Goal: Task Accomplishment & Management: Manage account settings

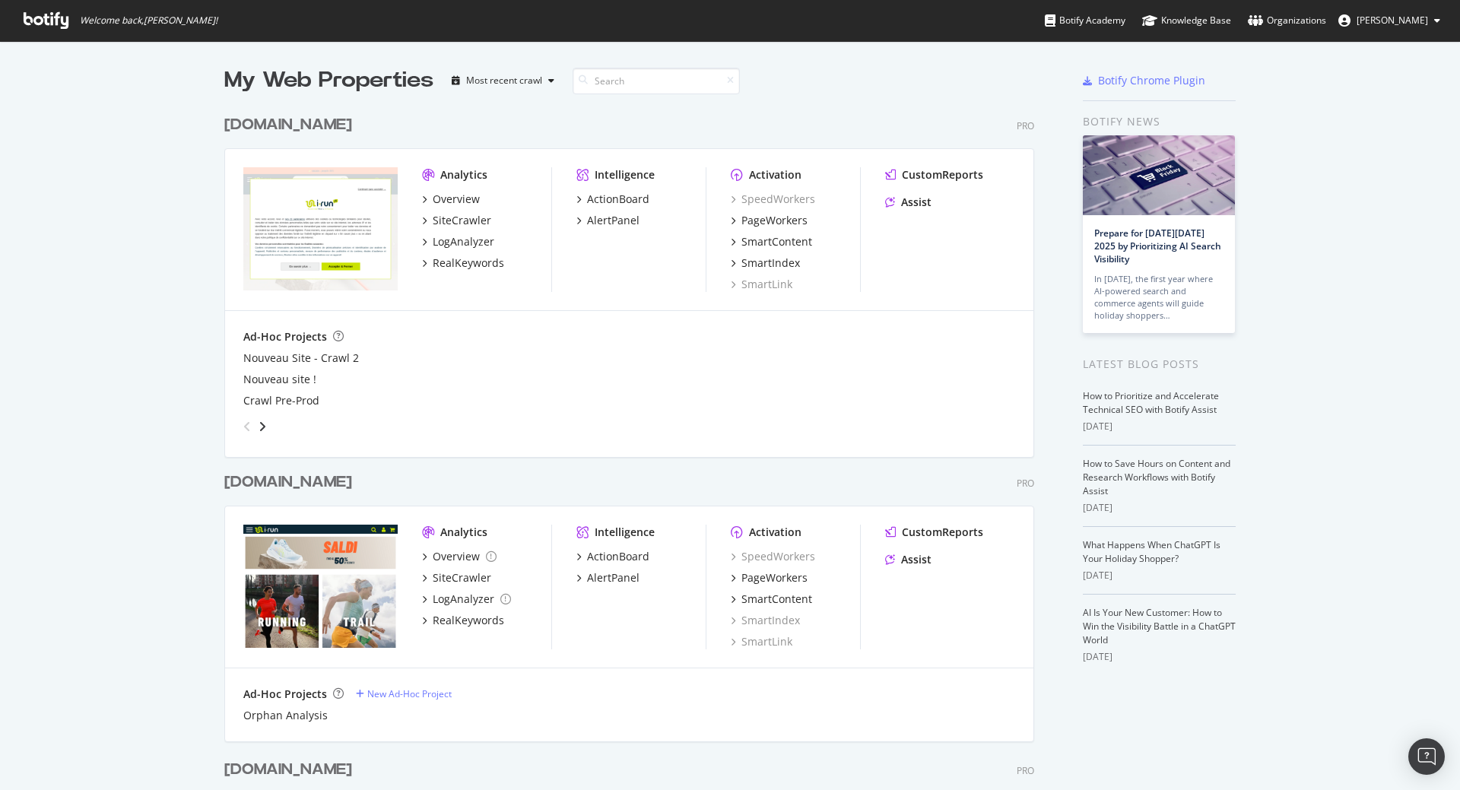
scroll to position [274, 0]
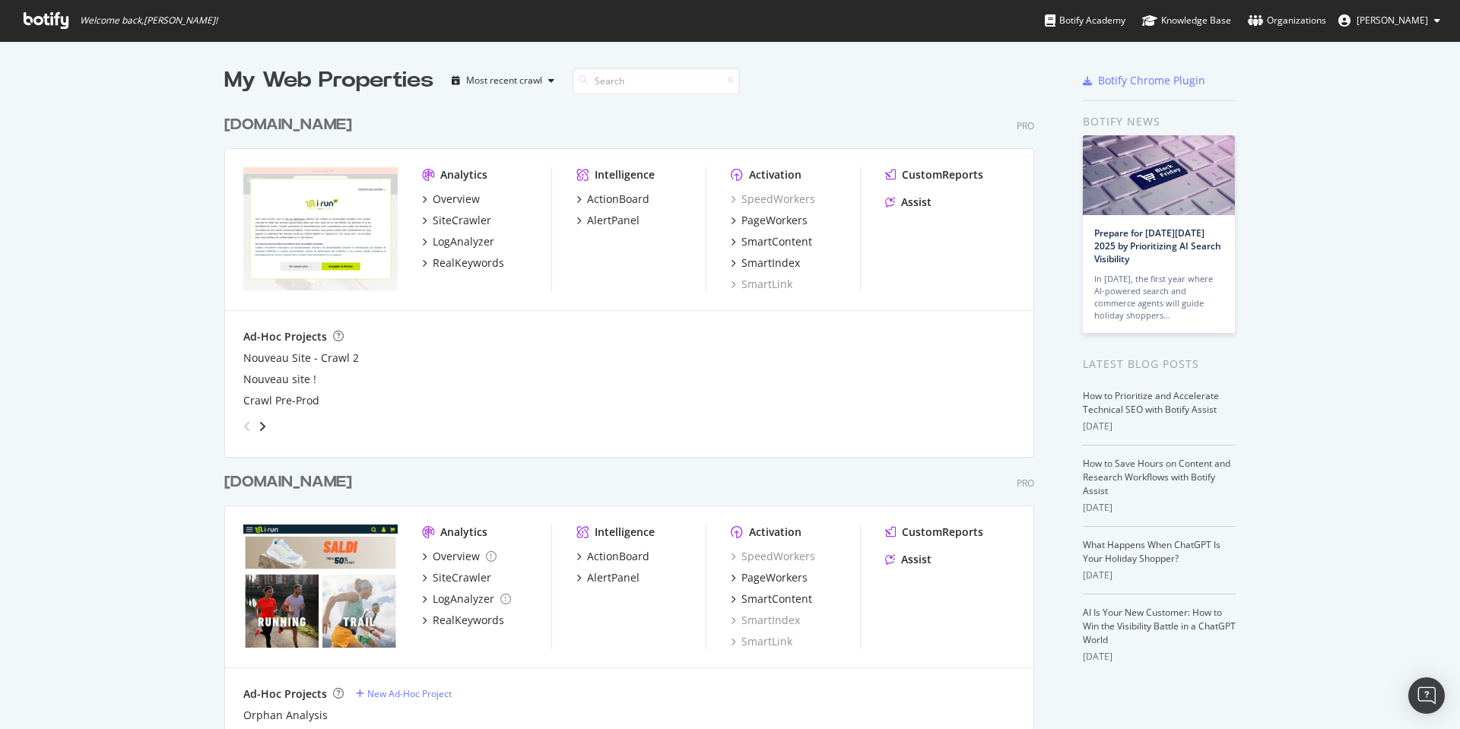
click at [242, 122] on div "[DOMAIN_NAME]" at bounding box center [288, 125] width 128 height 22
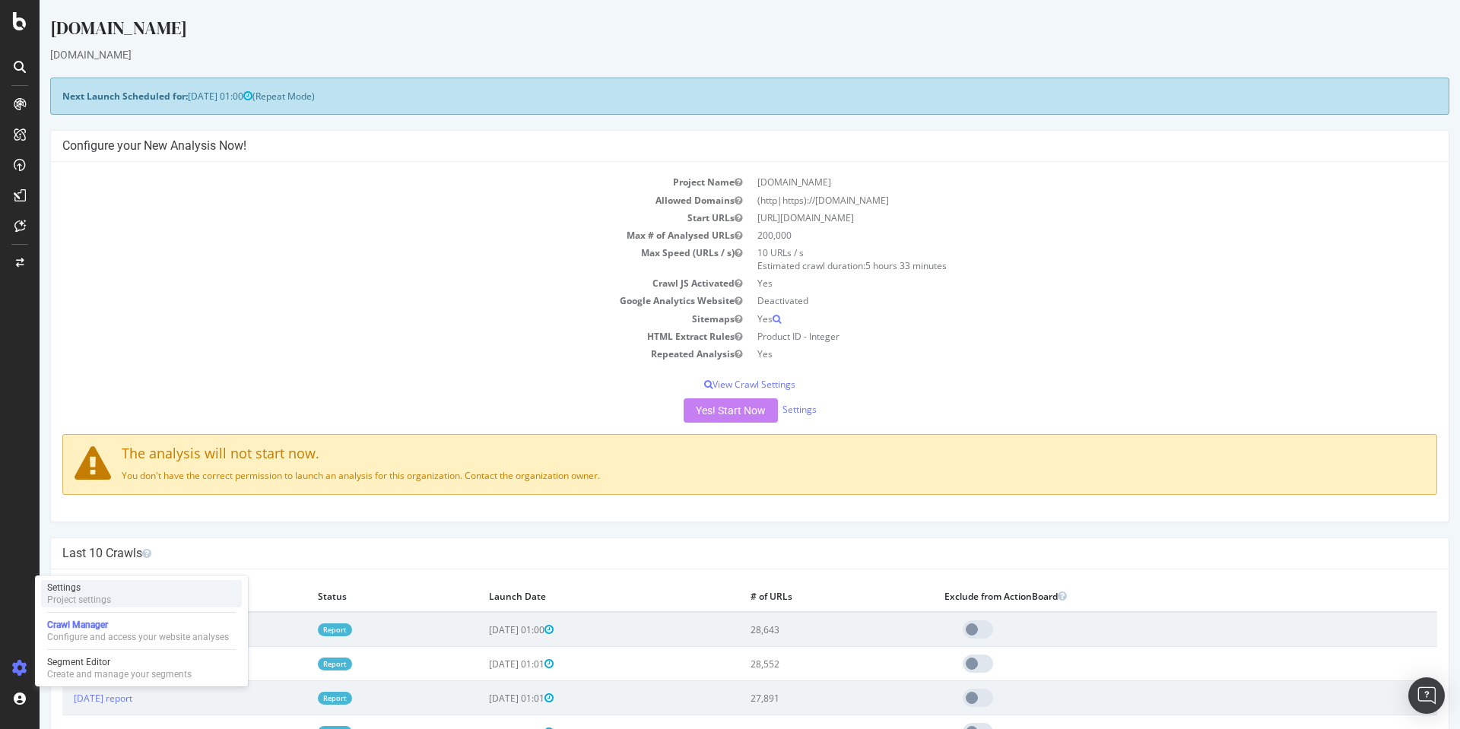
click at [90, 595] on div "Project settings" at bounding box center [79, 600] width 64 height 12
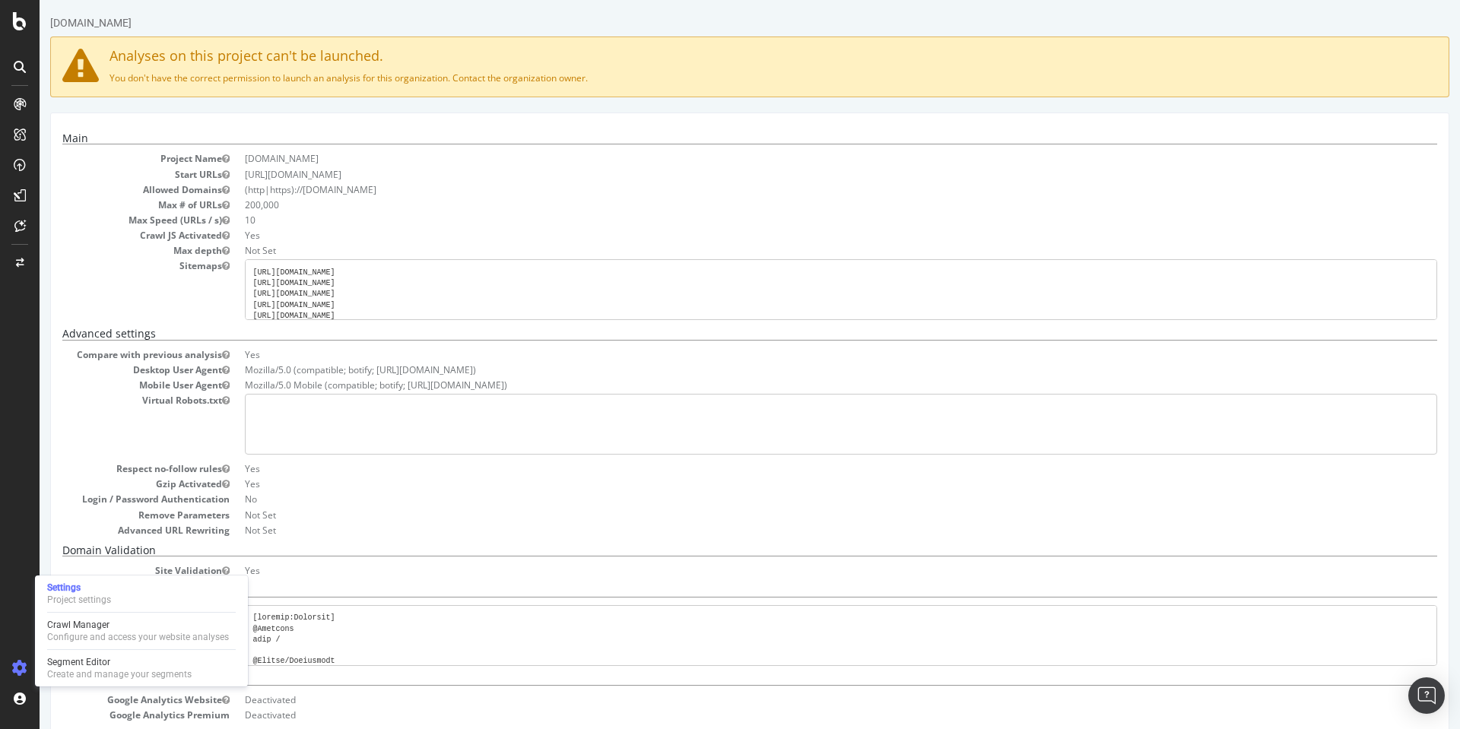
click at [323, 521] on dd "Not Set" at bounding box center [841, 515] width 1192 height 13
click at [51, 481] on div "Main Project Name irun.fr Start URLs https://www.i-run.fr/ Allowed Domains (htt…" at bounding box center [749, 473] width 1399 height 721
click at [89, 597] on div "Project settings" at bounding box center [79, 600] width 64 height 12
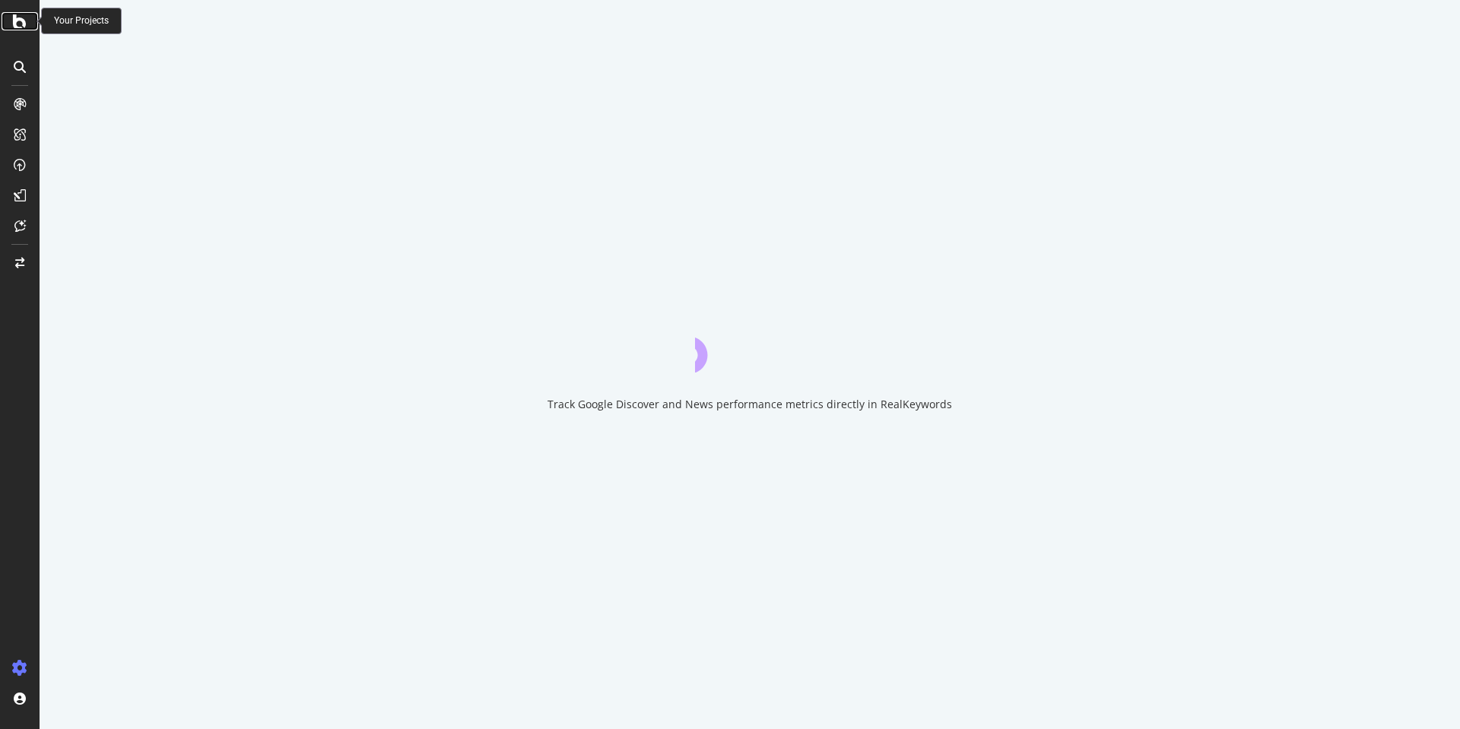
click at [17, 24] on icon at bounding box center [20, 21] width 14 height 18
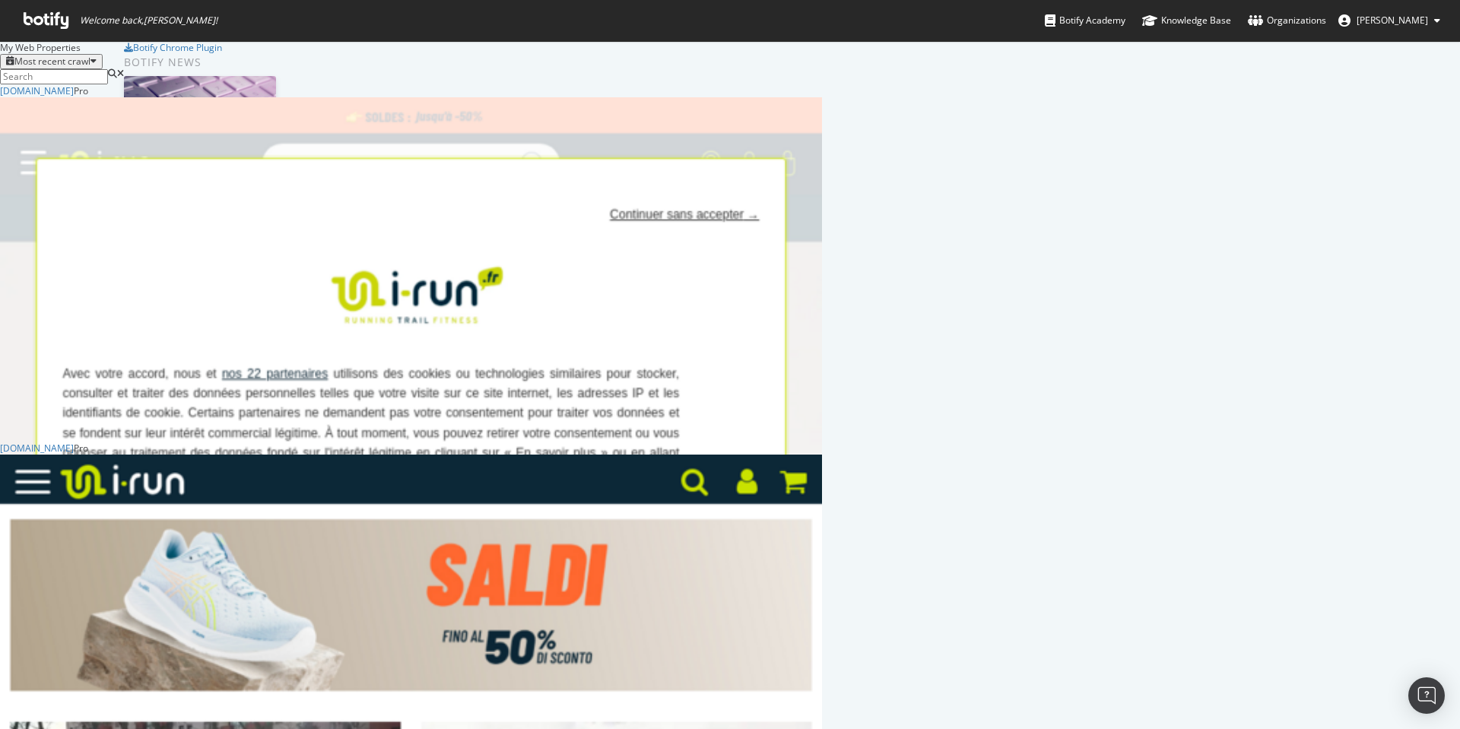
scroll to position [2272, 810]
click at [74, 455] on div "[DOMAIN_NAME]" at bounding box center [37, 448] width 74 height 13
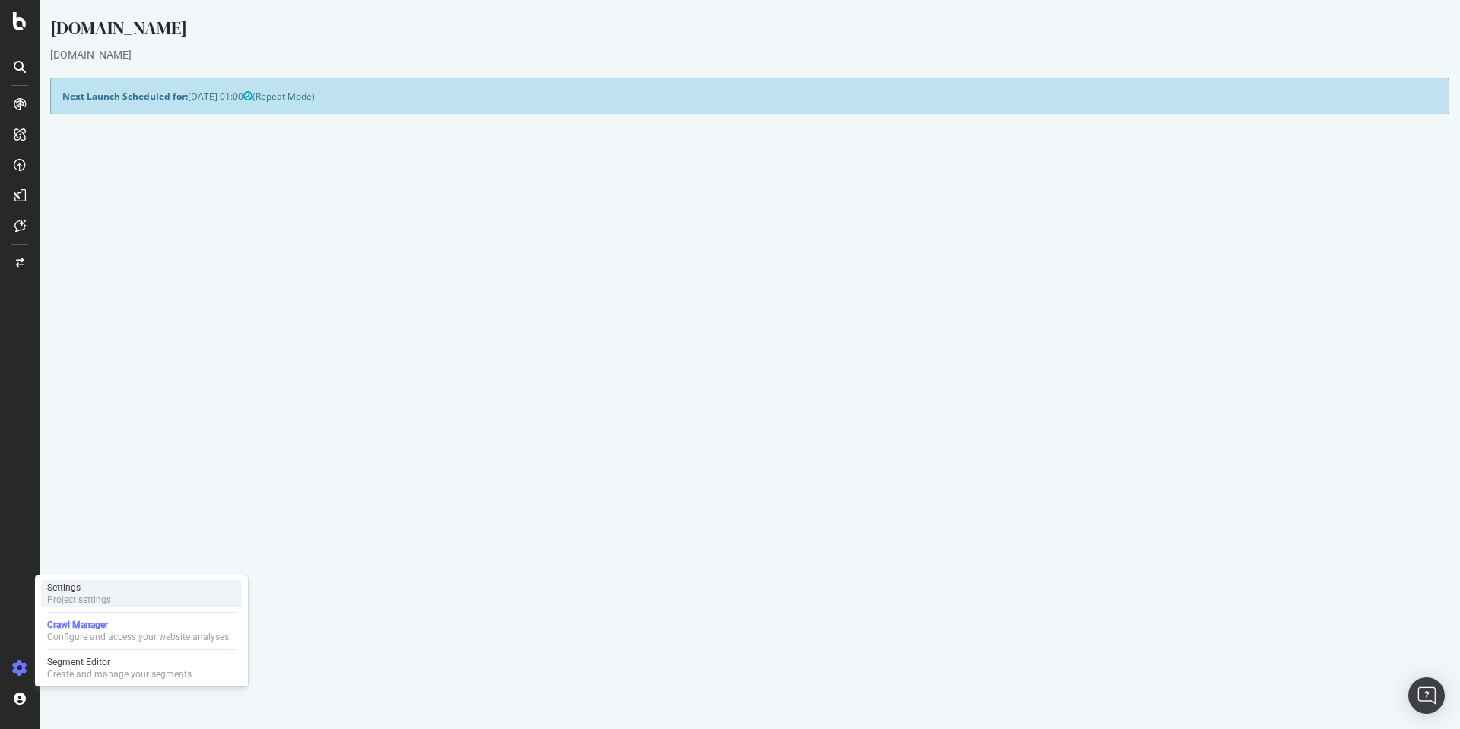
click at [105, 599] on div "Project settings" at bounding box center [79, 600] width 64 height 12
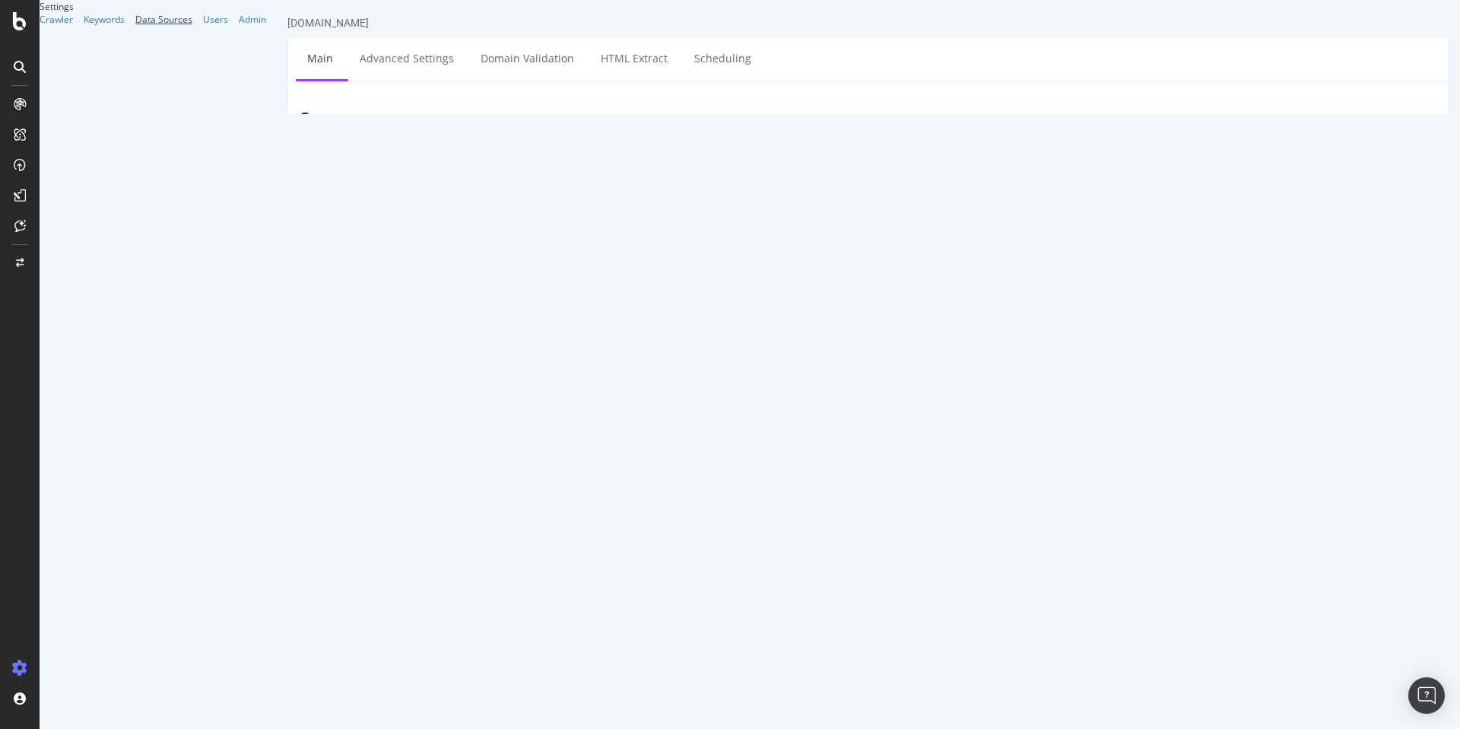
click at [135, 26] on div "Data Sources" at bounding box center [163, 19] width 57 height 13
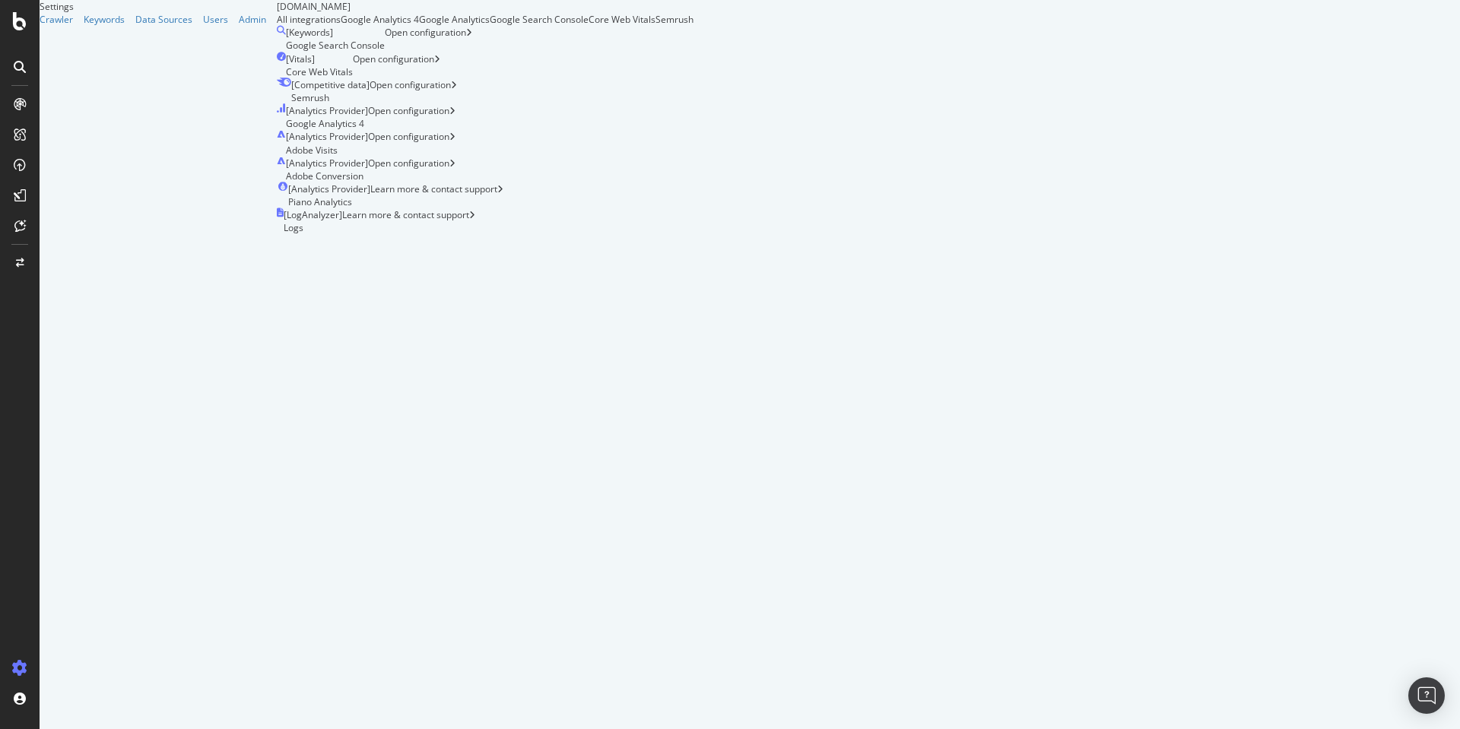
click at [693, 26] on div "Semrush" at bounding box center [674, 19] width 38 height 13
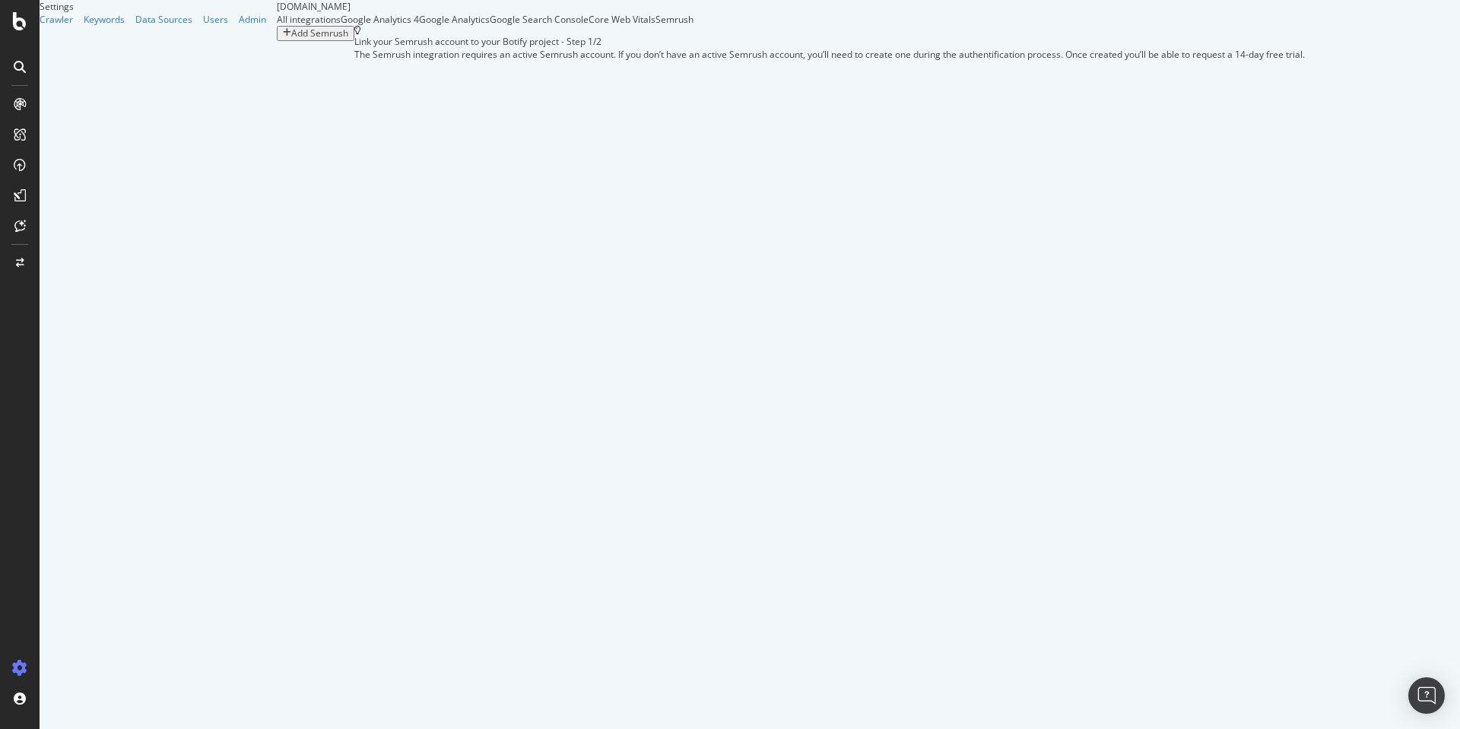
click at [655, 26] on div "Core Web Vitals" at bounding box center [621, 19] width 67 height 13
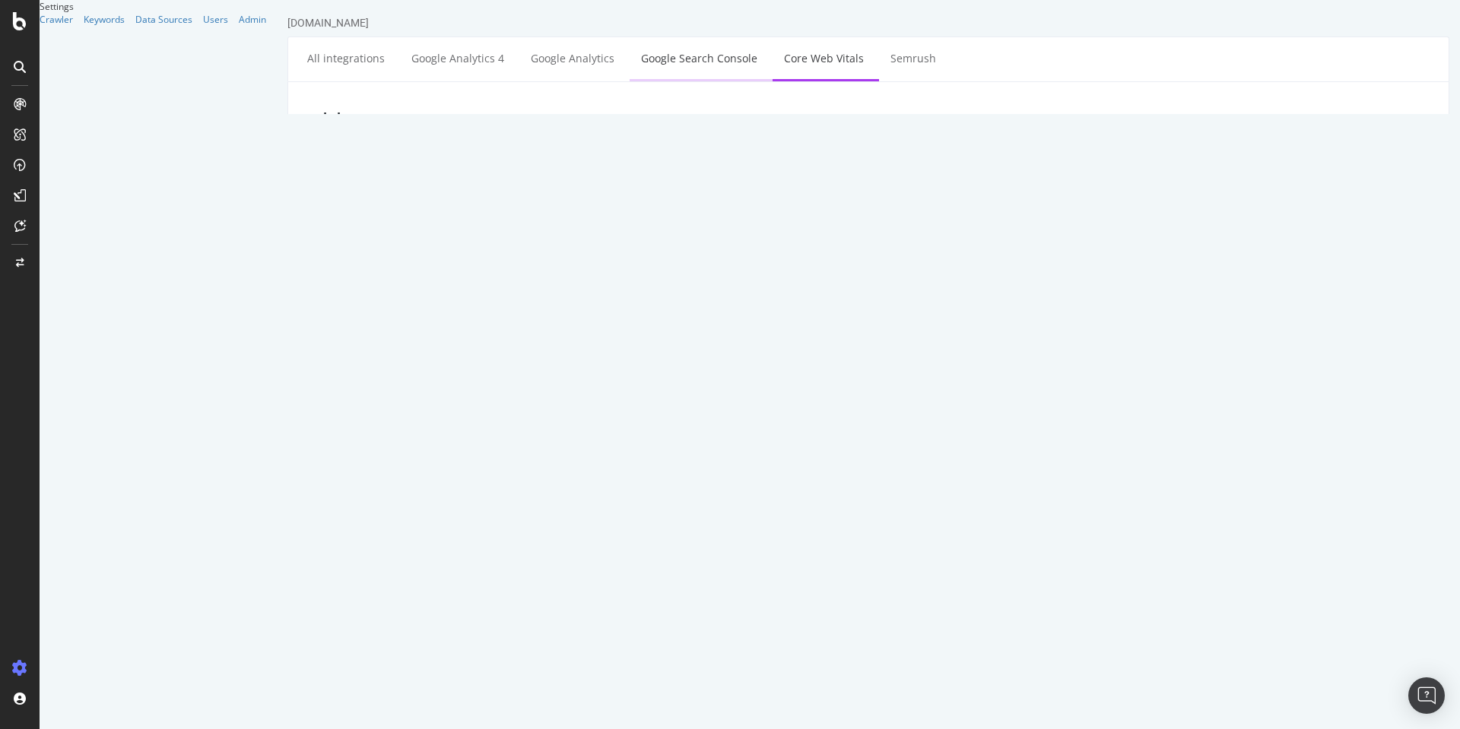
click at [683, 64] on link "Google Search Console" at bounding box center [698, 58] width 139 height 42
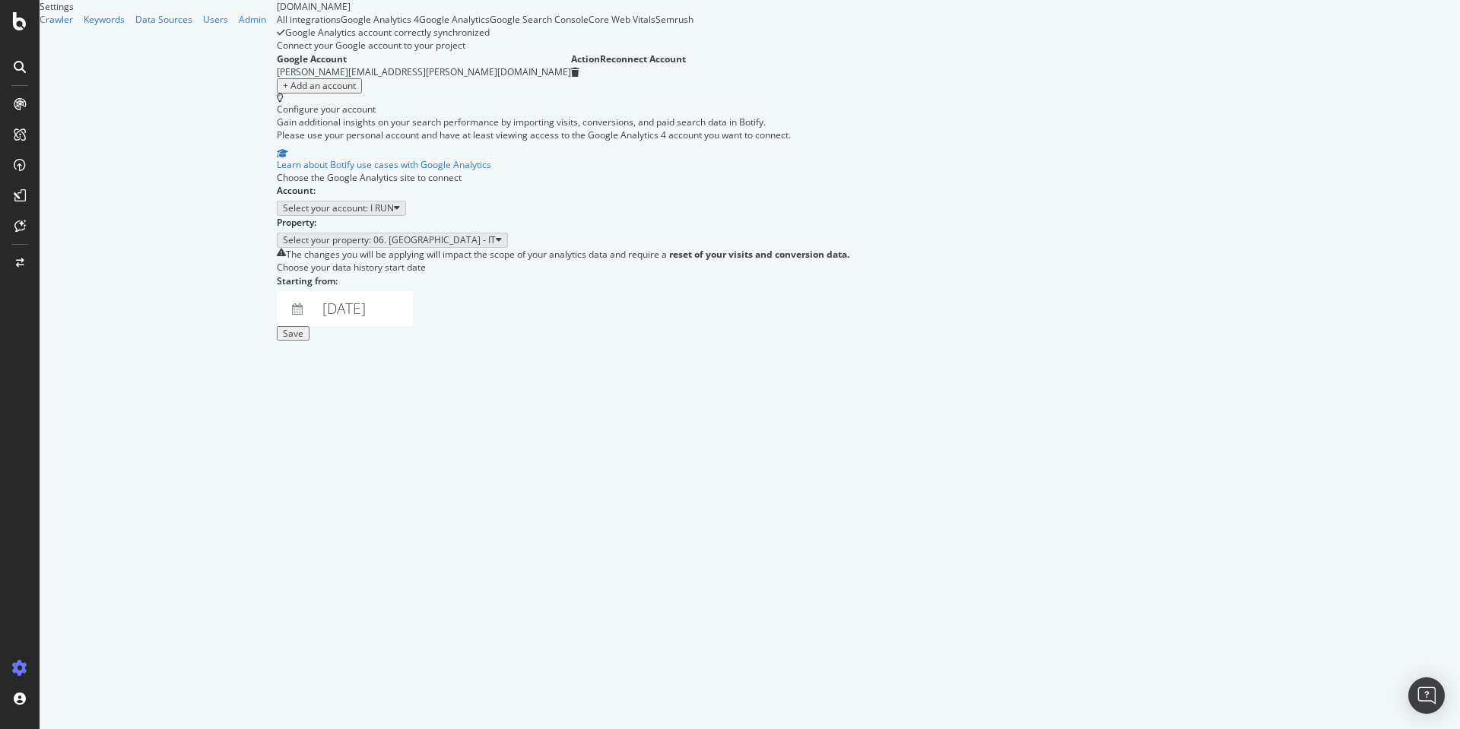
click at [277, 26] on div "All integrations" at bounding box center [309, 19] width 64 height 13
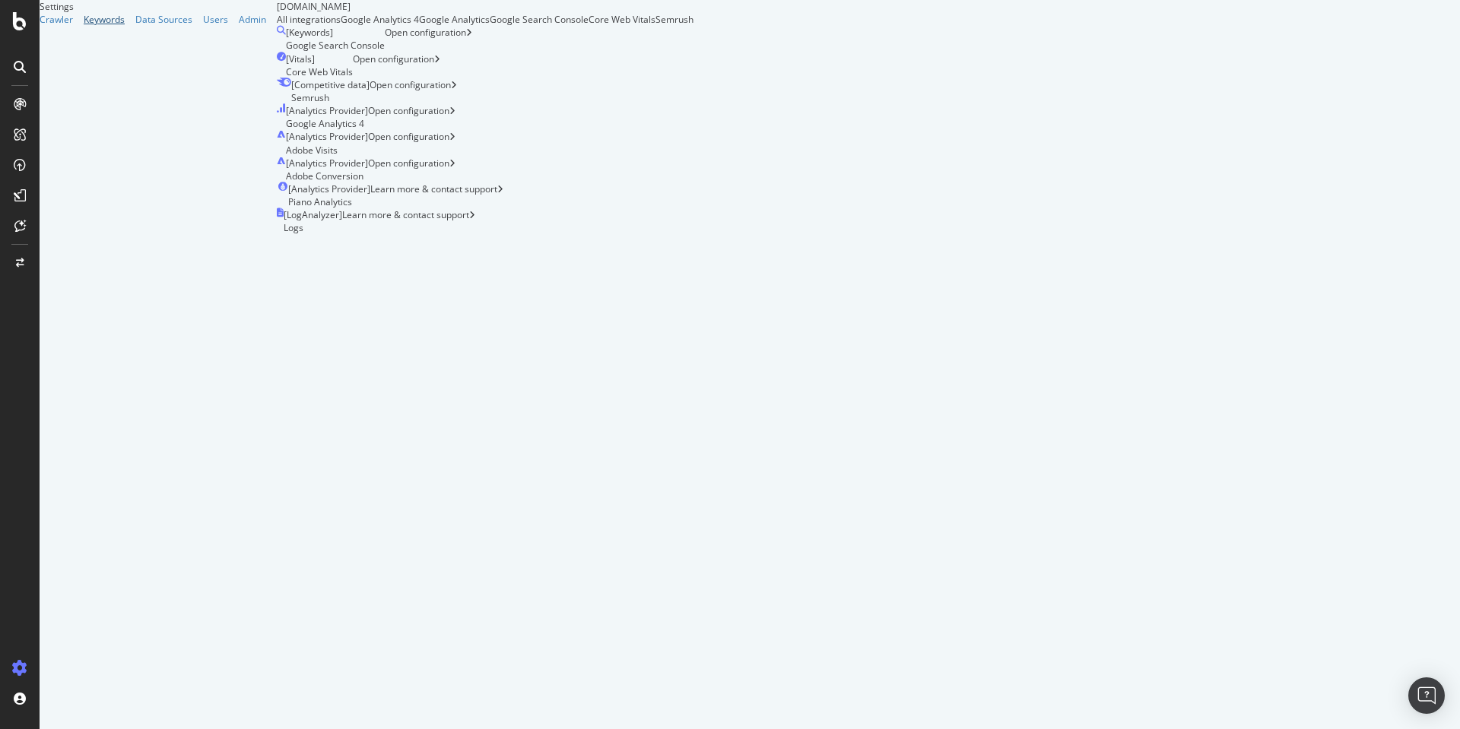
click at [84, 26] on div "Keywords" at bounding box center [104, 19] width 41 height 13
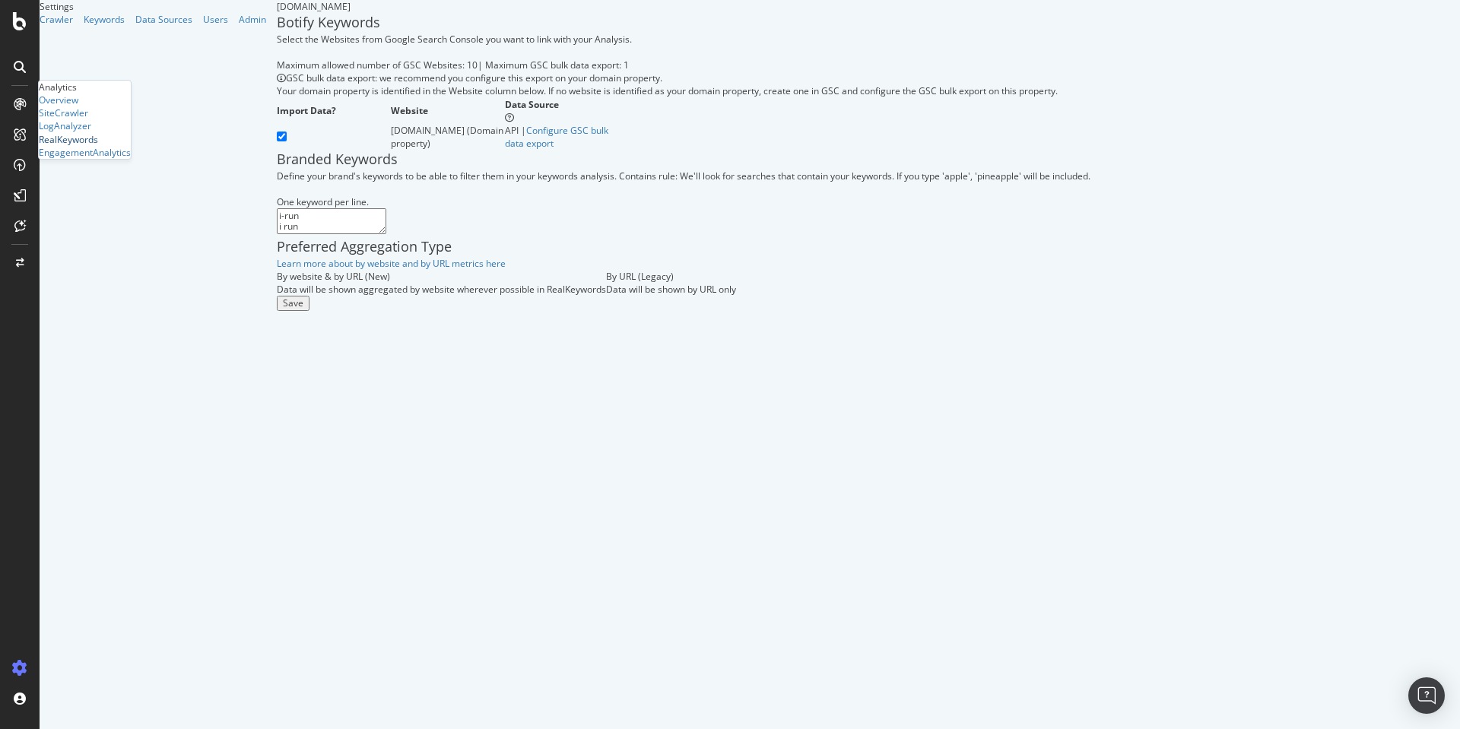
click at [95, 146] on div "RealKeywords" at bounding box center [68, 139] width 59 height 13
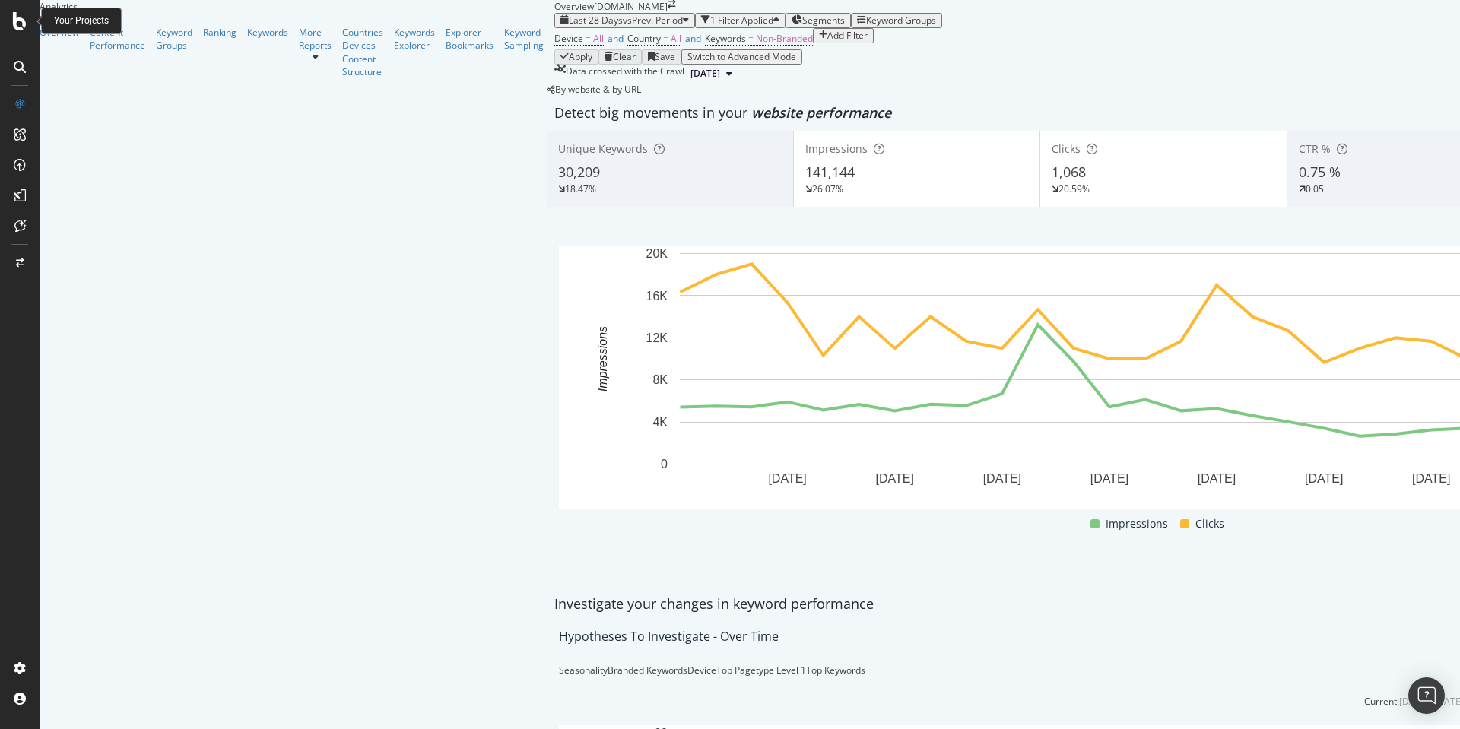
click at [20, 22] on icon at bounding box center [20, 21] width 14 height 18
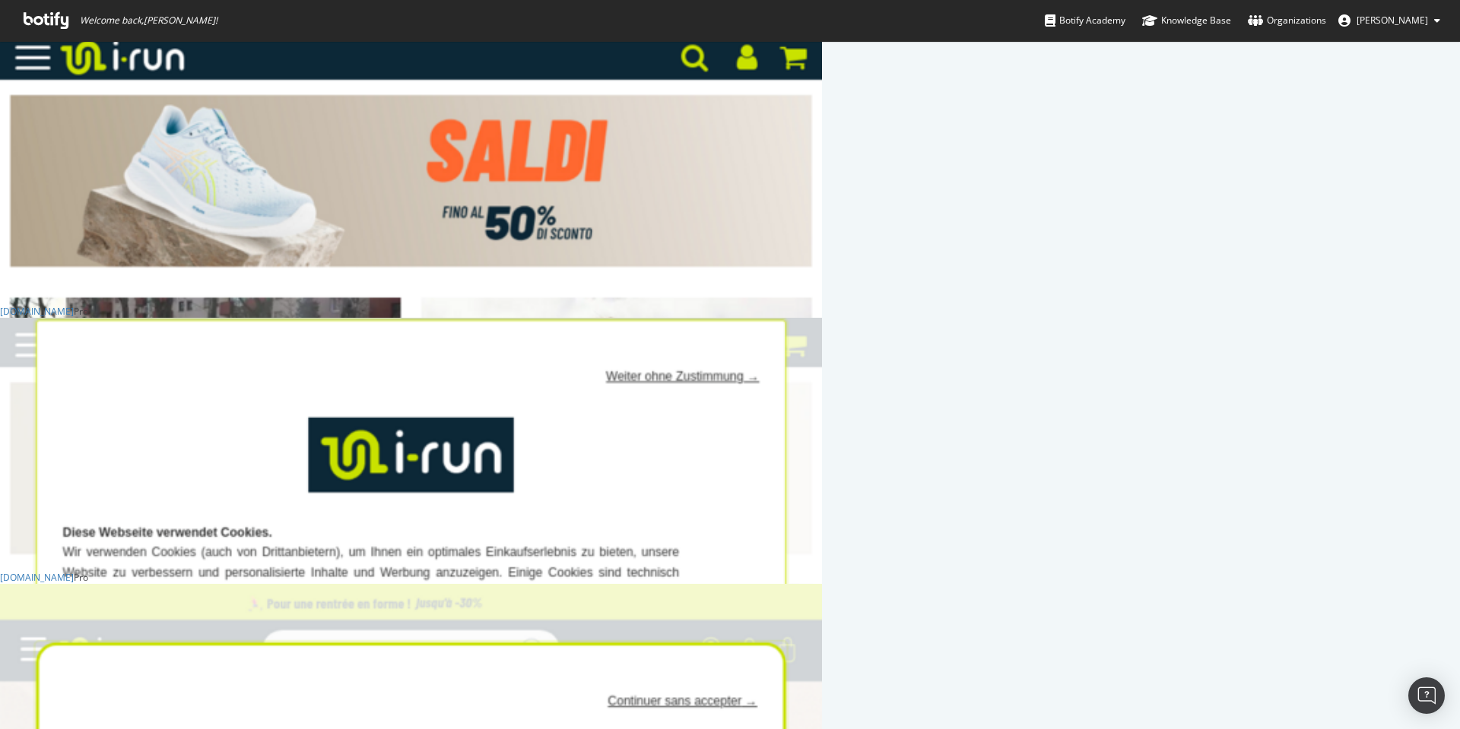
scroll to position [425, 0]
click at [74, 317] on div "[DOMAIN_NAME]" at bounding box center [37, 310] width 74 height 13
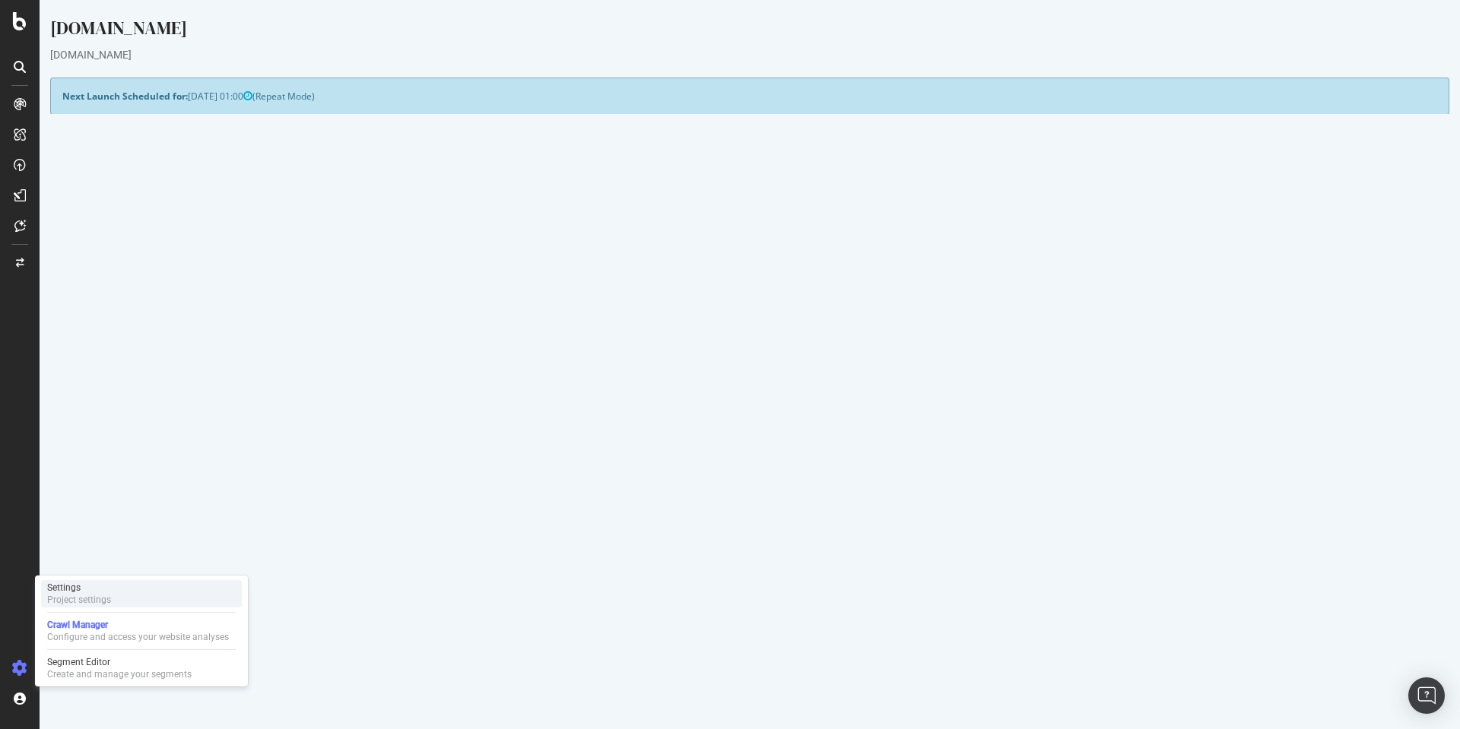
click at [116, 599] on div "Settings Project settings" at bounding box center [141, 593] width 201 height 27
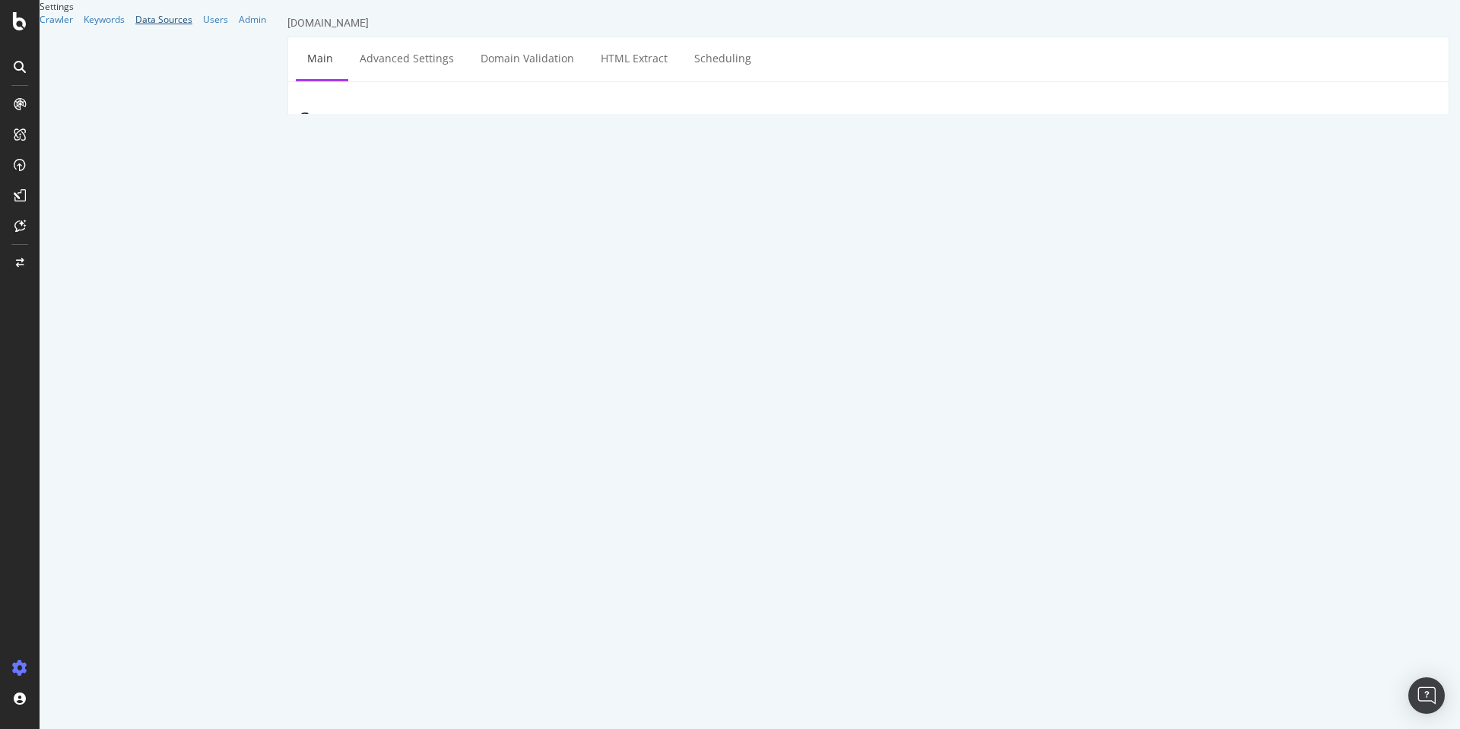
click at [135, 26] on div "Data Sources" at bounding box center [163, 19] width 57 height 13
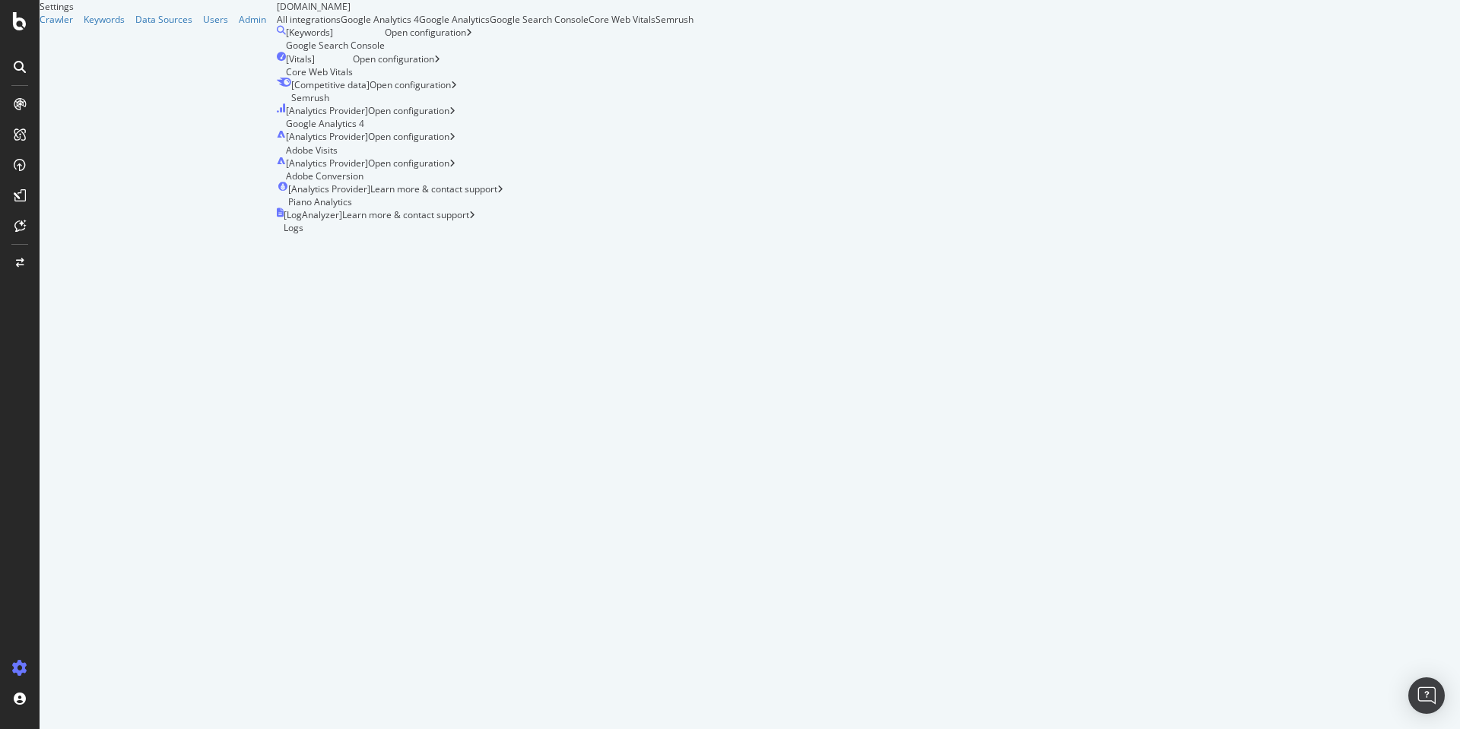
click at [367, 26] on div "Google Analytics 4" at bounding box center [380, 19] width 78 height 13
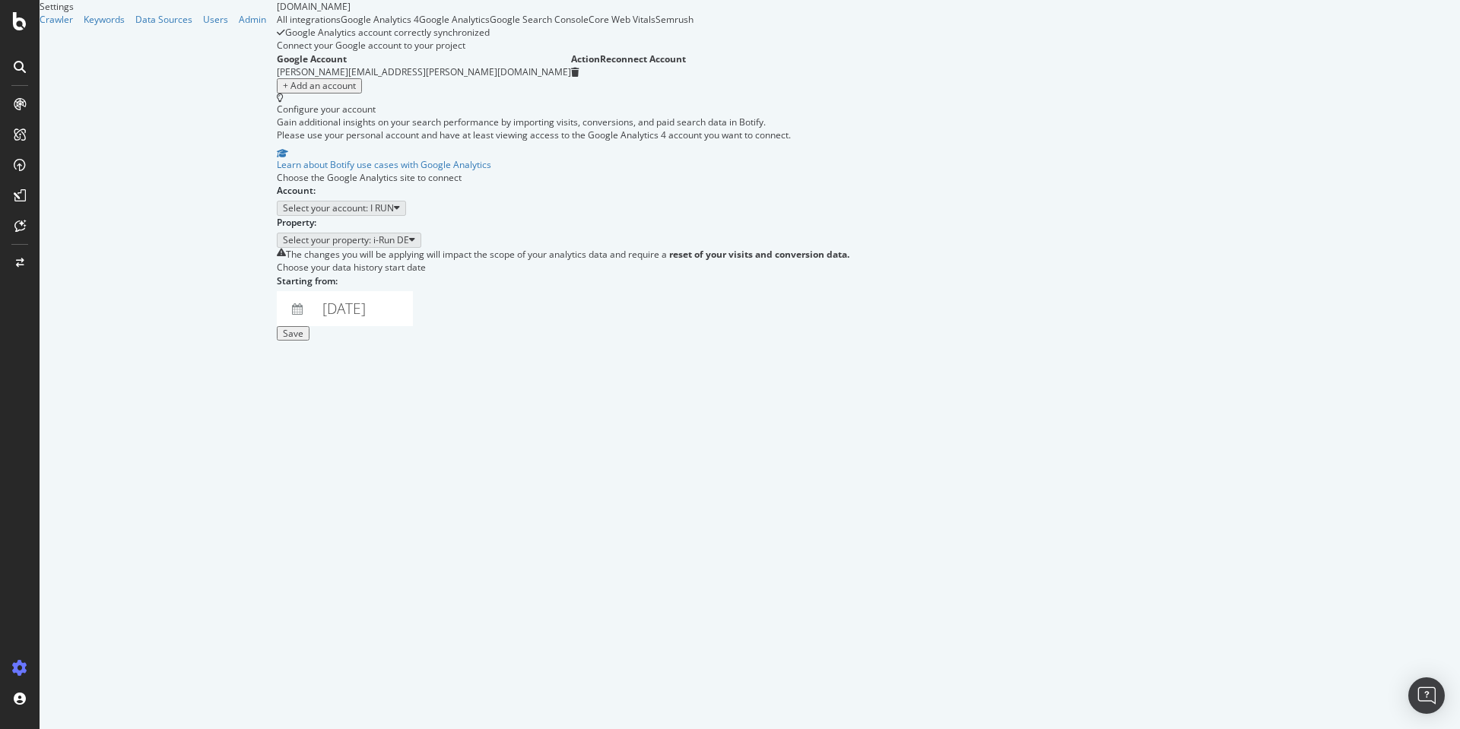
click at [470, 26] on div "Google Analytics" at bounding box center [454, 19] width 71 height 13
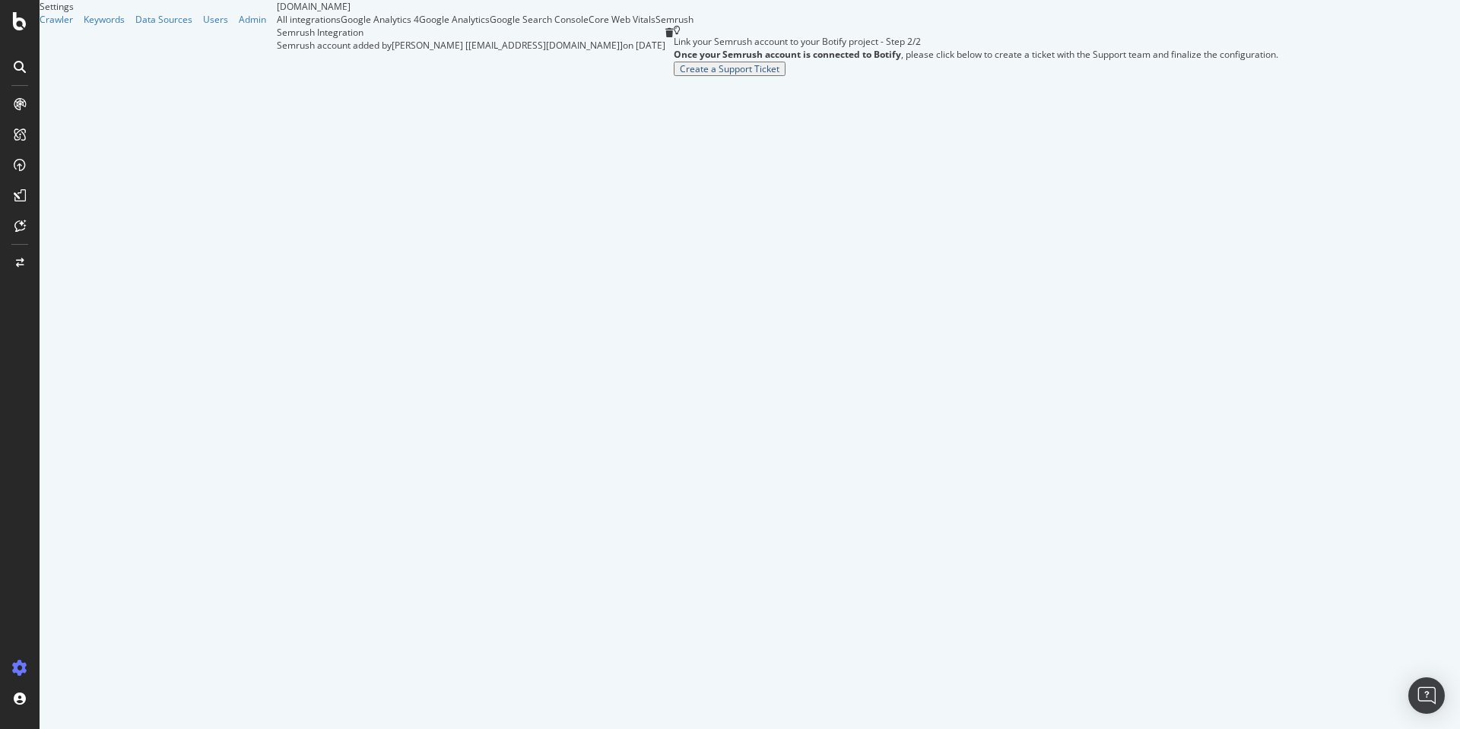
click at [680, 74] on div "Create a Support Ticket" at bounding box center [730, 69] width 100 height 11
click at [8, 17] on div at bounding box center [20, 21] width 36 height 18
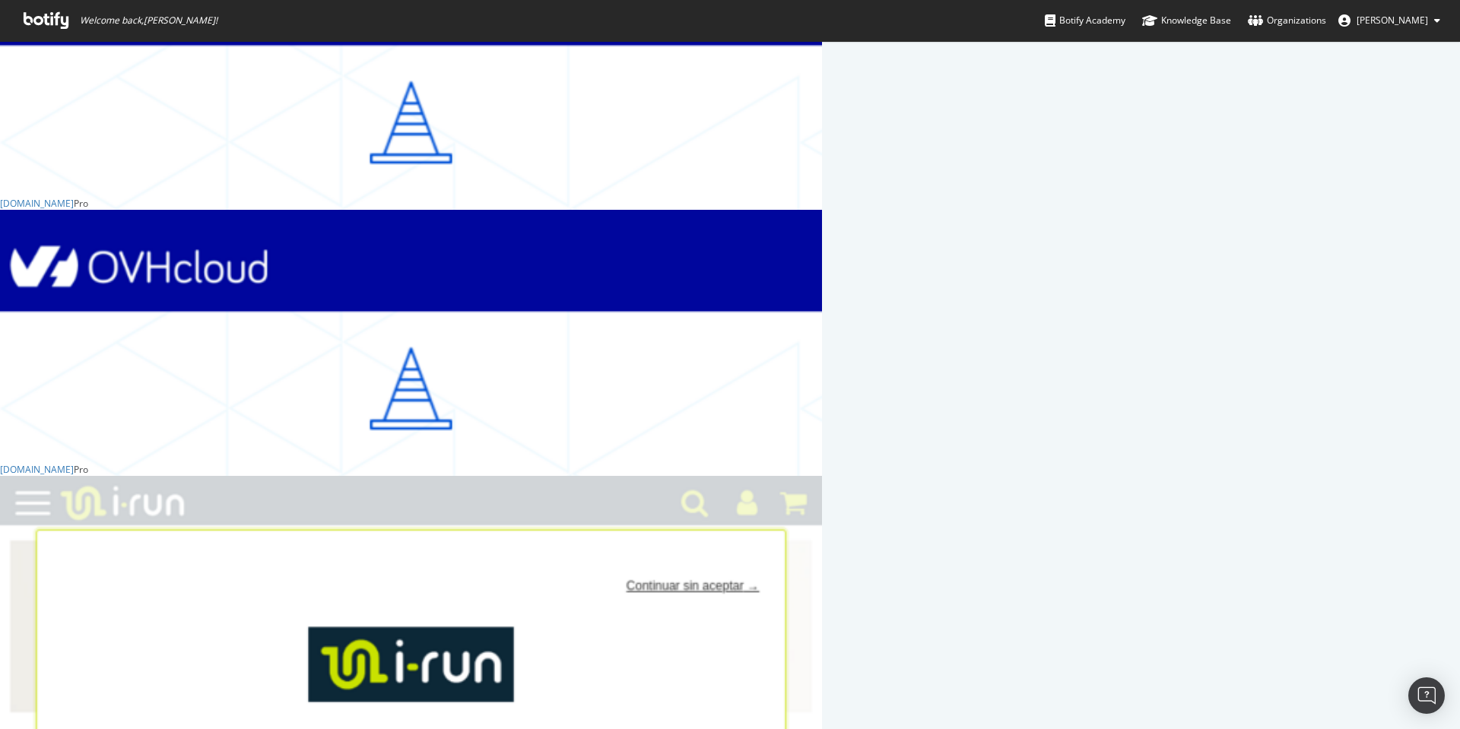
scroll to position [1675, 0]
click at [74, 465] on div "[DOMAIN_NAME]" at bounding box center [37, 469] width 74 height 13
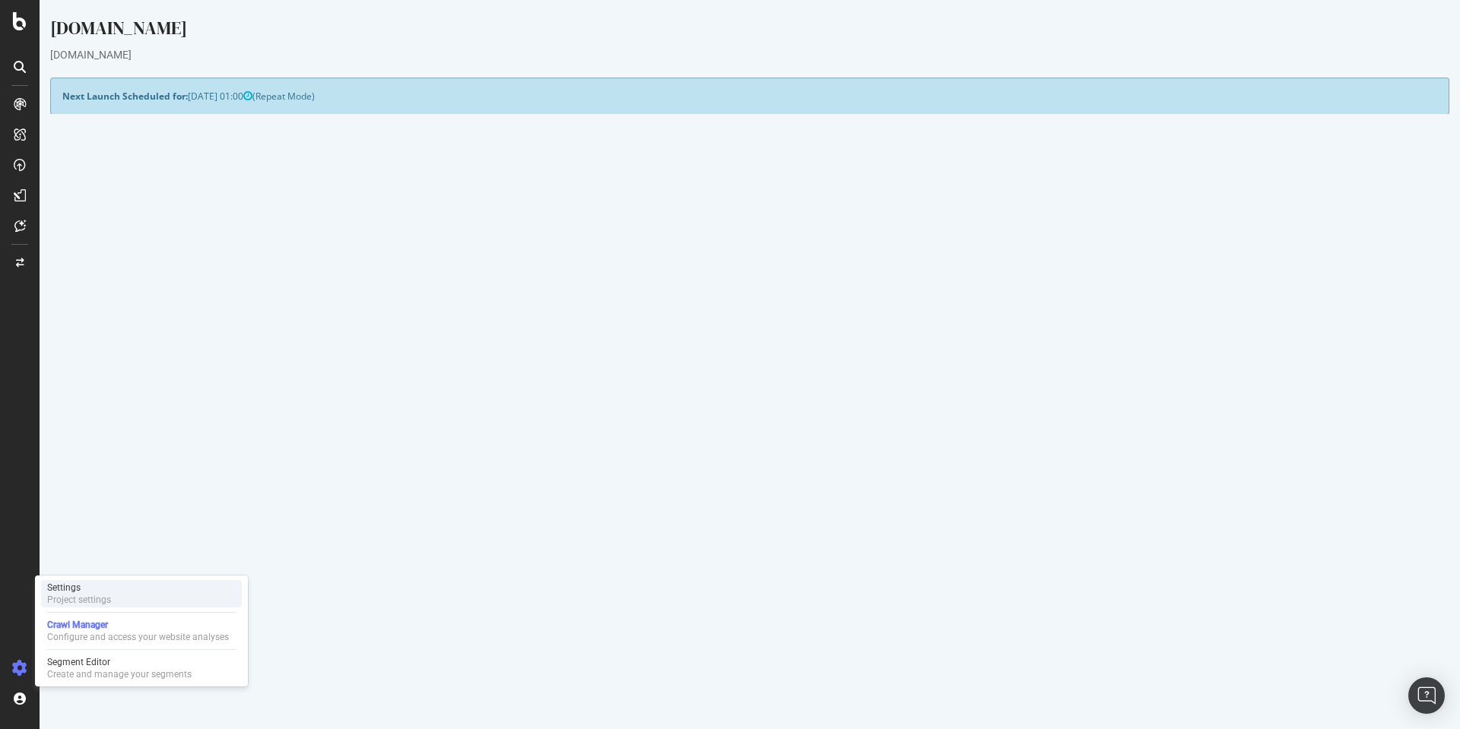
click at [87, 602] on div "Project settings" at bounding box center [79, 600] width 64 height 12
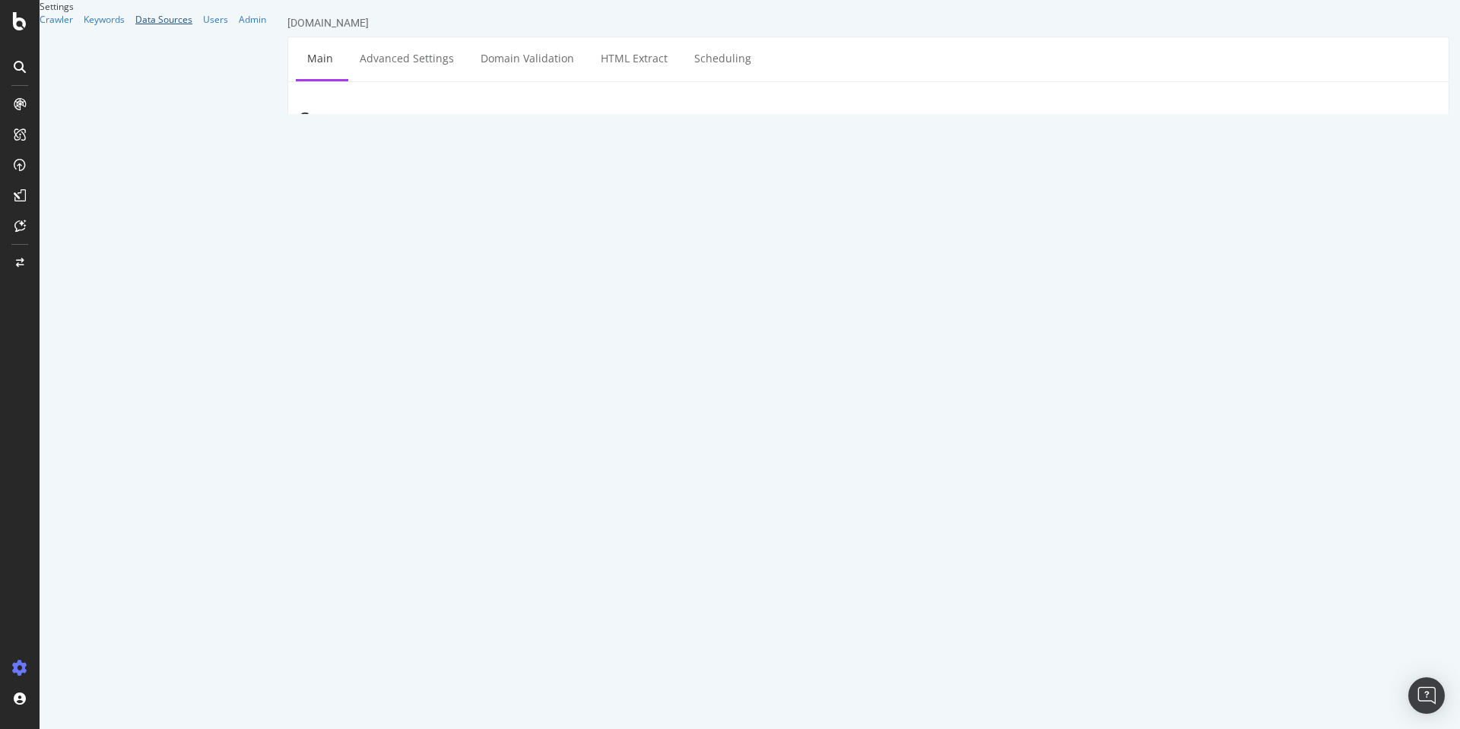
click at [135, 26] on div "Data Sources" at bounding box center [163, 19] width 57 height 13
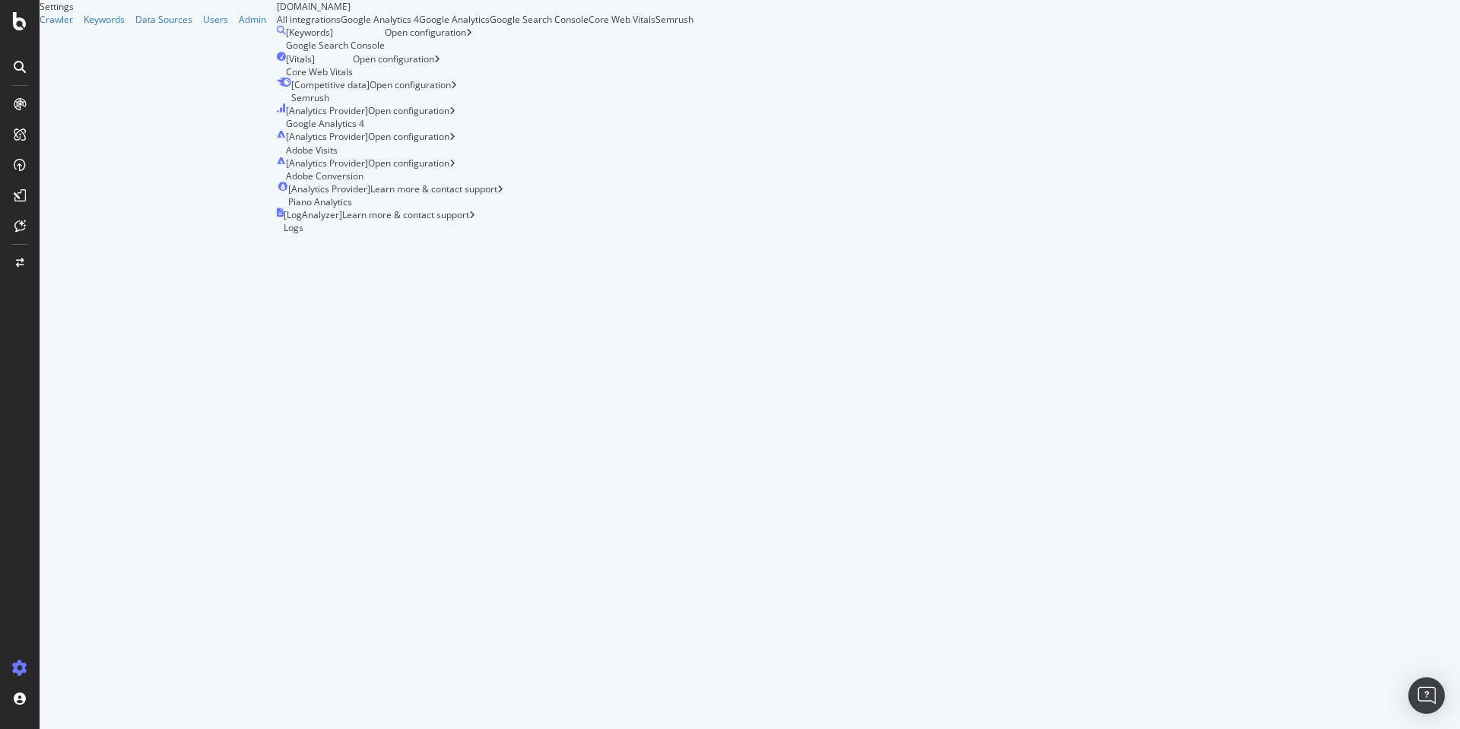
click at [588, 26] on div "Google Search Console" at bounding box center [539, 19] width 99 height 13
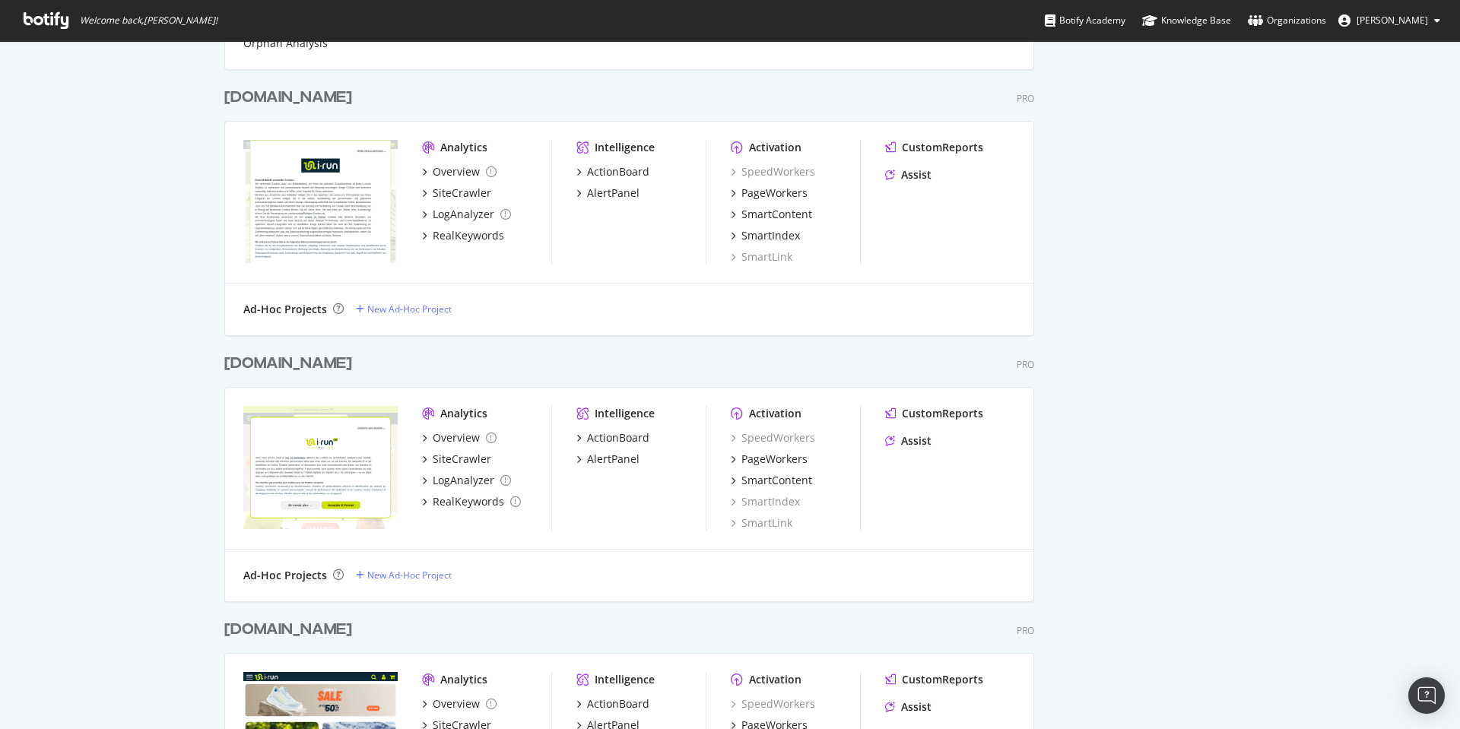
scroll to position [676, 0]
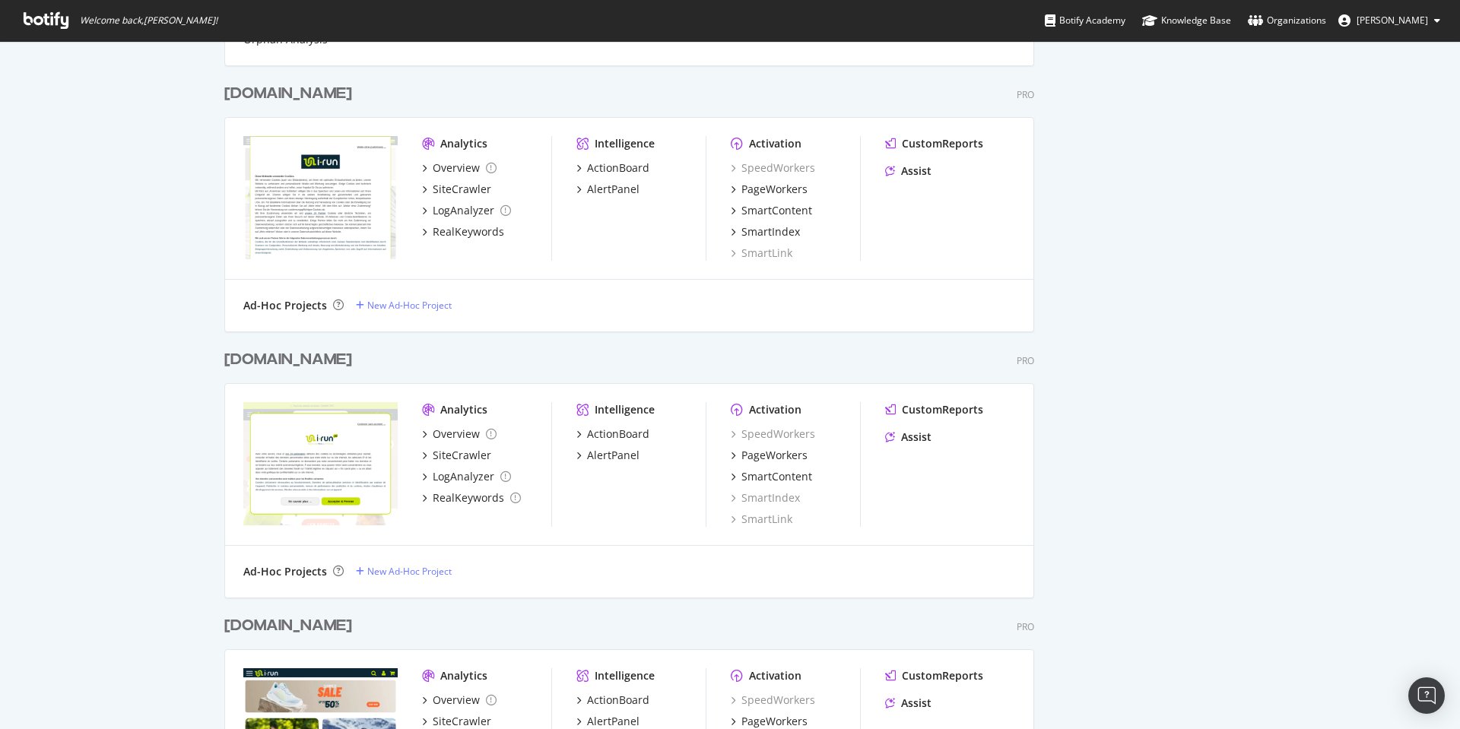
click at [255, 353] on div "irun.be" at bounding box center [288, 360] width 128 height 22
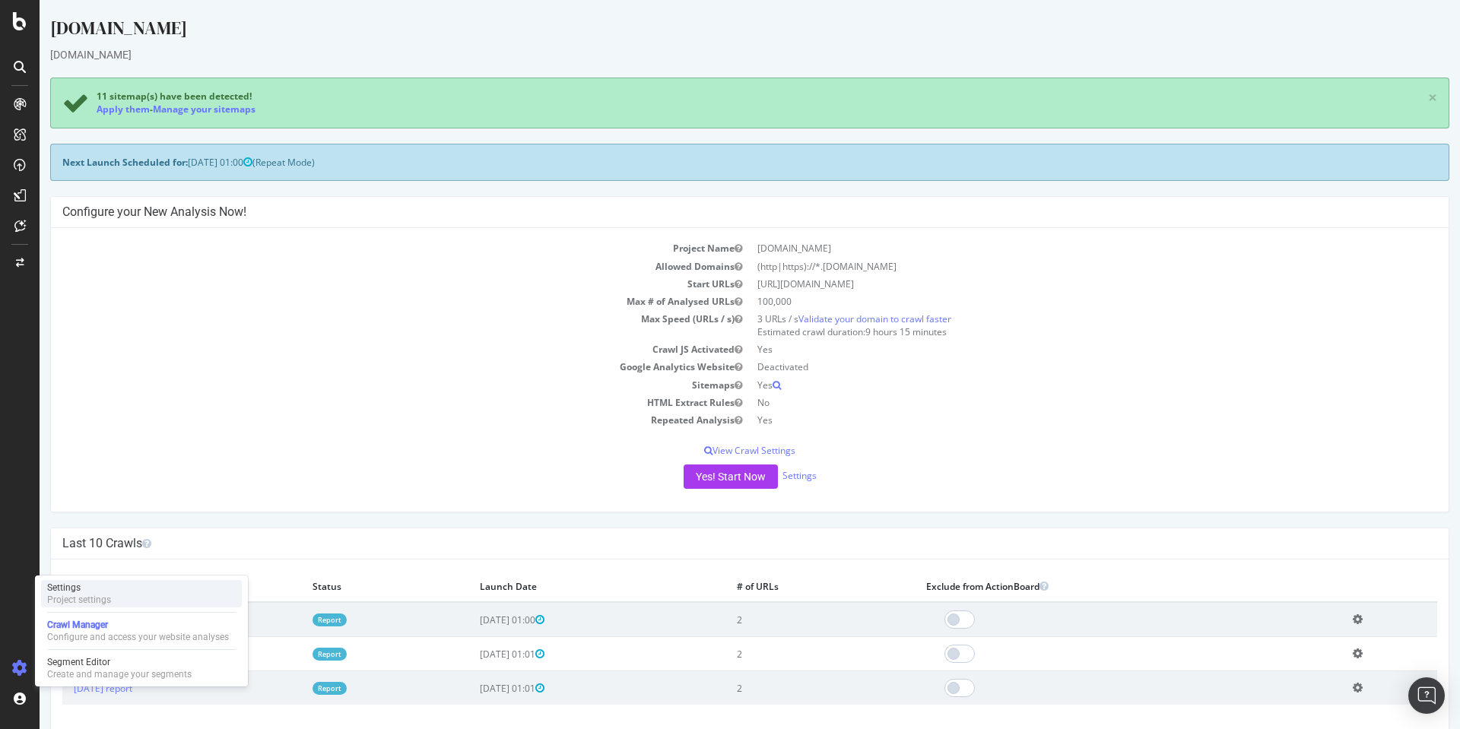
click at [98, 599] on div "Project settings" at bounding box center [79, 600] width 64 height 12
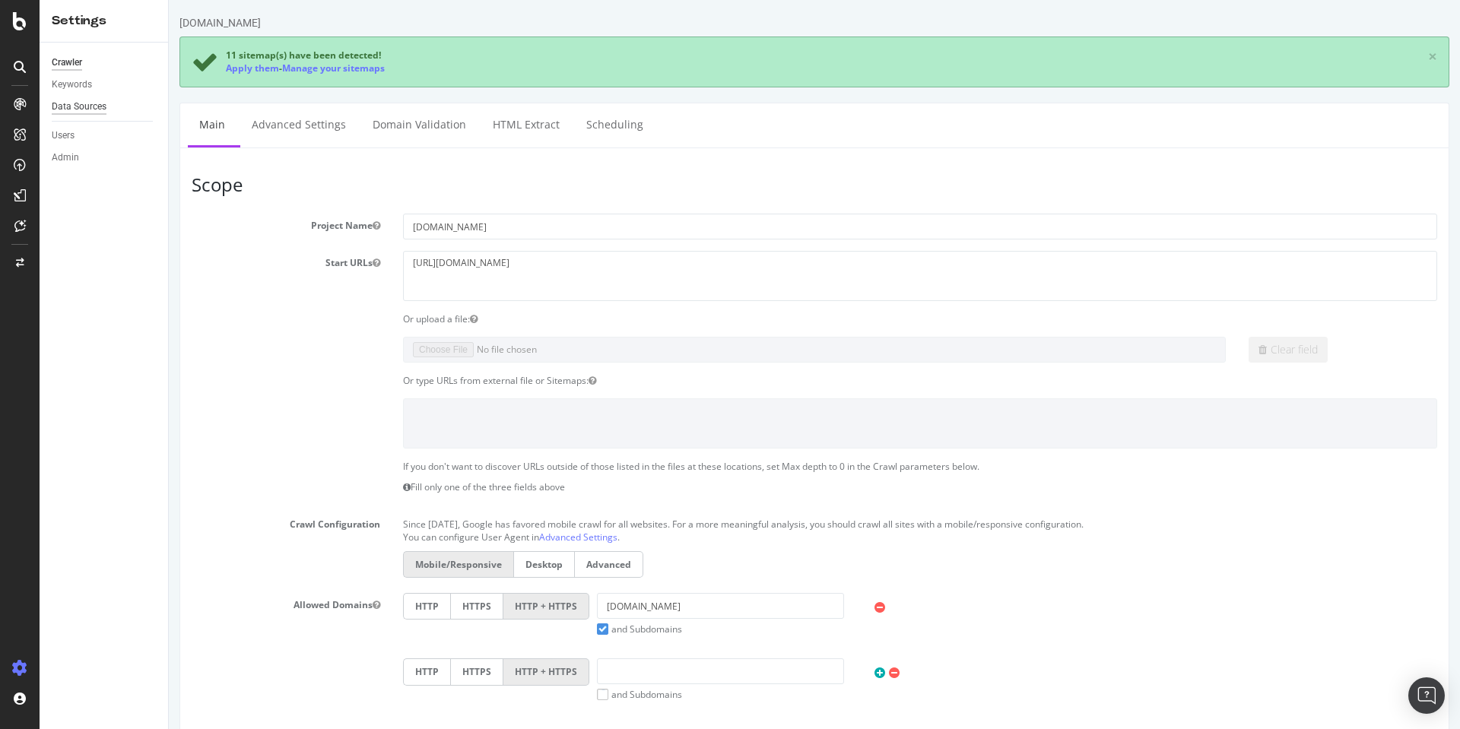
click at [81, 108] on div "Data Sources" at bounding box center [79, 107] width 55 height 16
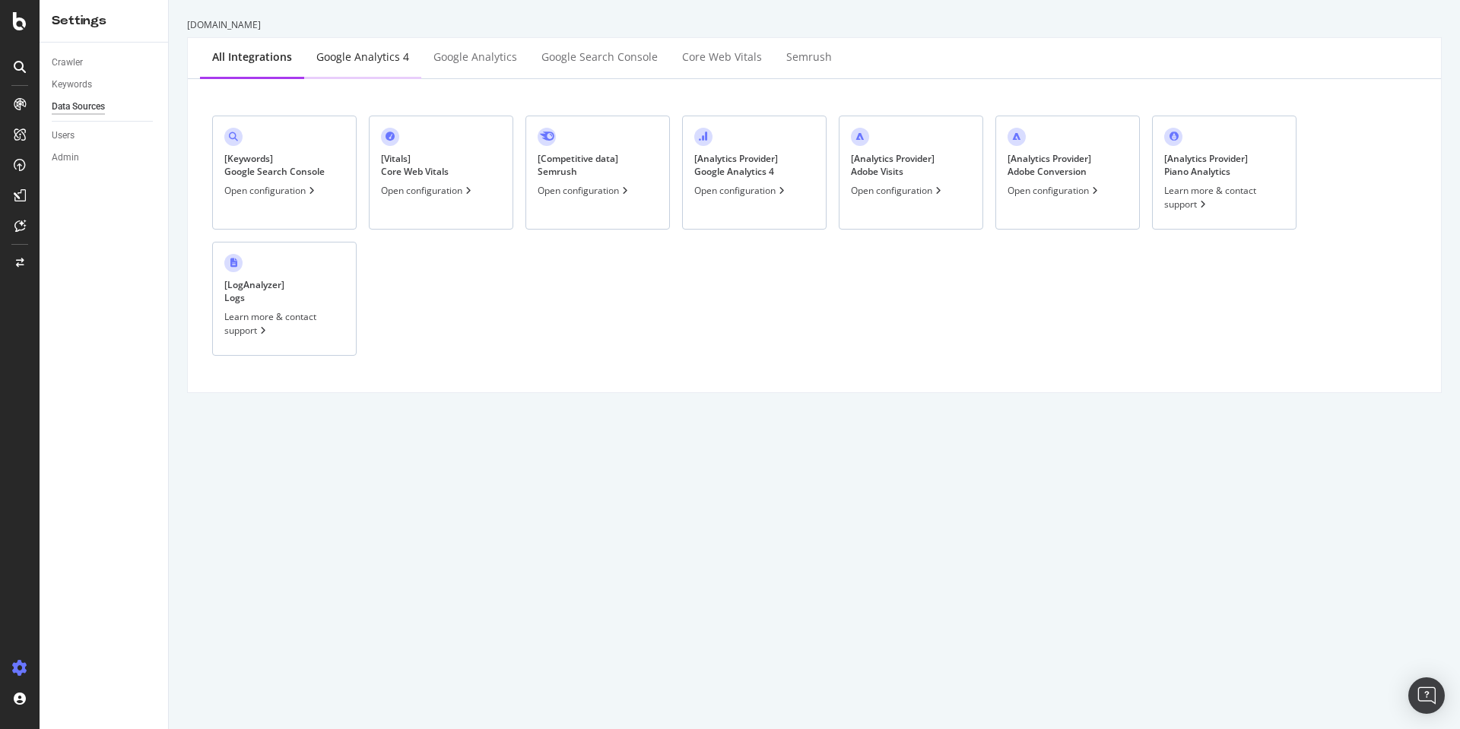
click at [371, 55] on div "Google Analytics 4" at bounding box center [362, 56] width 93 height 15
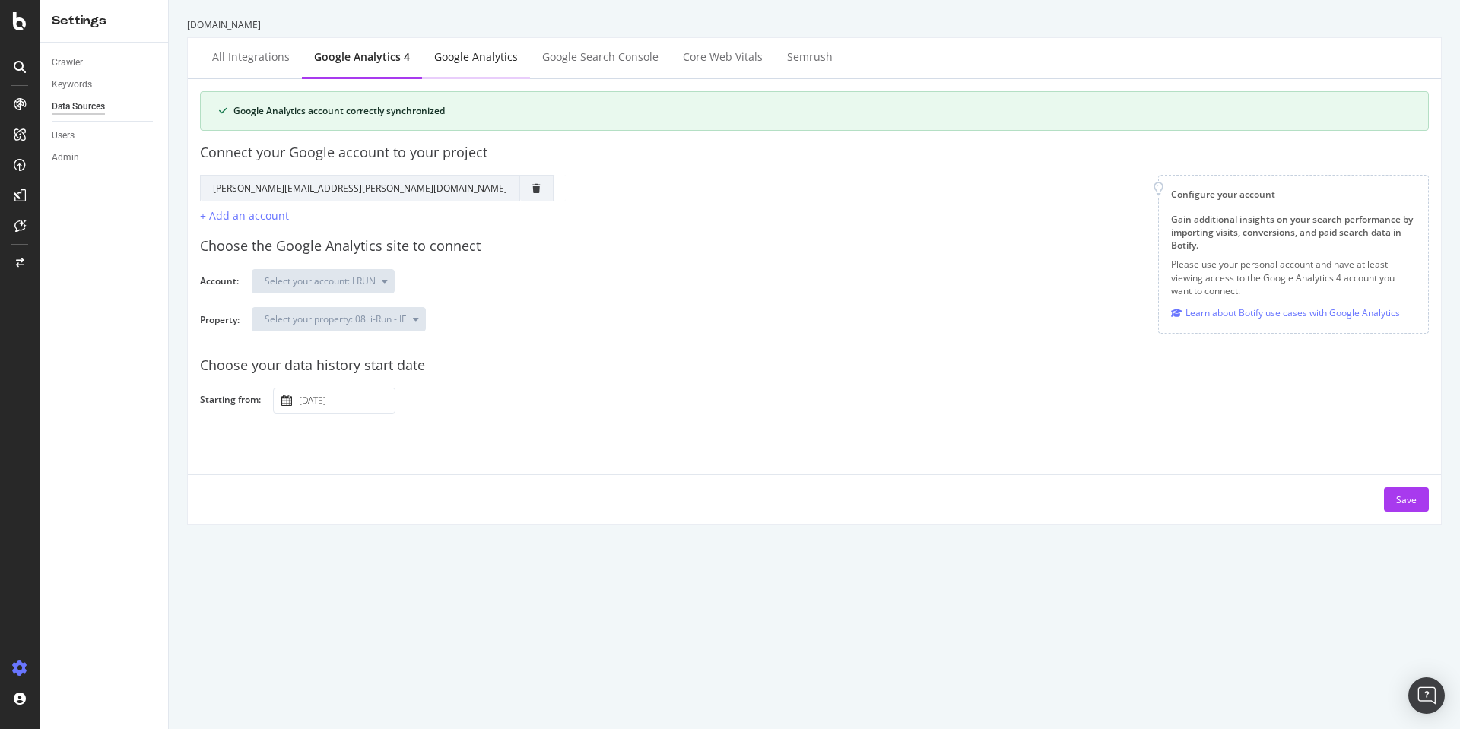
click at [468, 50] on div "Google Analytics" at bounding box center [476, 56] width 84 height 15
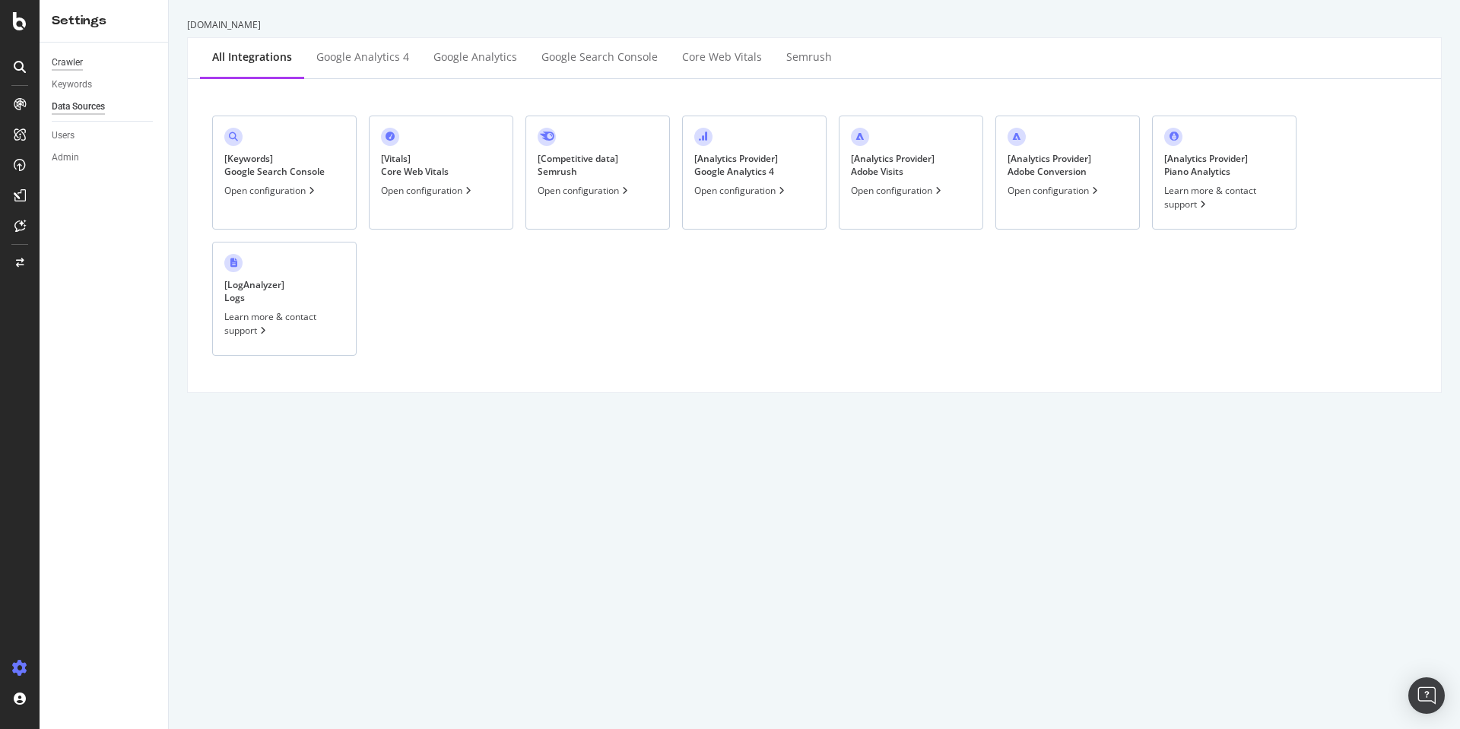
click at [72, 62] on div "Crawler" at bounding box center [67, 63] width 31 height 16
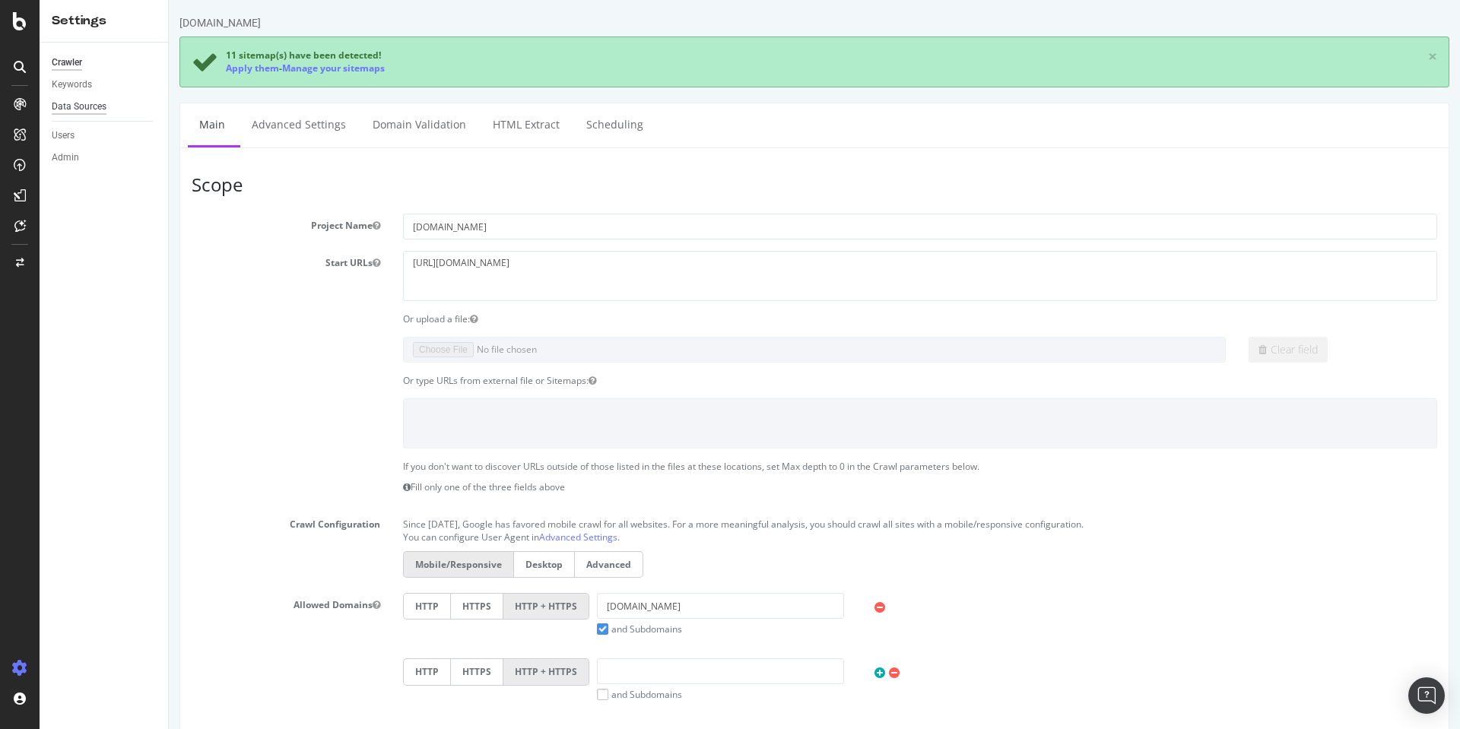
click at [97, 109] on div "Data Sources" at bounding box center [79, 107] width 55 height 16
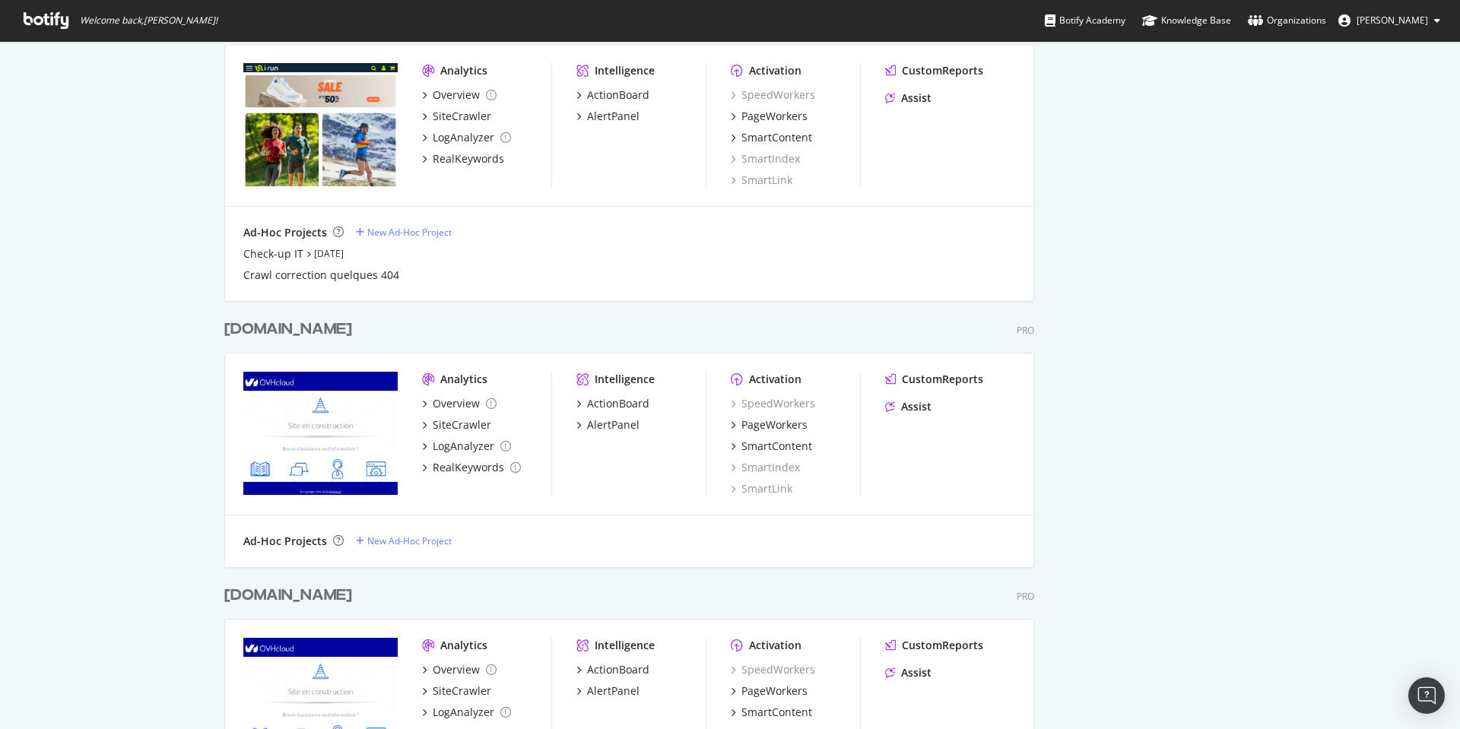
scroll to position [1373, 0]
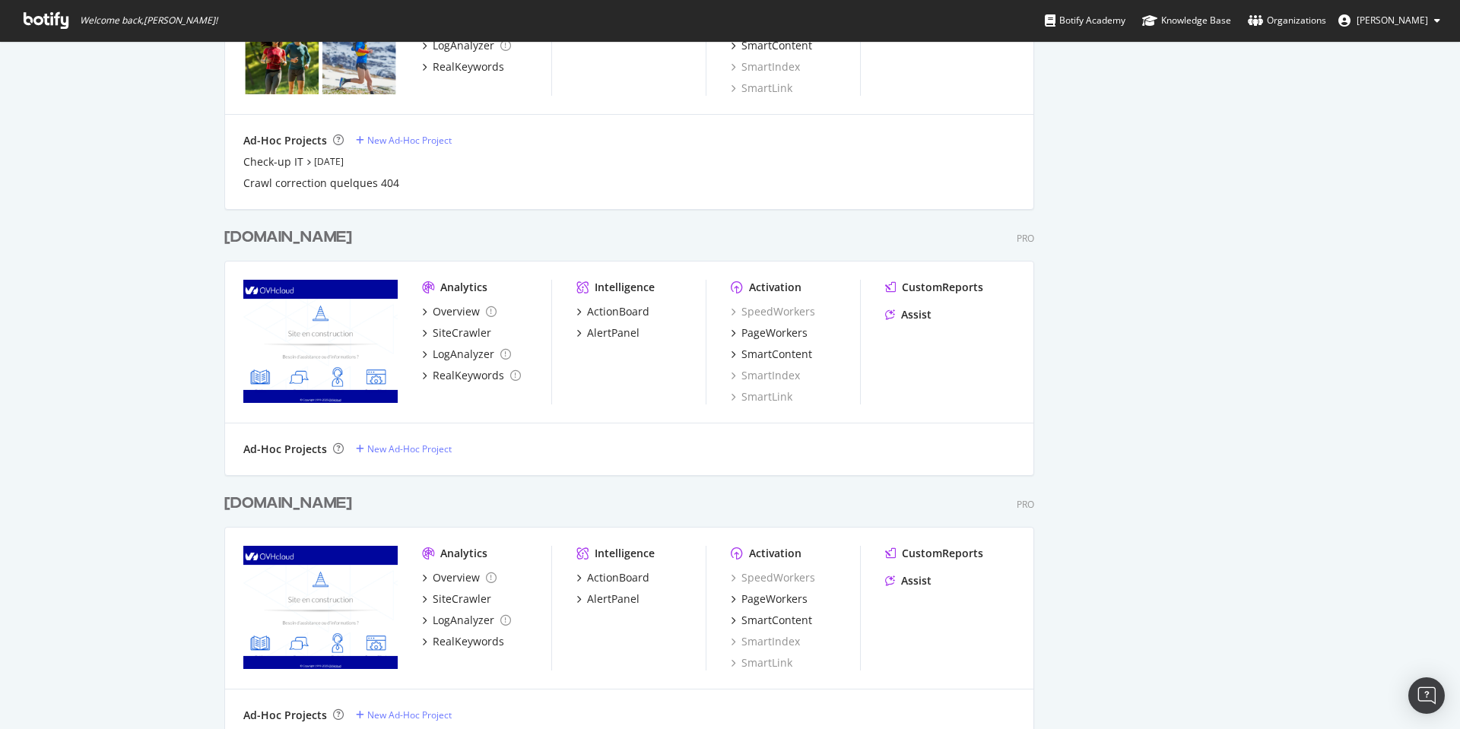
click at [253, 237] on div "[DOMAIN_NAME]" at bounding box center [288, 238] width 128 height 22
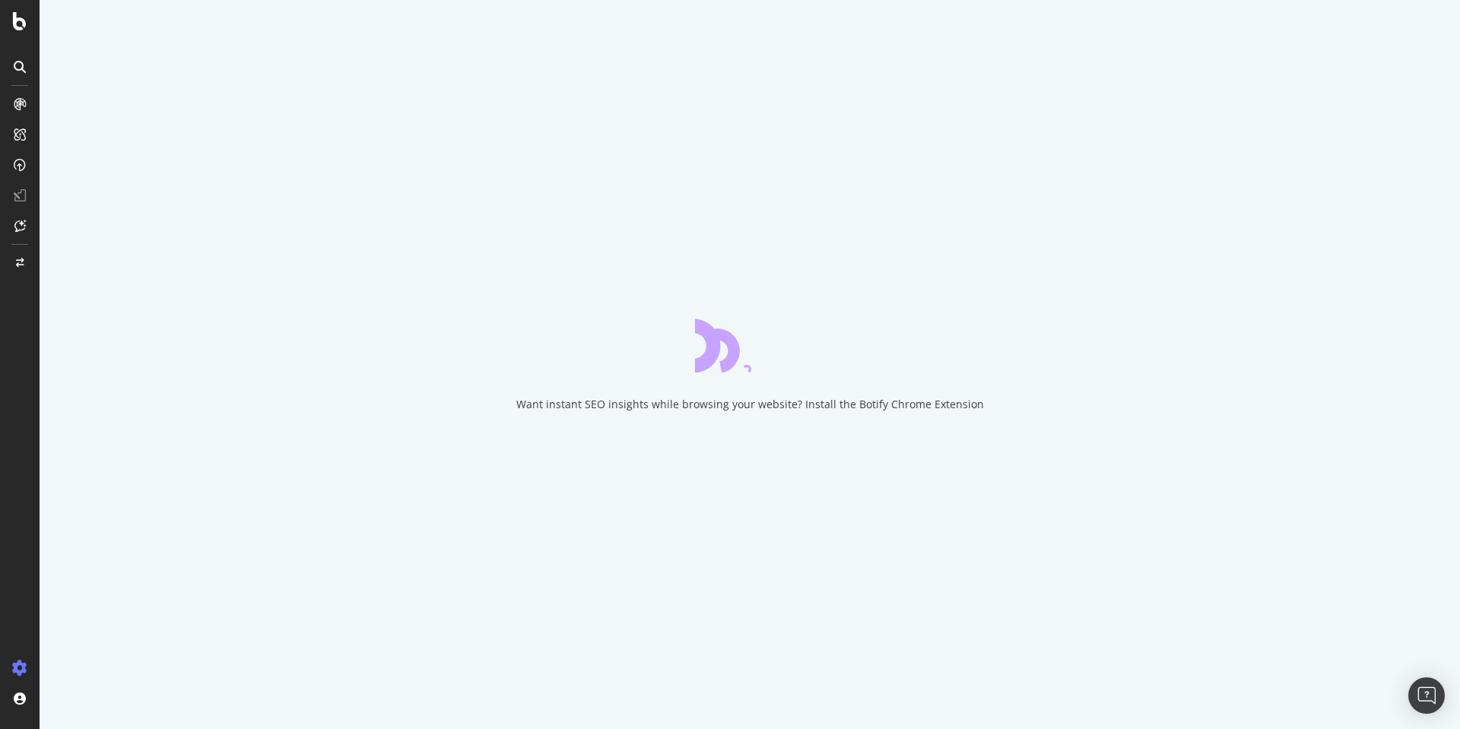
drag, startPoint x: 253, startPoint y: 237, endPoint x: 410, endPoint y: 108, distance: 203.0
click at [410, 108] on div "Want instant SEO insights while browsing your website? Install the Botify Chrom…" at bounding box center [750, 364] width 1420 height 729
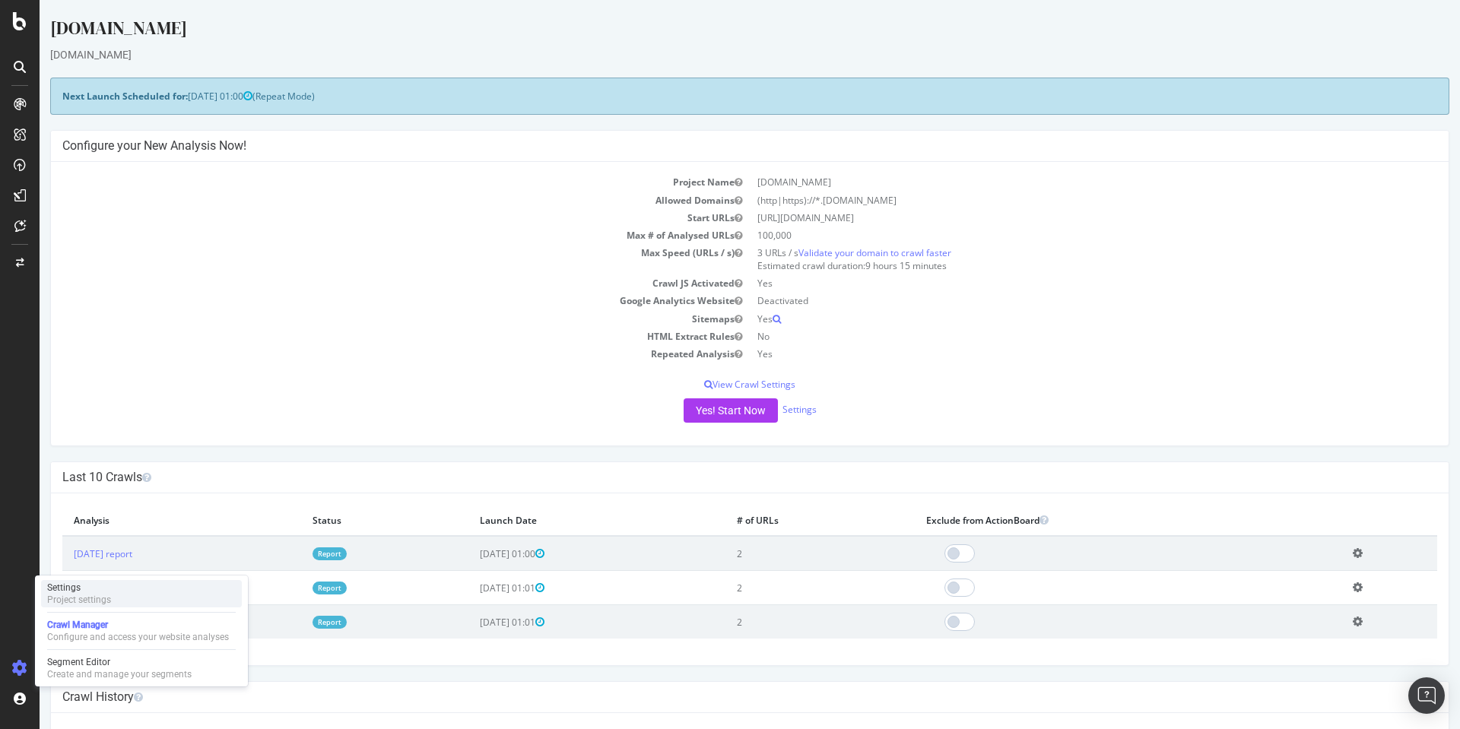
click at [107, 583] on div "Settings" at bounding box center [79, 588] width 64 height 12
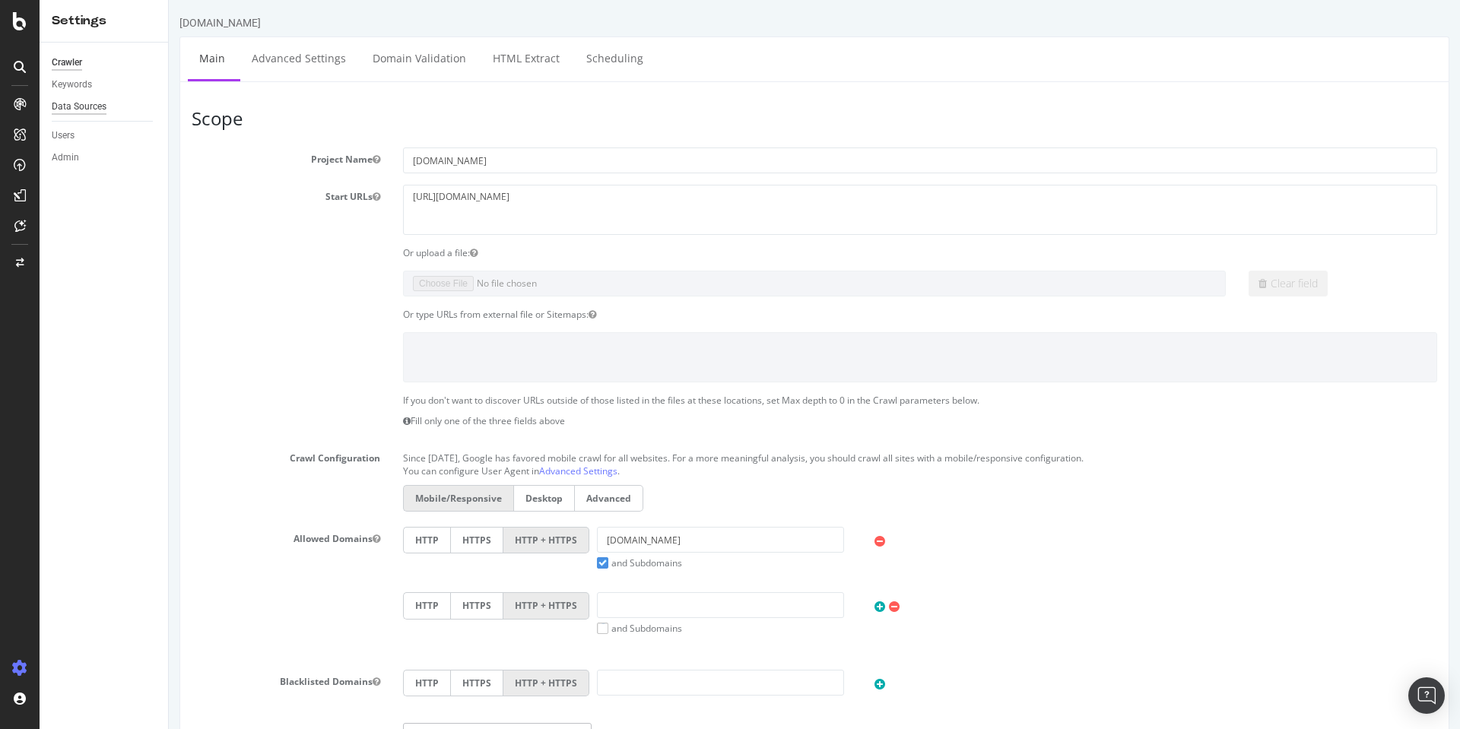
click at [83, 101] on div "Data Sources" at bounding box center [79, 107] width 55 height 16
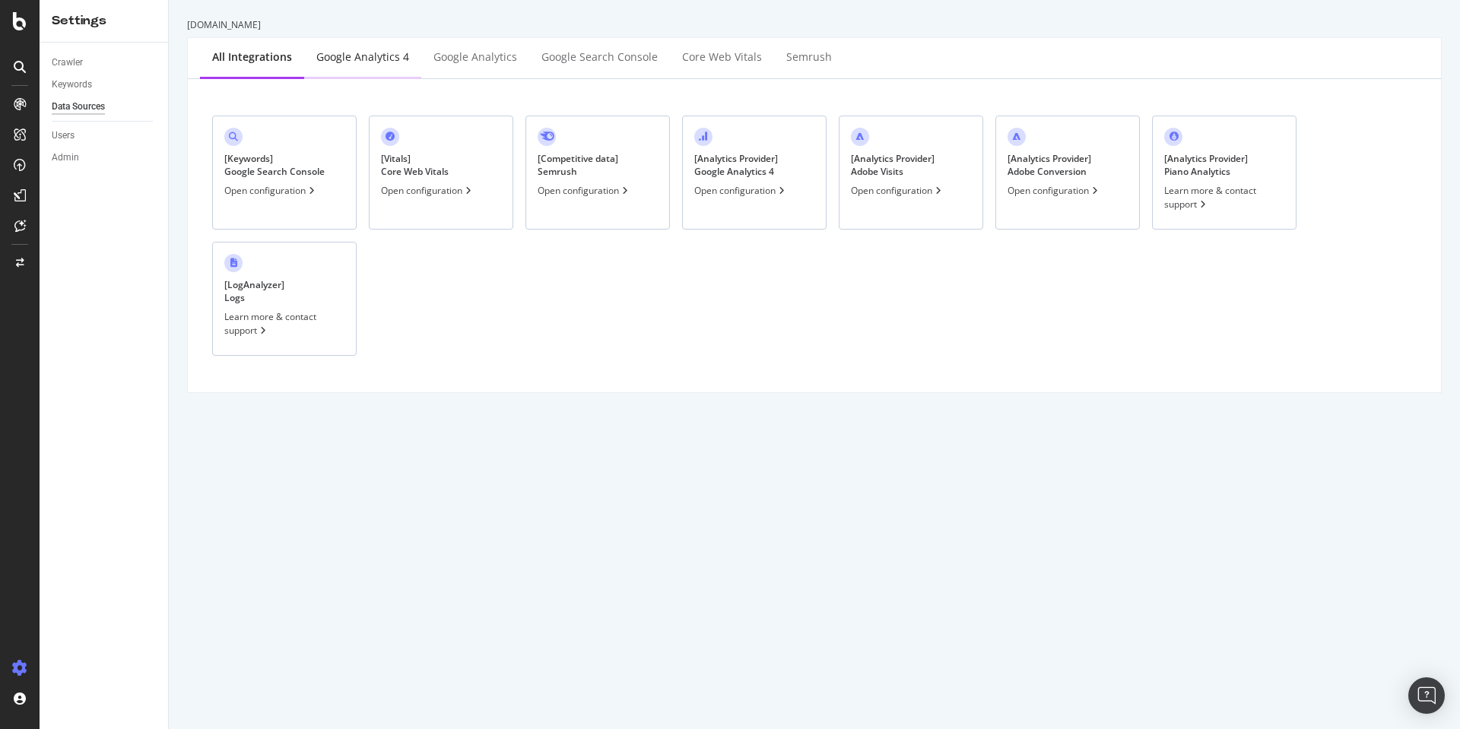
click at [372, 63] on div "Google Analytics 4" at bounding box center [362, 56] width 93 height 15
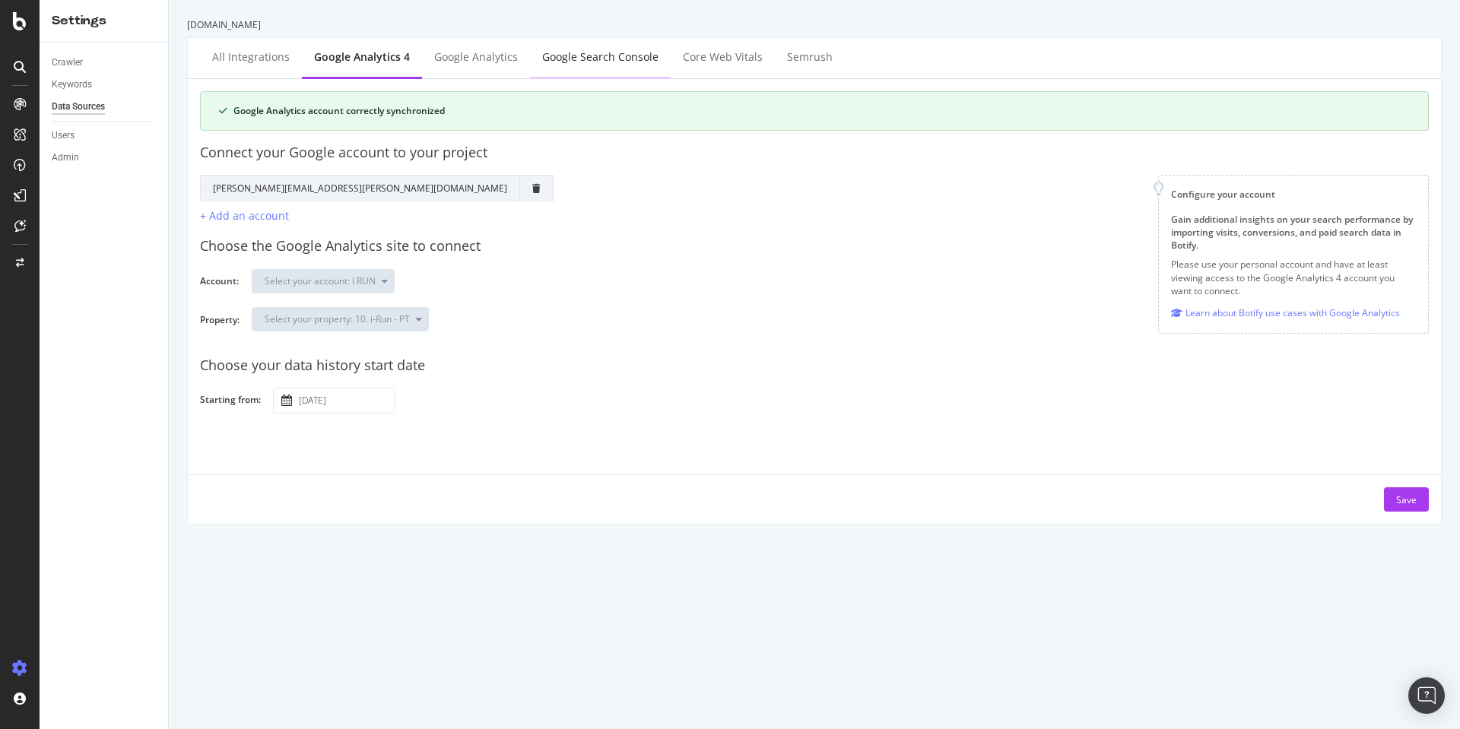
click at [588, 55] on div "Google Search Console" at bounding box center [600, 56] width 116 height 15
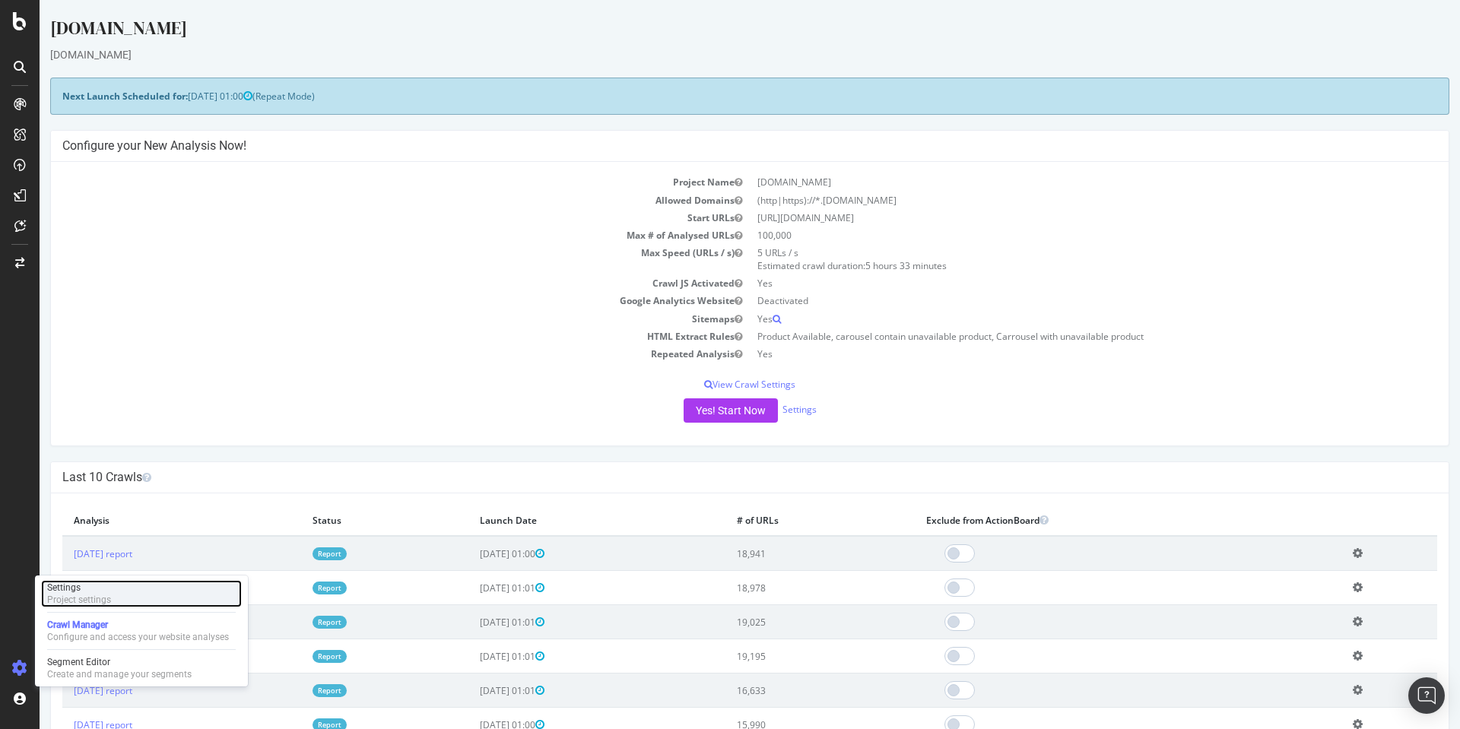
click at [110, 593] on div "Settings" at bounding box center [79, 588] width 64 height 12
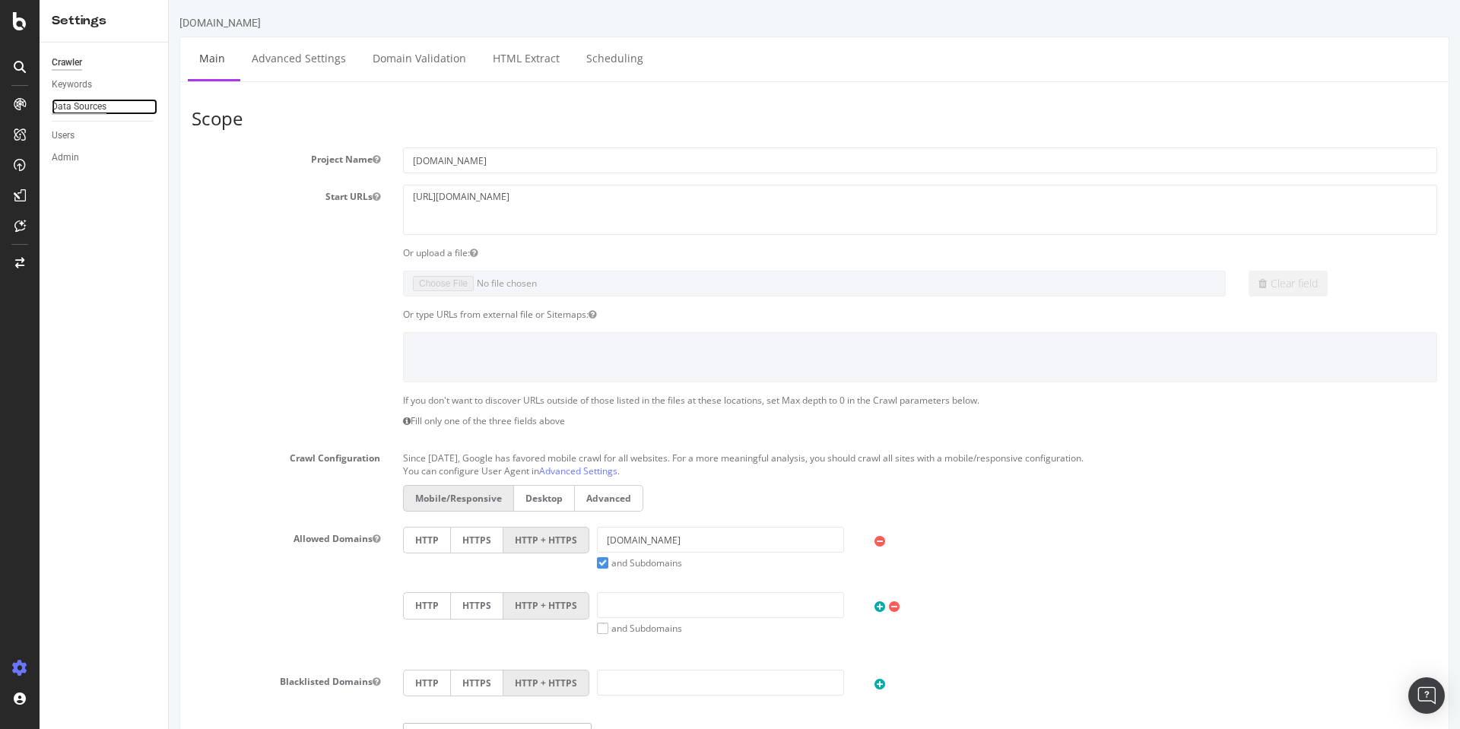
click at [103, 112] on div "Data Sources" at bounding box center [79, 107] width 55 height 16
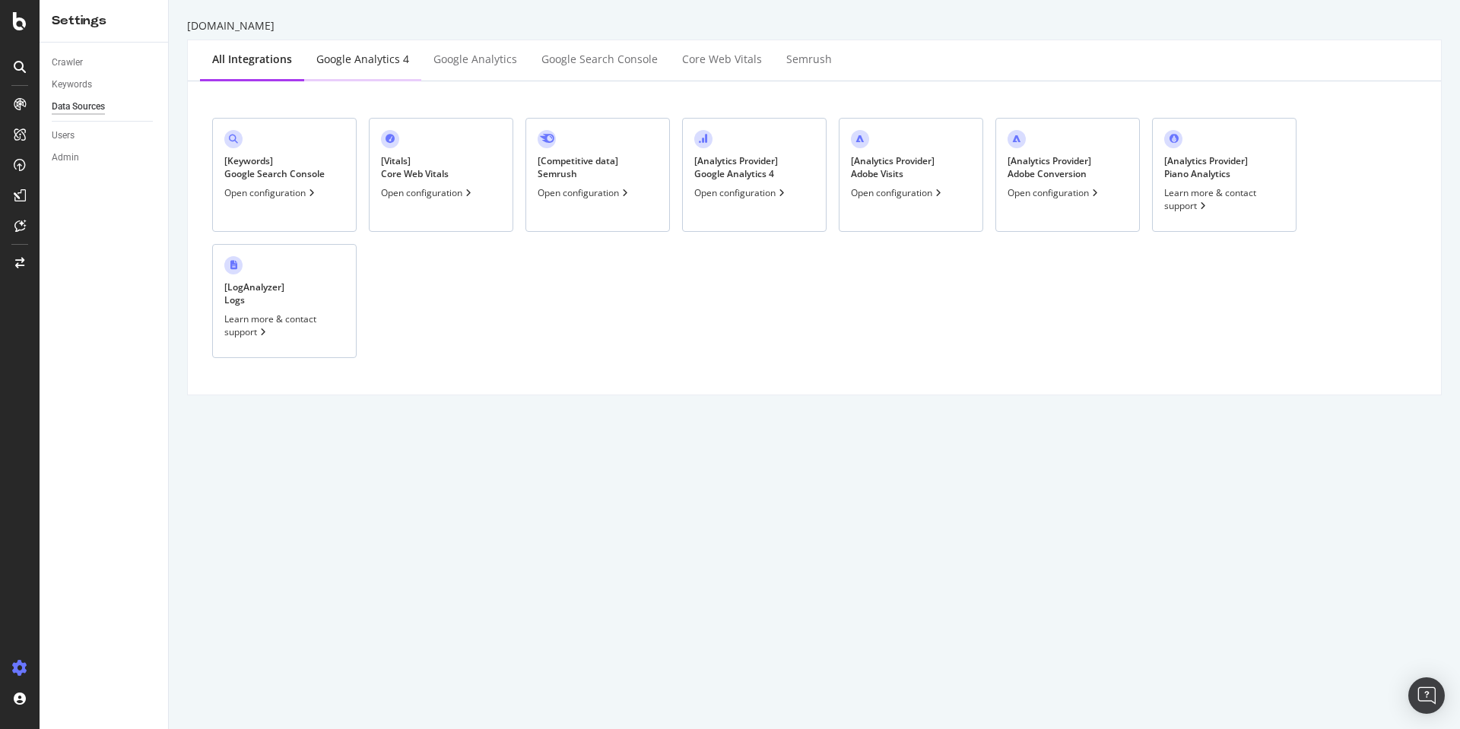
click at [363, 58] on div "Google Analytics 4" at bounding box center [362, 59] width 93 height 15
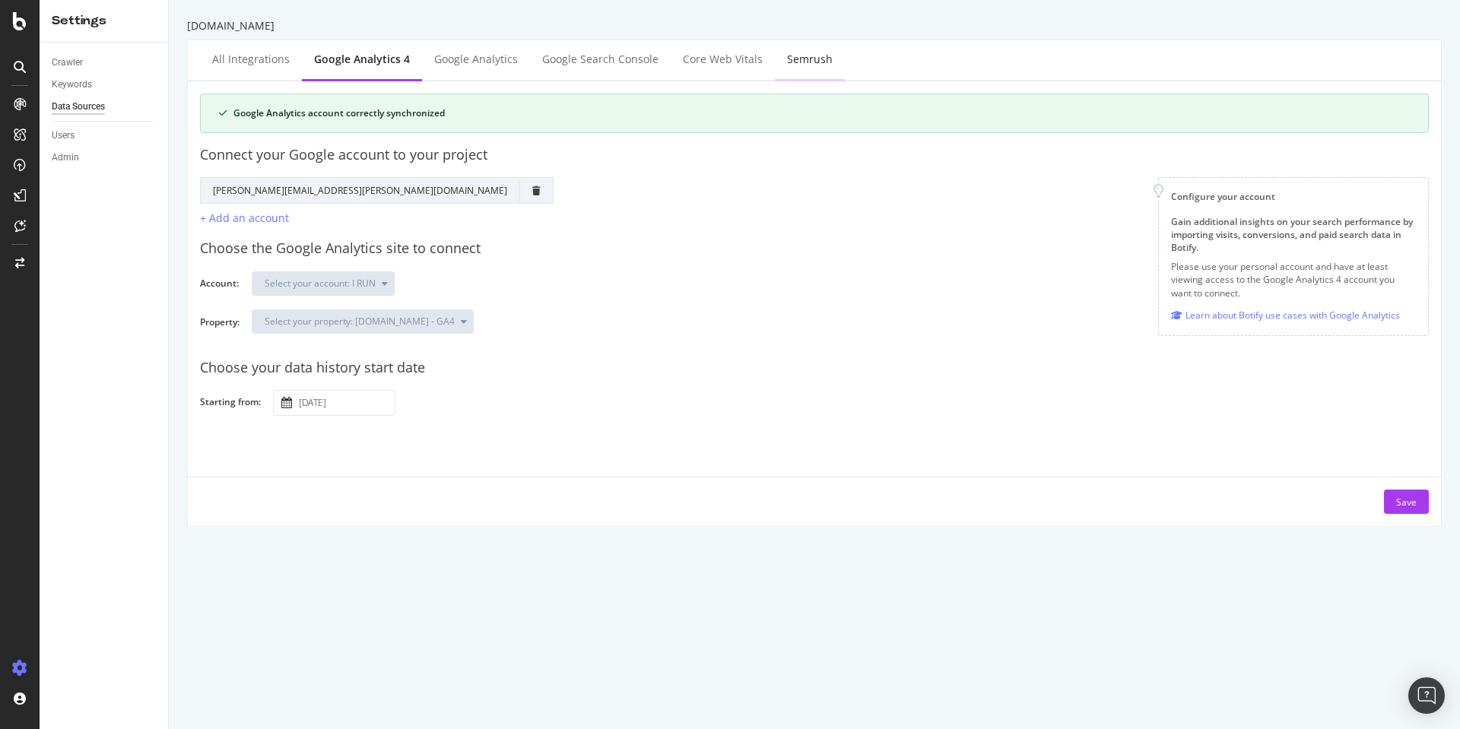
click at [805, 64] on div "Semrush" at bounding box center [810, 59] width 46 height 15
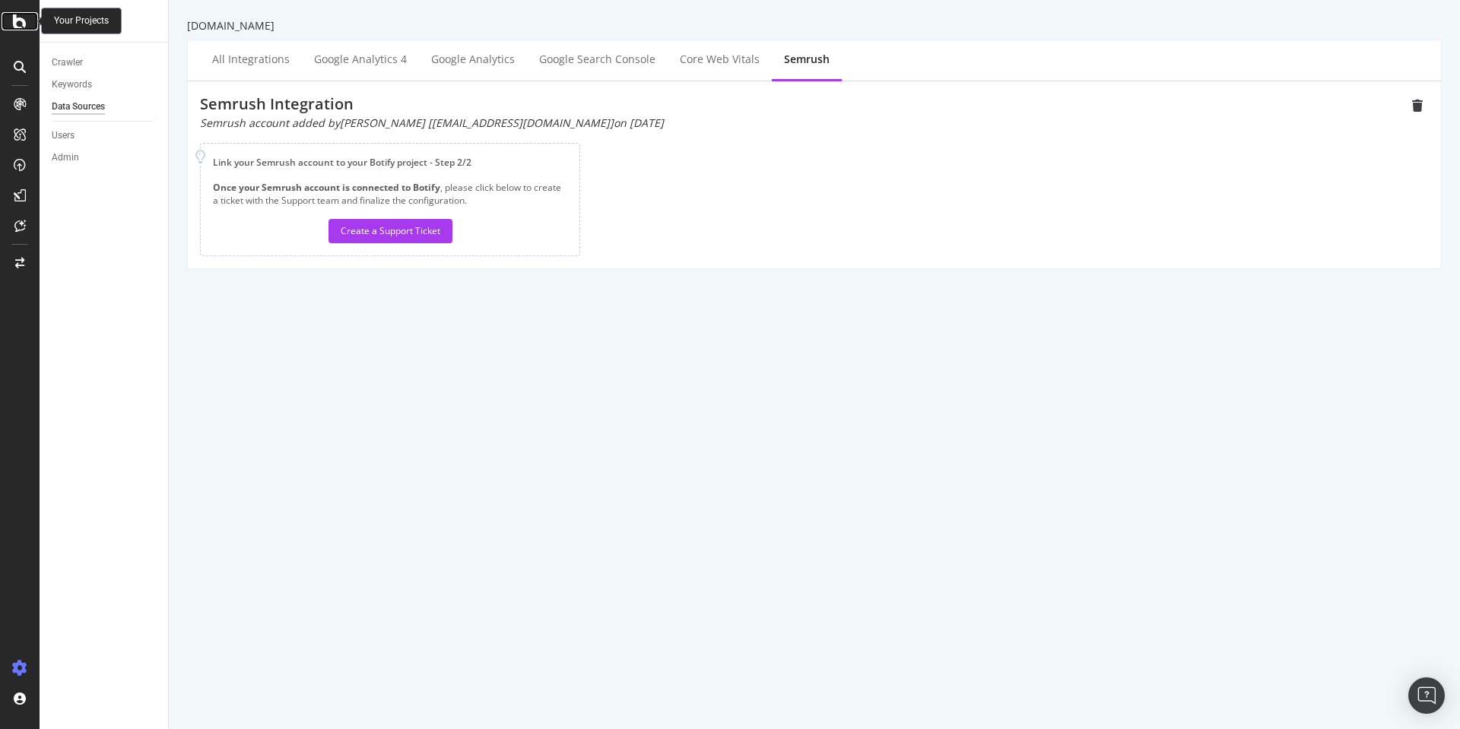
click at [11, 24] on div at bounding box center [20, 21] width 36 height 18
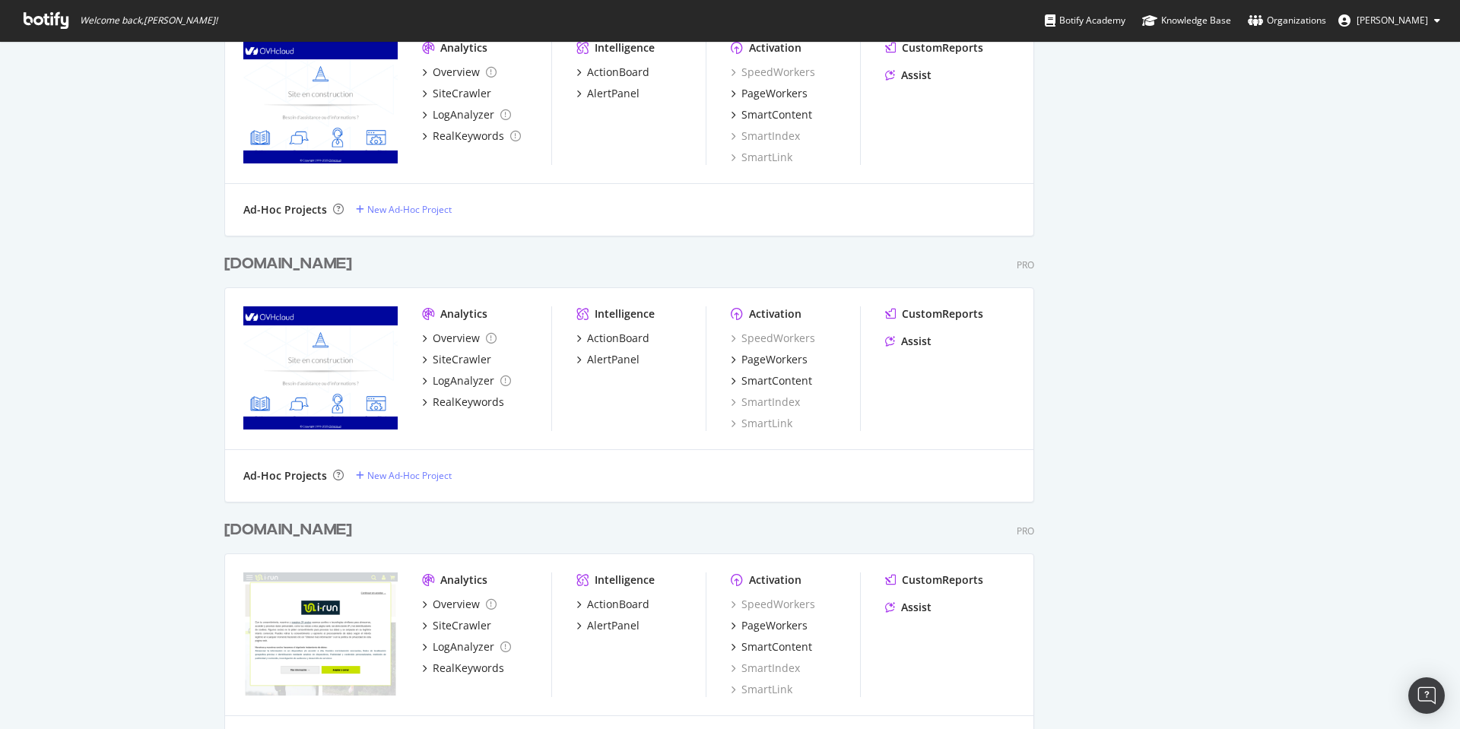
scroll to position [1675, 0]
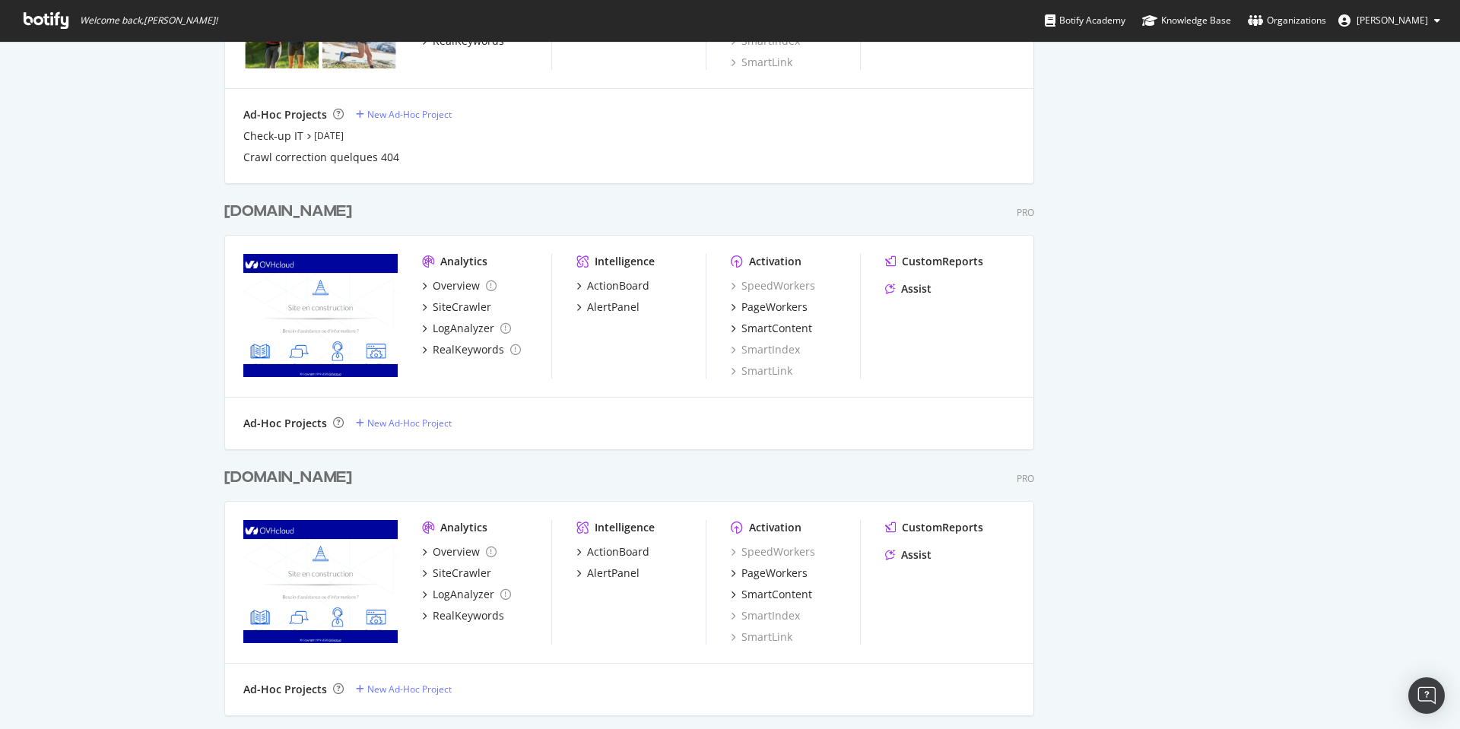
scroll to position [1460, 0]
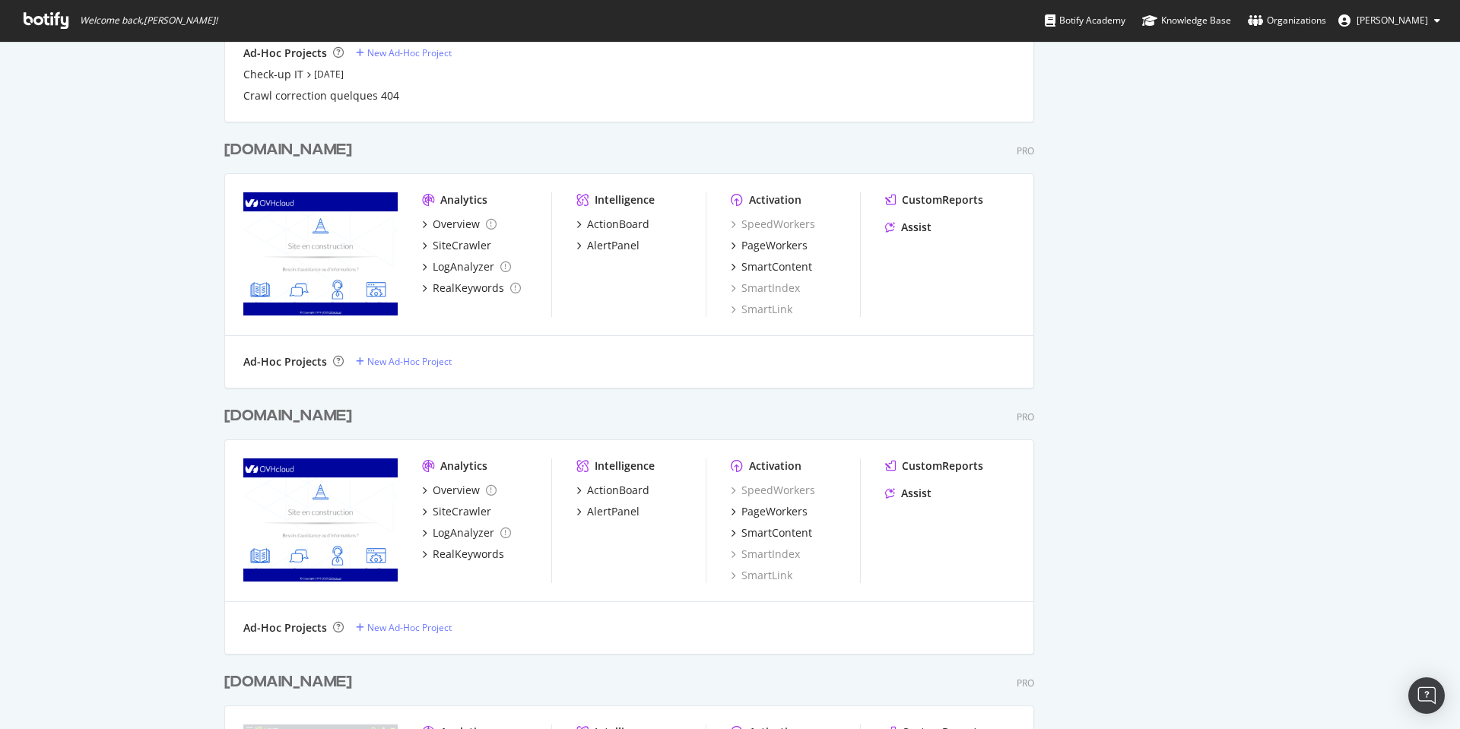
click at [247, 418] on div "[DOMAIN_NAME]" at bounding box center [288, 416] width 128 height 22
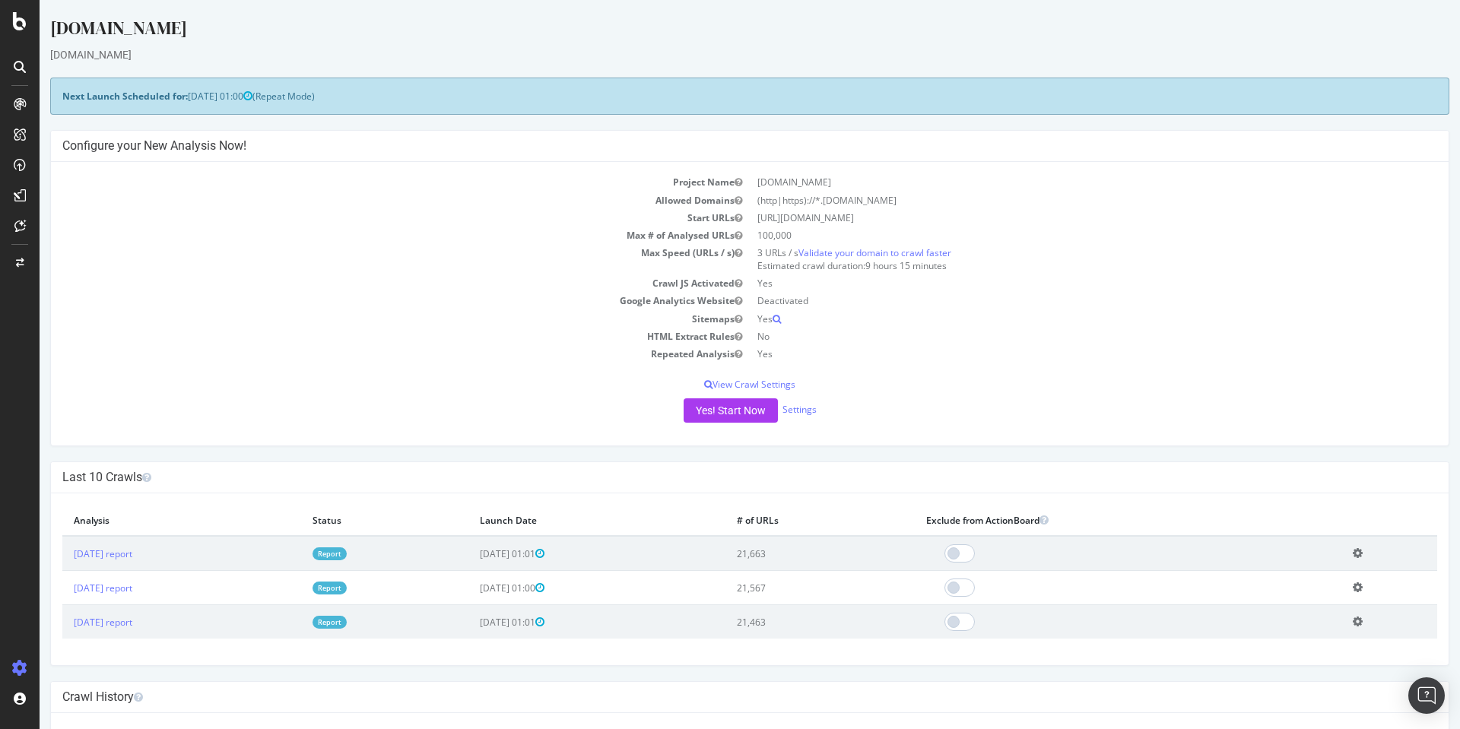
scroll to position [103, 0]
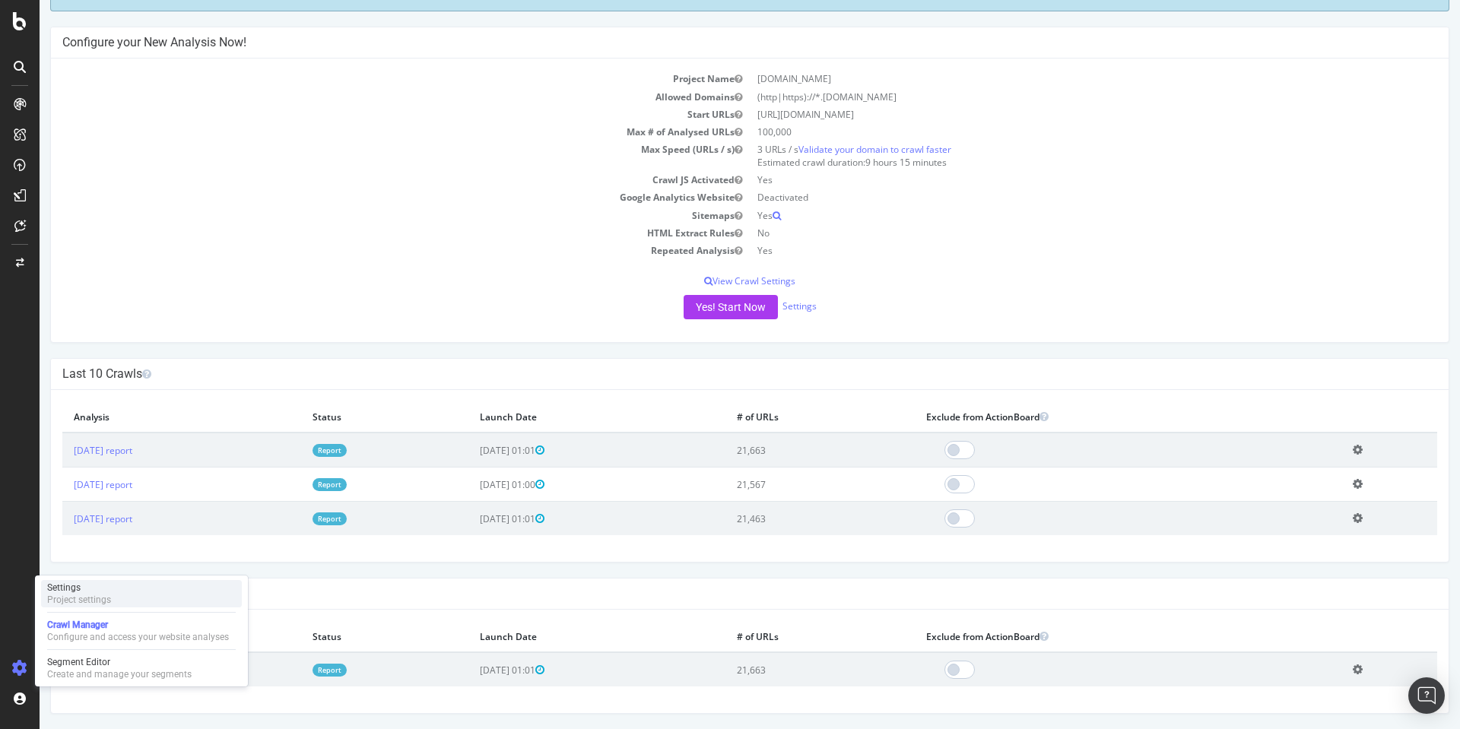
click at [109, 591] on div "Settings" at bounding box center [79, 588] width 64 height 12
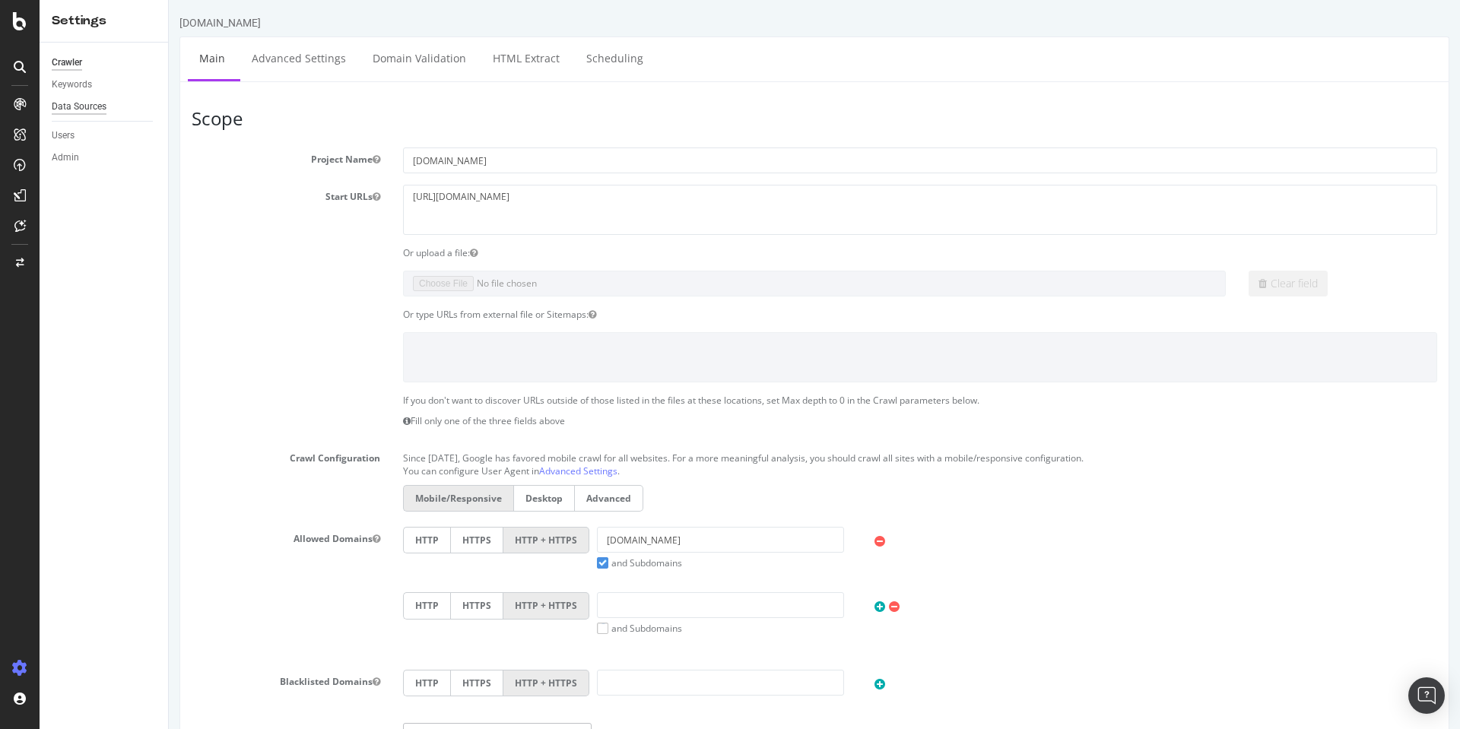
click at [99, 109] on div "Data Sources" at bounding box center [79, 107] width 55 height 16
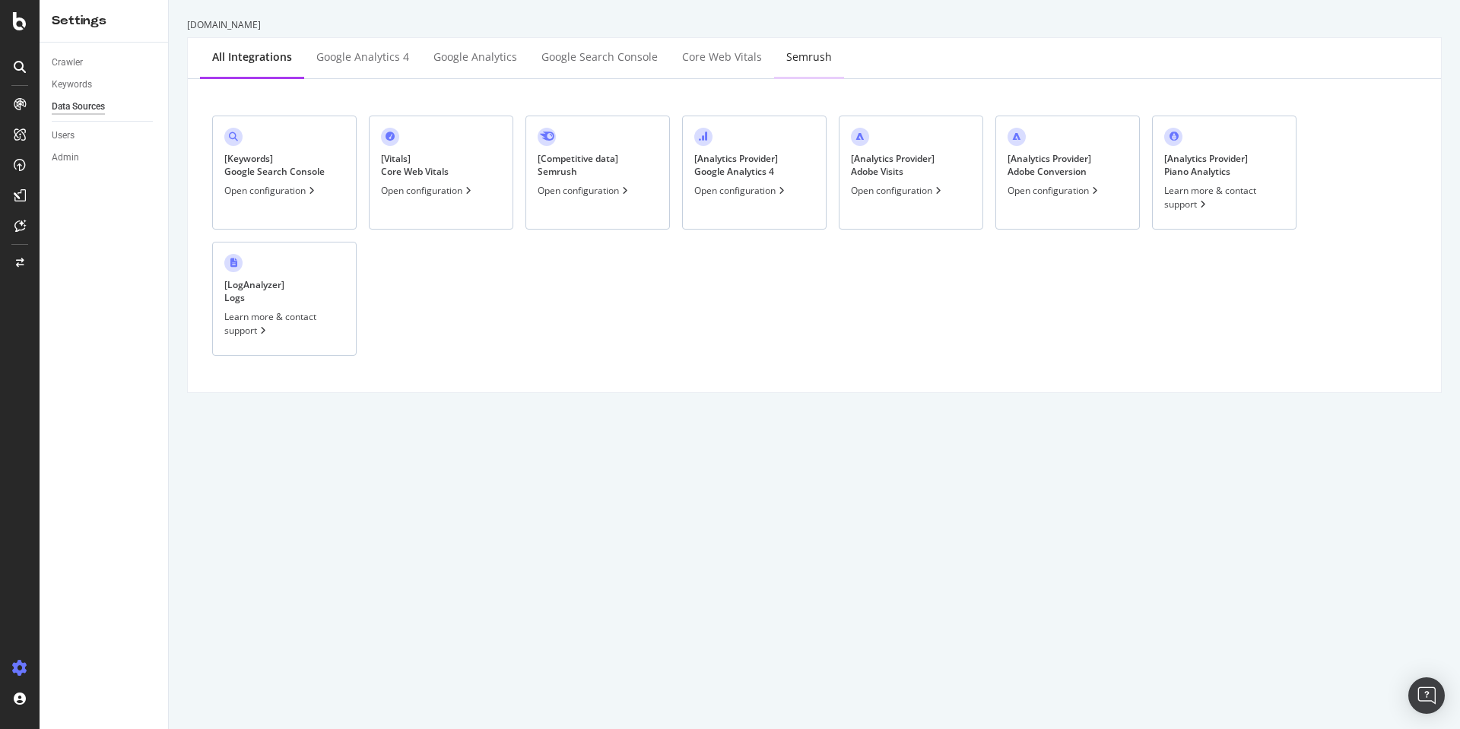
click at [791, 53] on div "Semrush" at bounding box center [809, 56] width 46 height 15
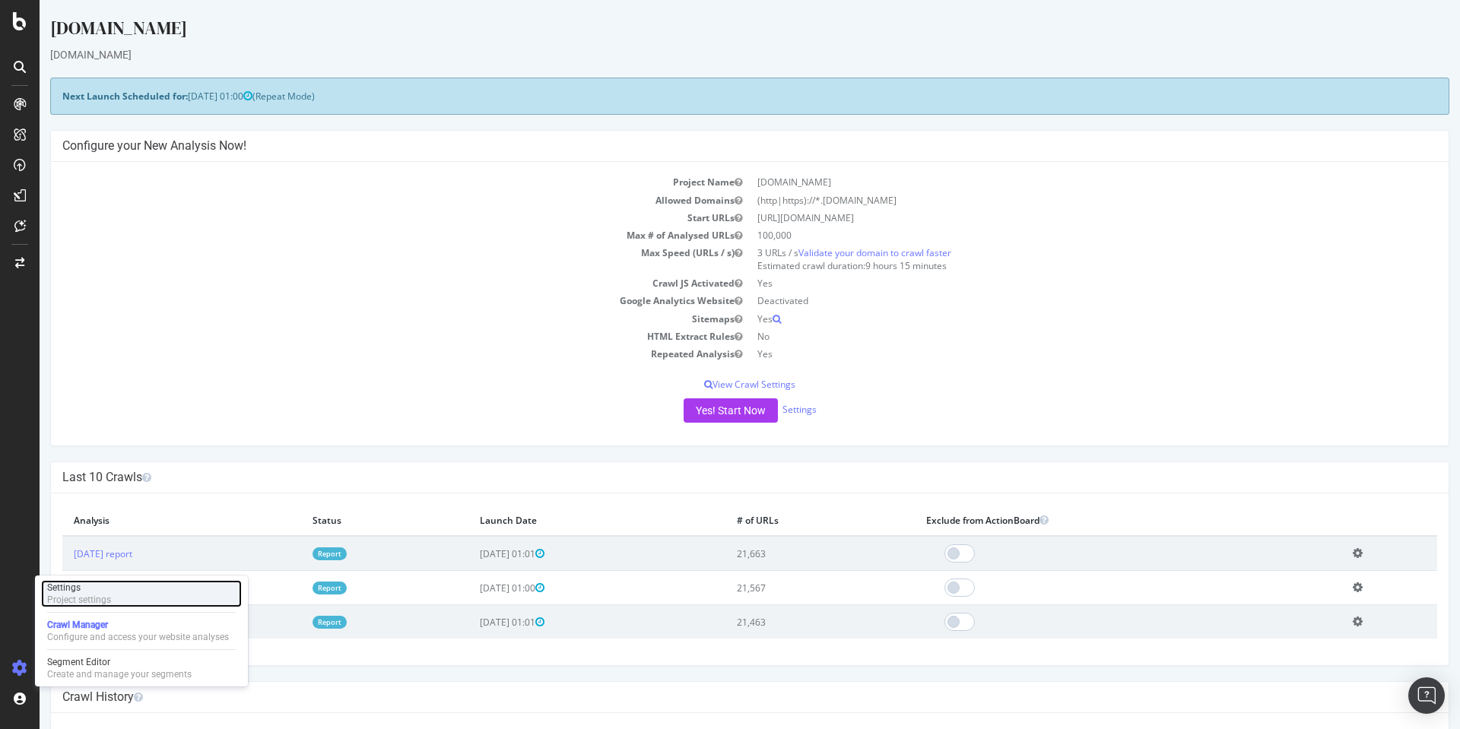
click at [132, 594] on div "Settings Project settings" at bounding box center [141, 593] width 201 height 27
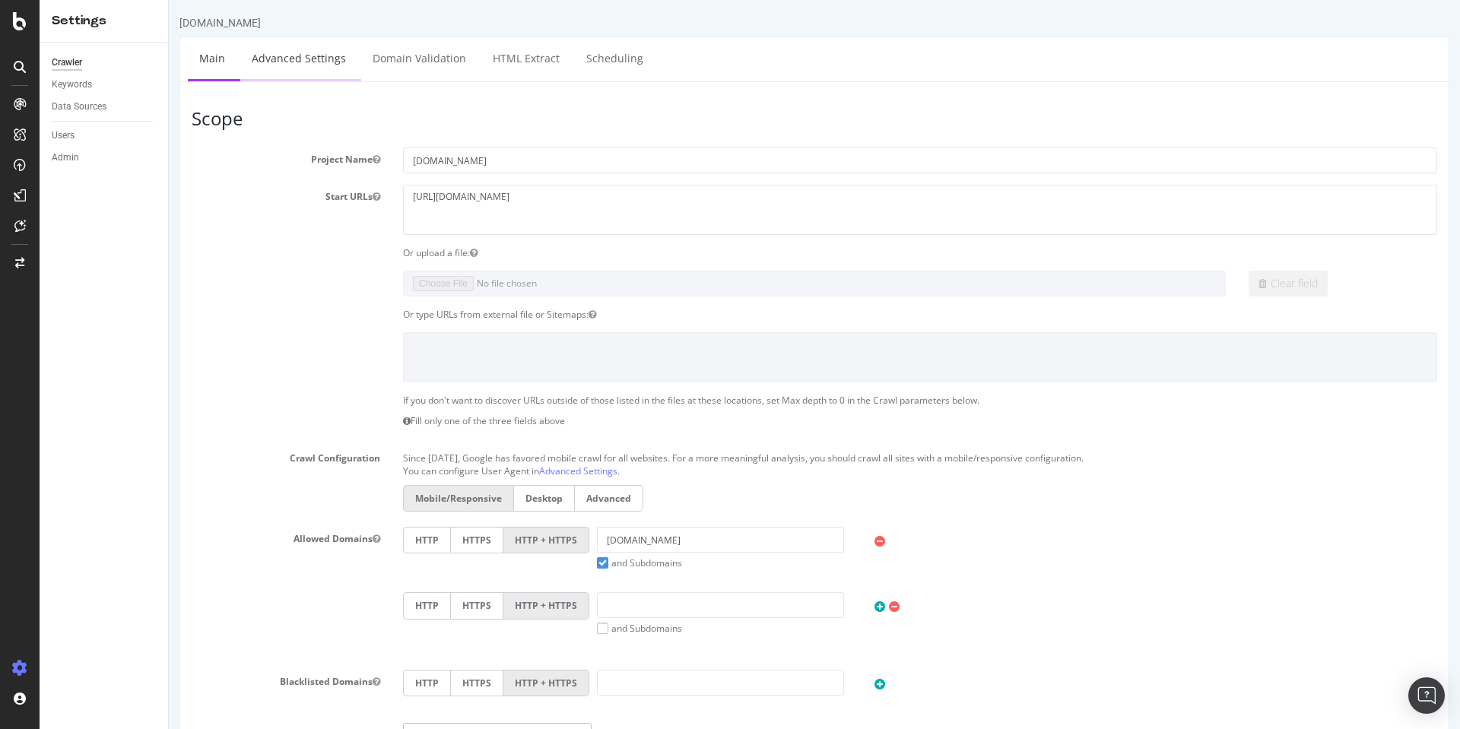
click at [305, 62] on link "Advanced Settings" at bounding box center [298, 58] width 117 height 42
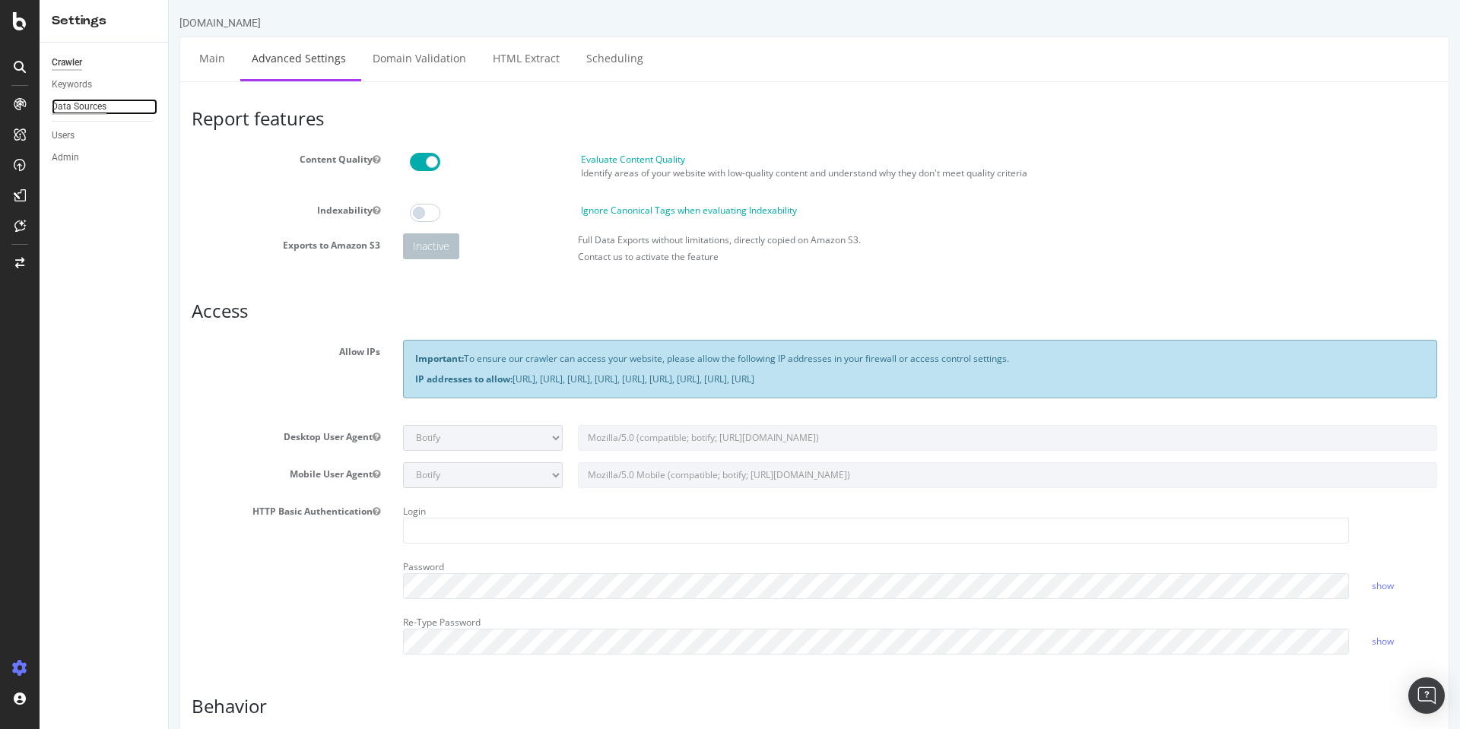
click at [73, 108] on div "Data Sources" at bounding box center [79, 107] width 55 height 16
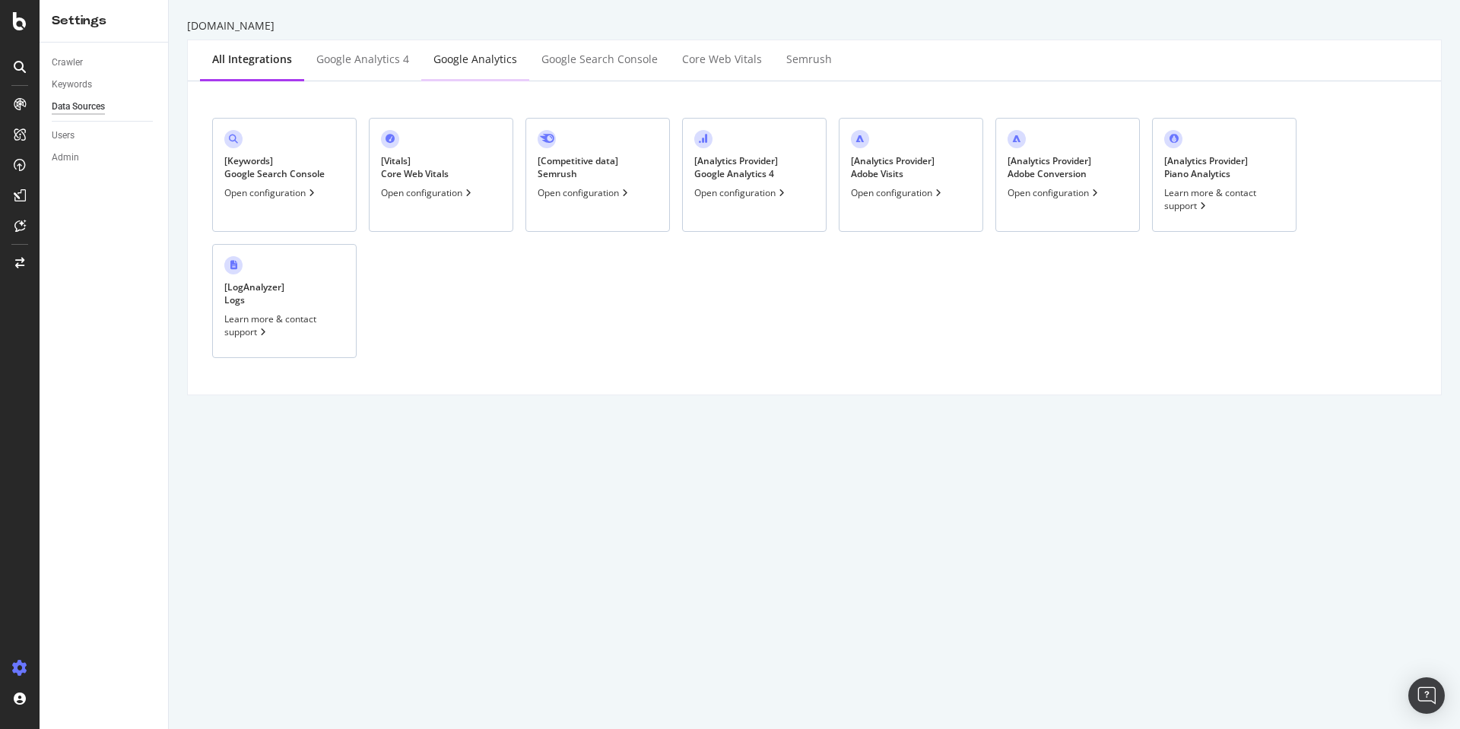
click at [464, 62] on div "Google Analytics" at bounding box center [475, 59] width 84 height 15
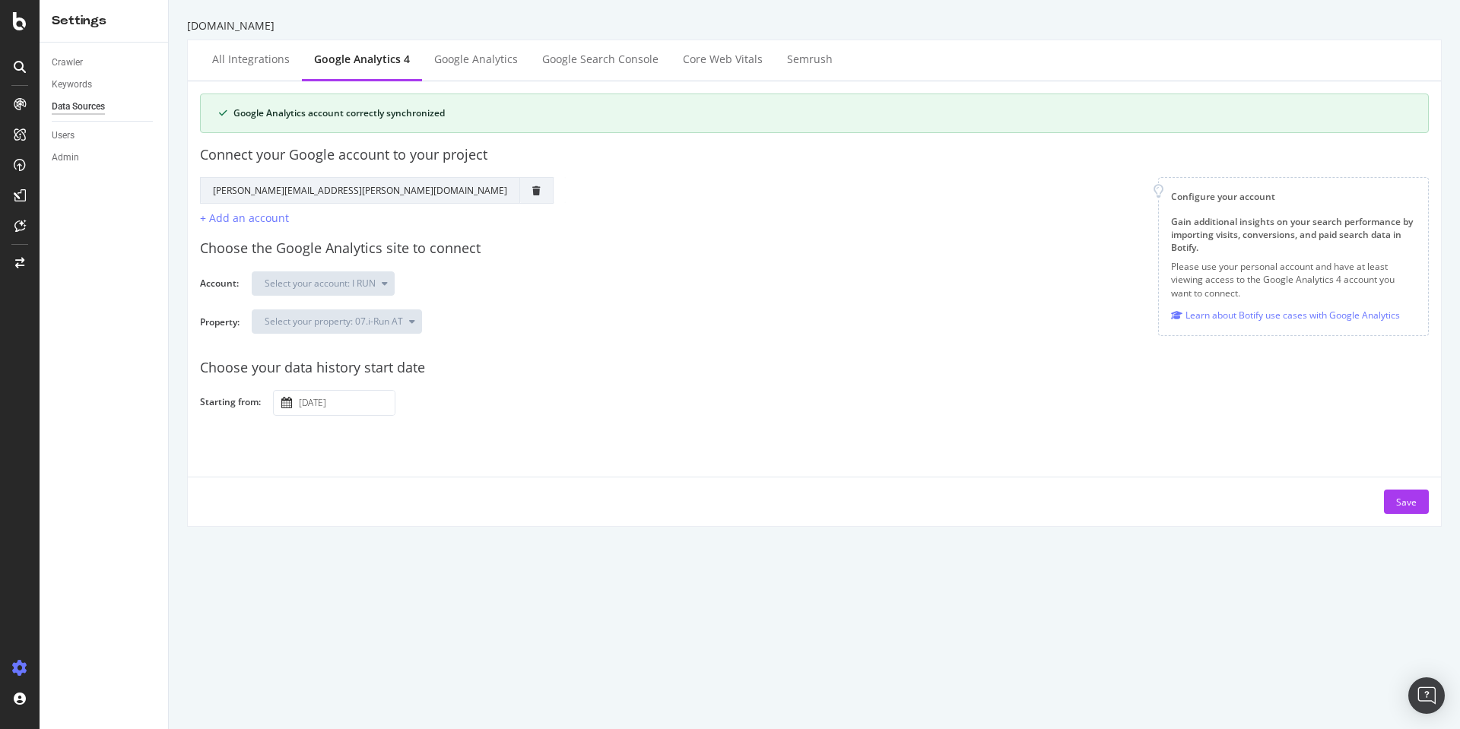
click at [14, 32] on div at bounding box center [20, 364] width 40 height 729
click at [20, 24] on icon at bounding box center [20, 21] width 14 height 18
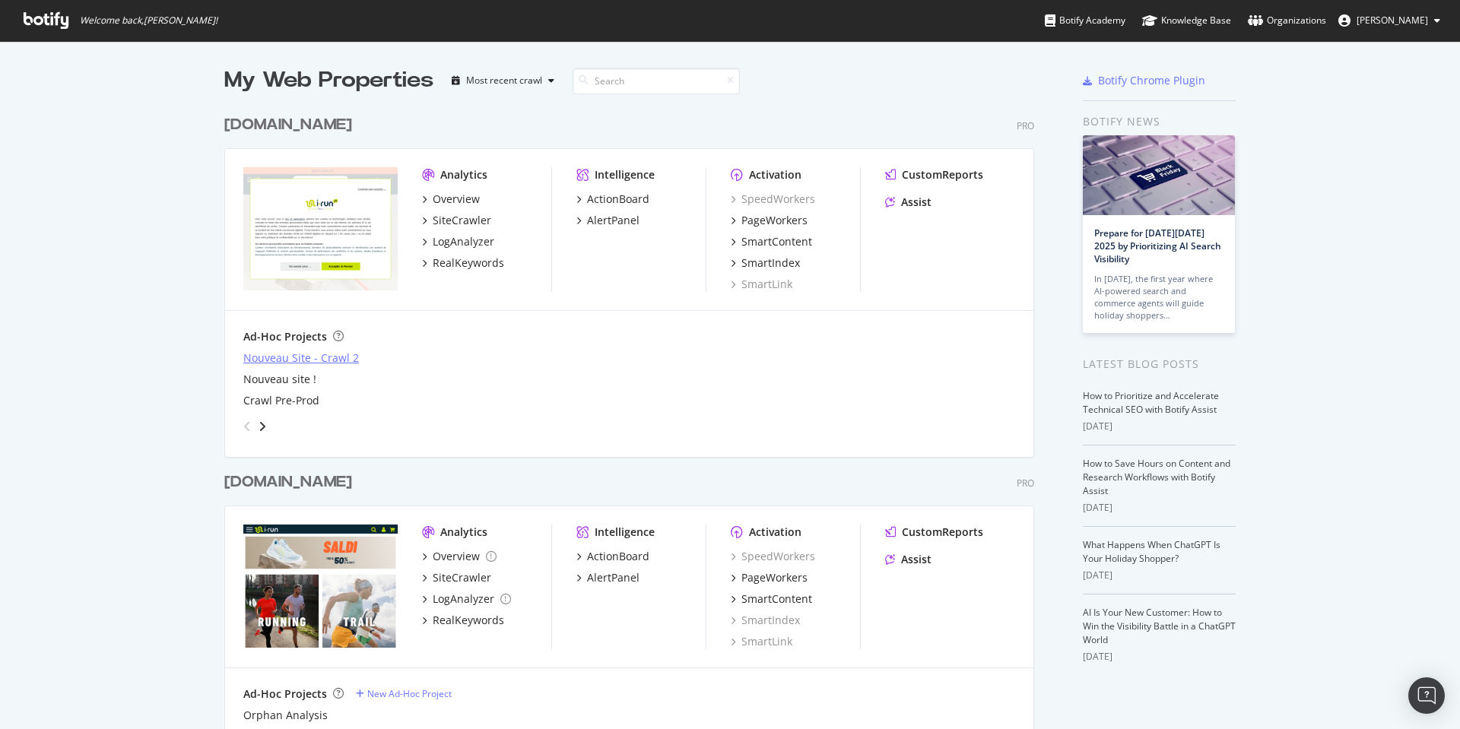
scroll to position [258, 0]
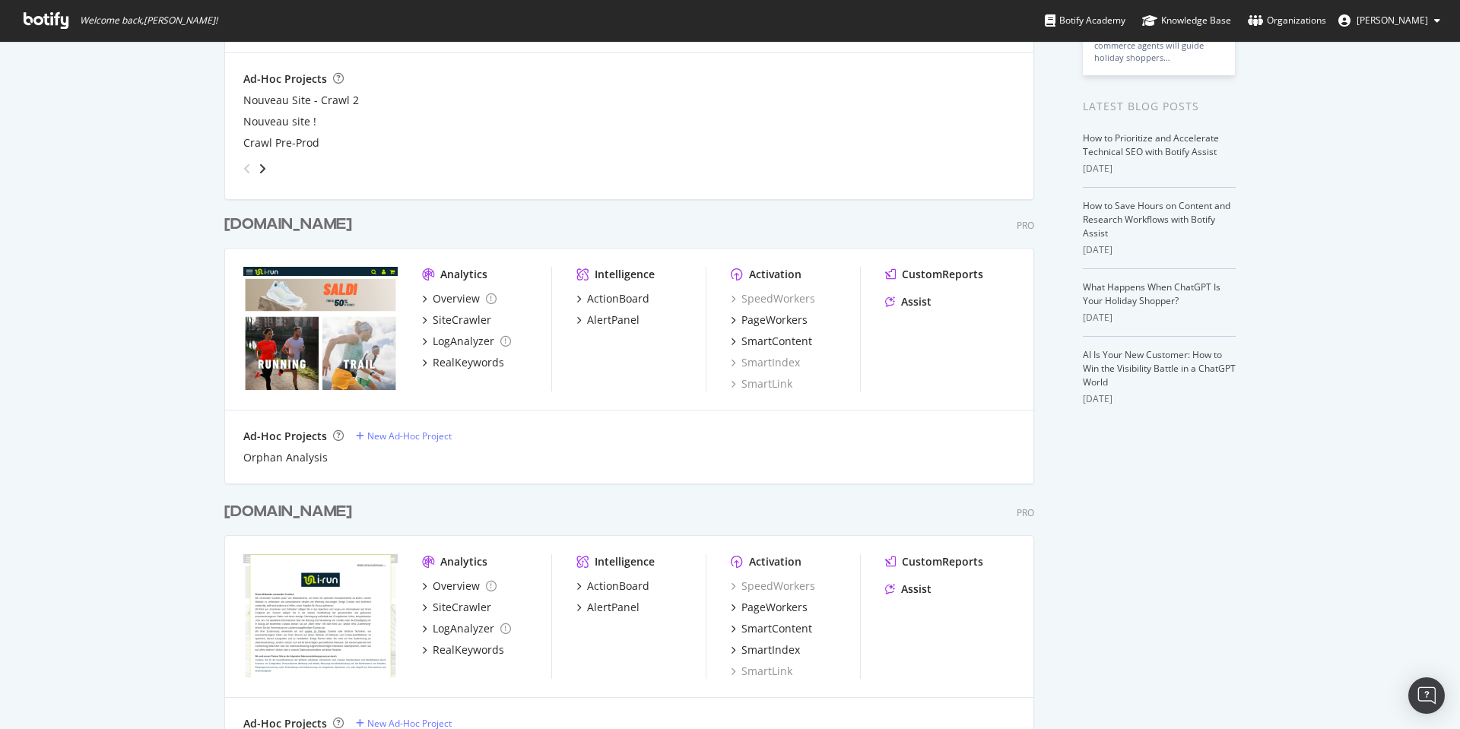
click at [239, 221] on div "[DOMAIN_NAME]" at bounding box center [288, 225] width 128 height 22
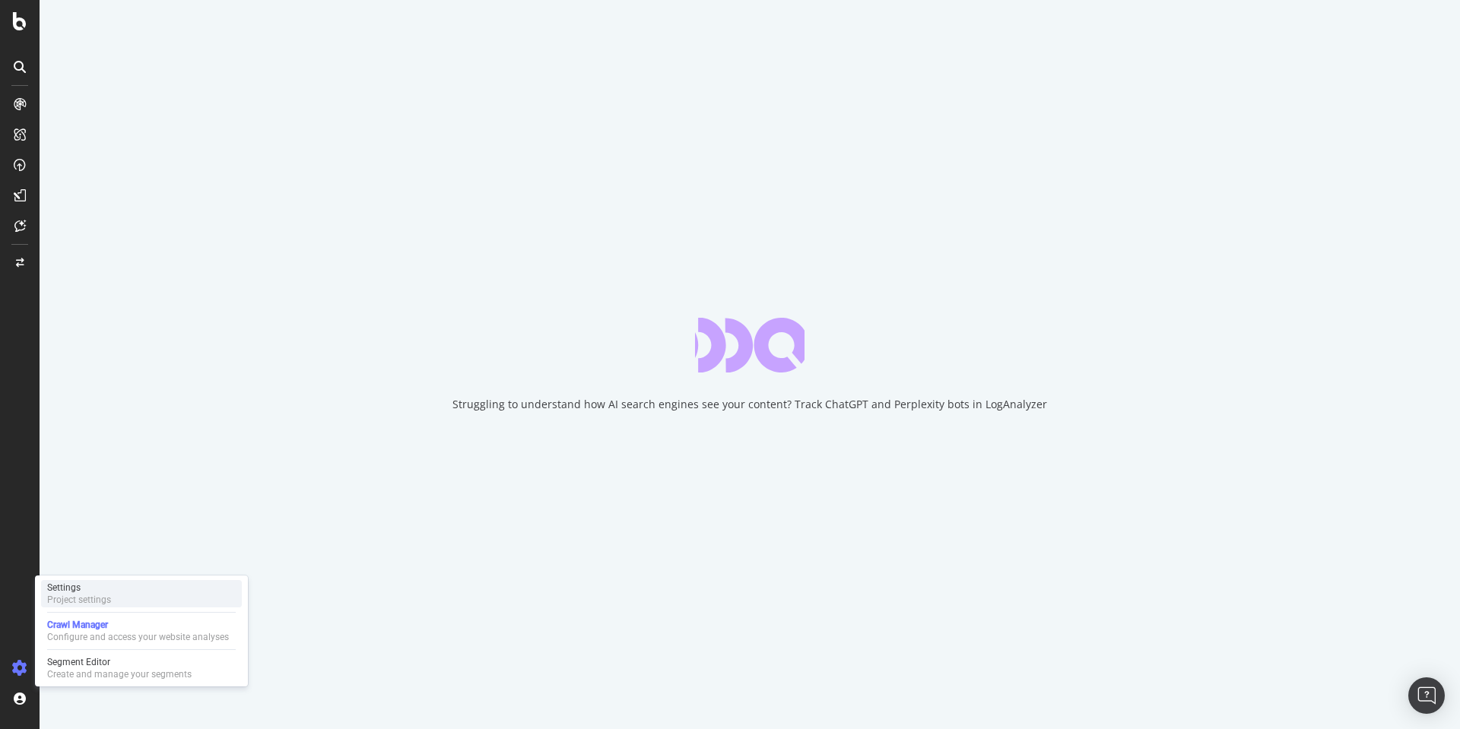
click at [113, 594] on div "Settings Project settings" at bounding box center [141, 593] width 201 height 27
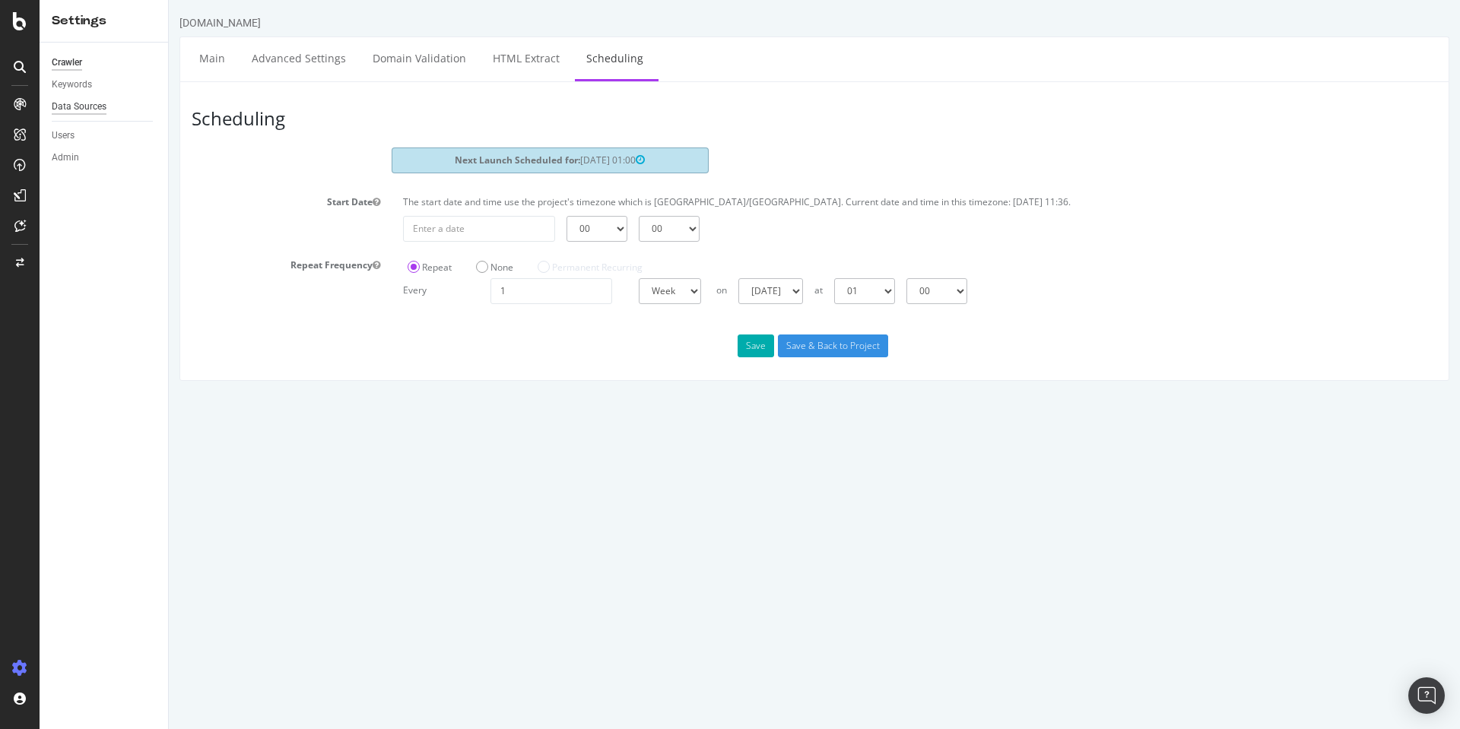
click at [83, 105] on div "Data Sources" at bounding box center [79, 107] width 55 height 16
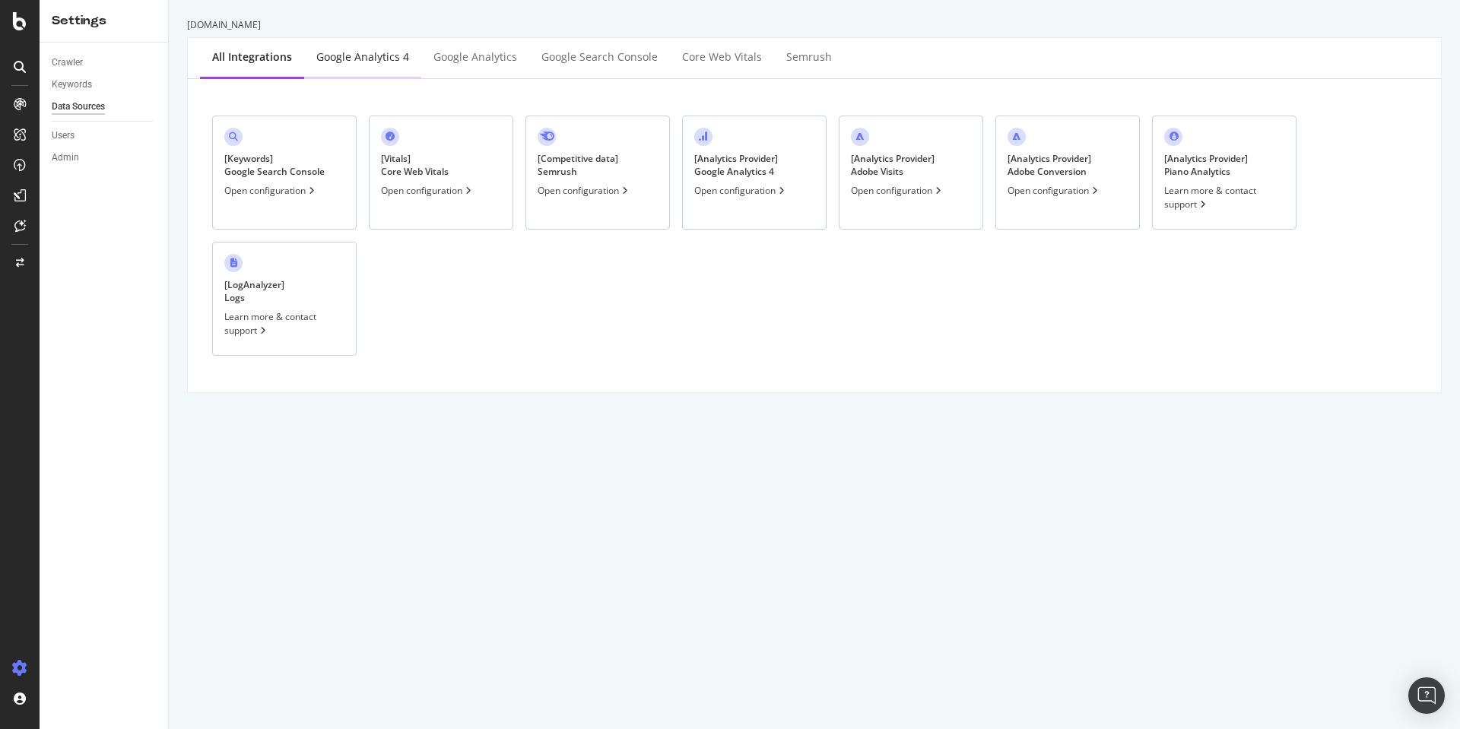
click at [357, 54] on div "Google Analytics 4" at bounding box center [362, 56] width 93 height 15
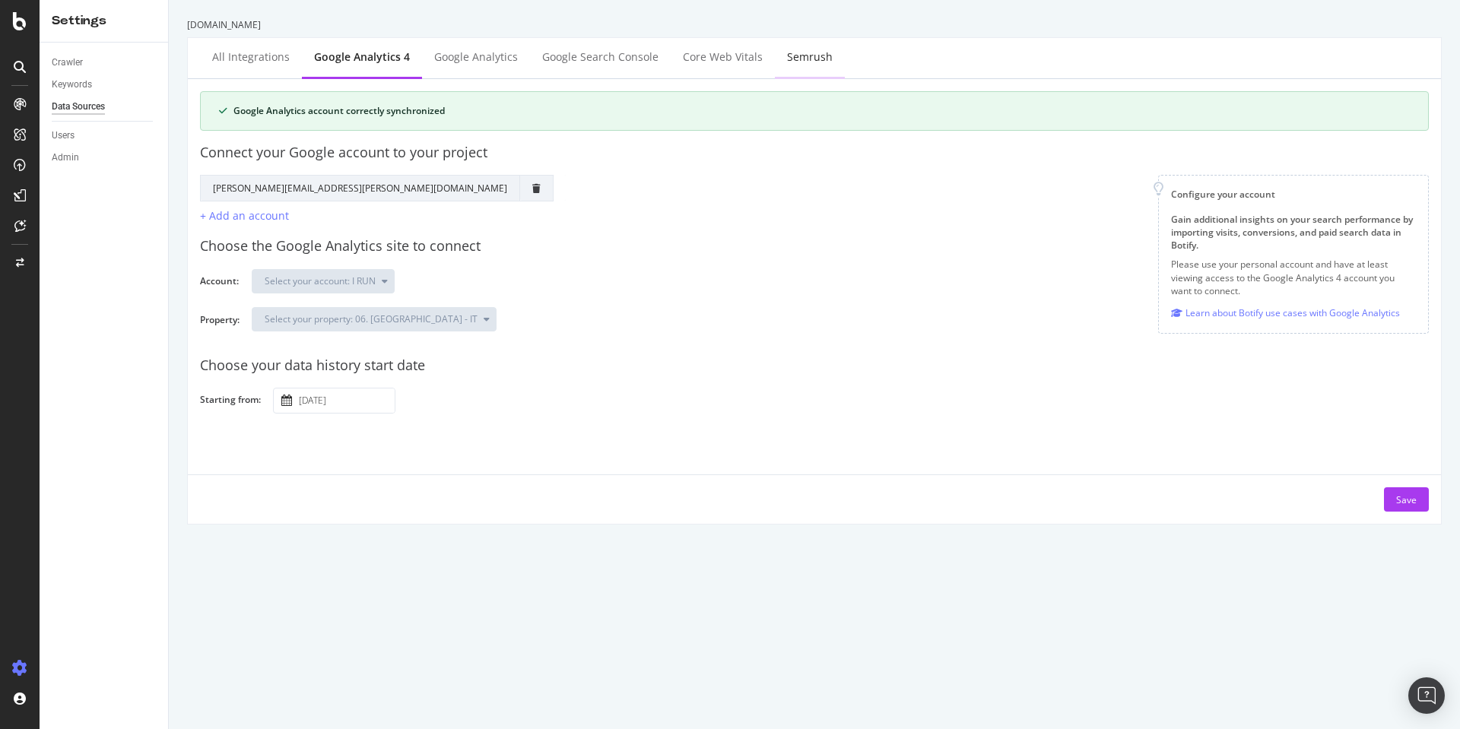
click at [800, 53] on div "Semrush" at bounding box center [810, 56] width 46 height 15
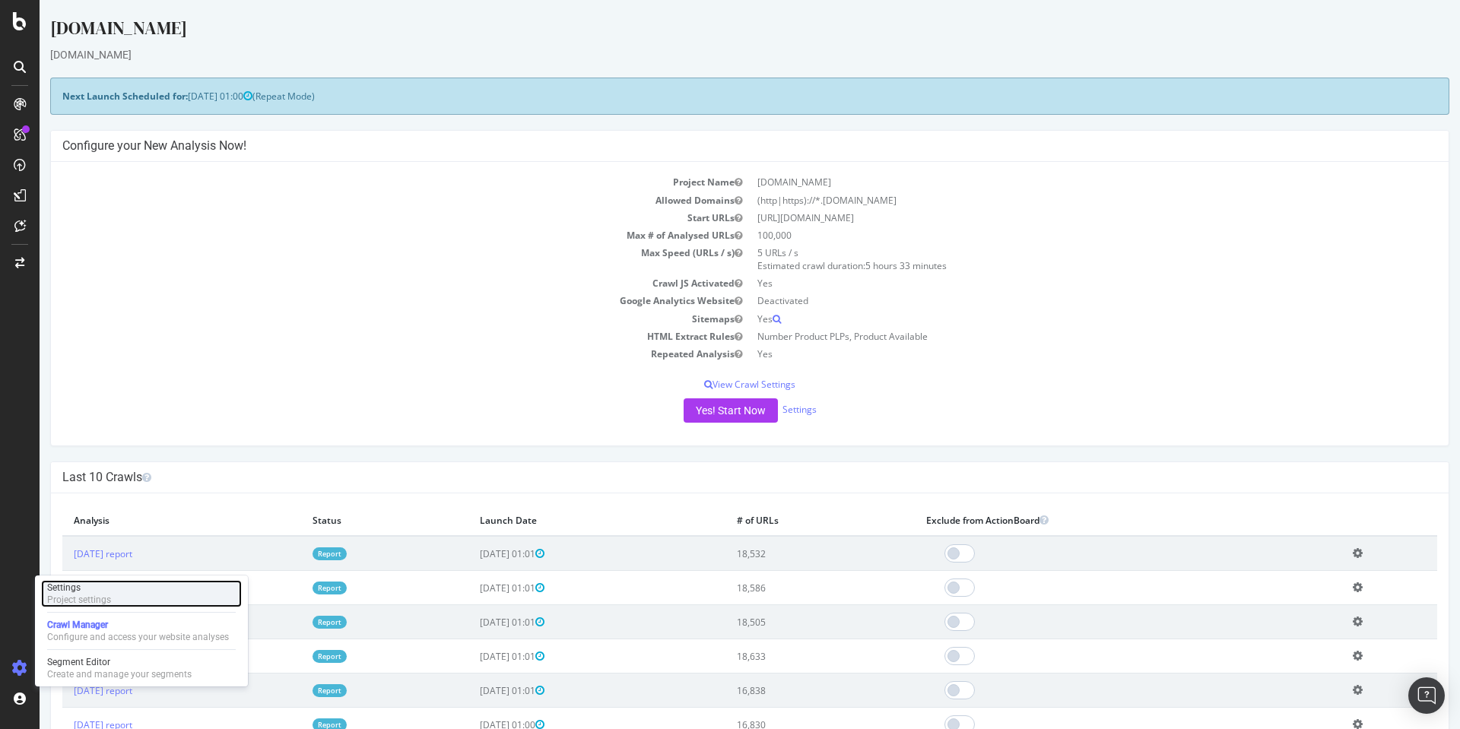
click at [110, 595] on div "Project settings" at bounding box center [79, 600] width 64 height 12
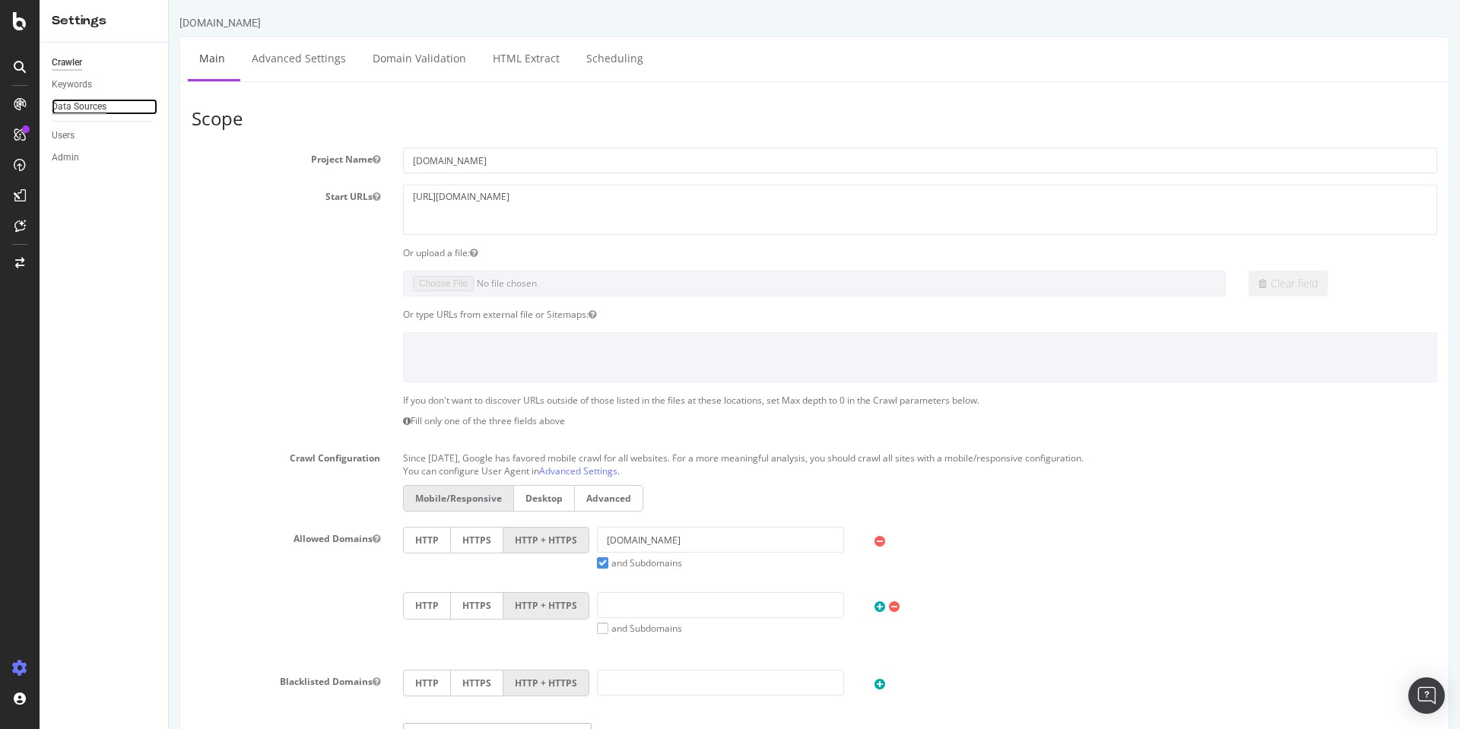
click at [88, 104] on div "Data Sources" at bounding box center [79, 107] width 55 height 16
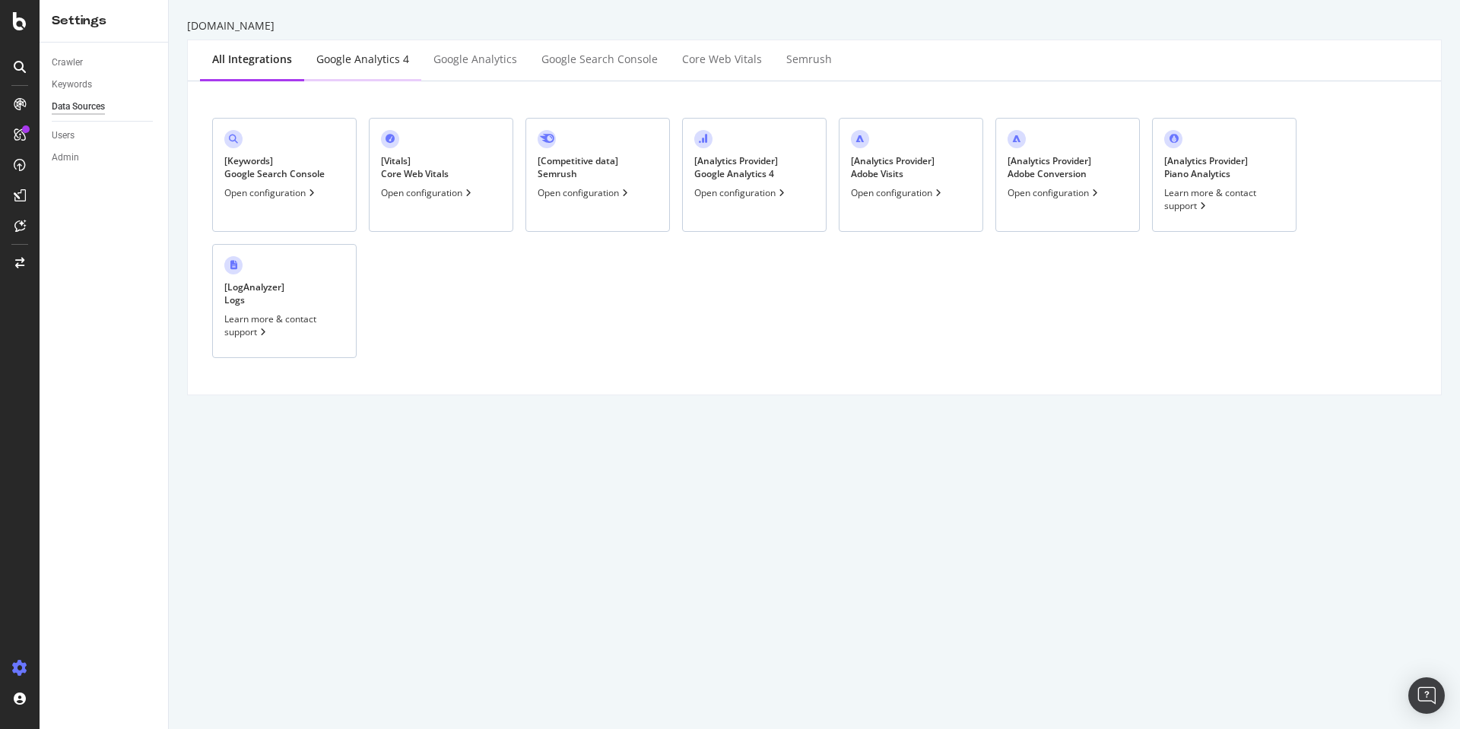
click at [380, 56] on div "Google Analytics 4" at bounding box center [362, 59] width 93 height 15
